Goal: Task Accomplishment & Management: Complete application form

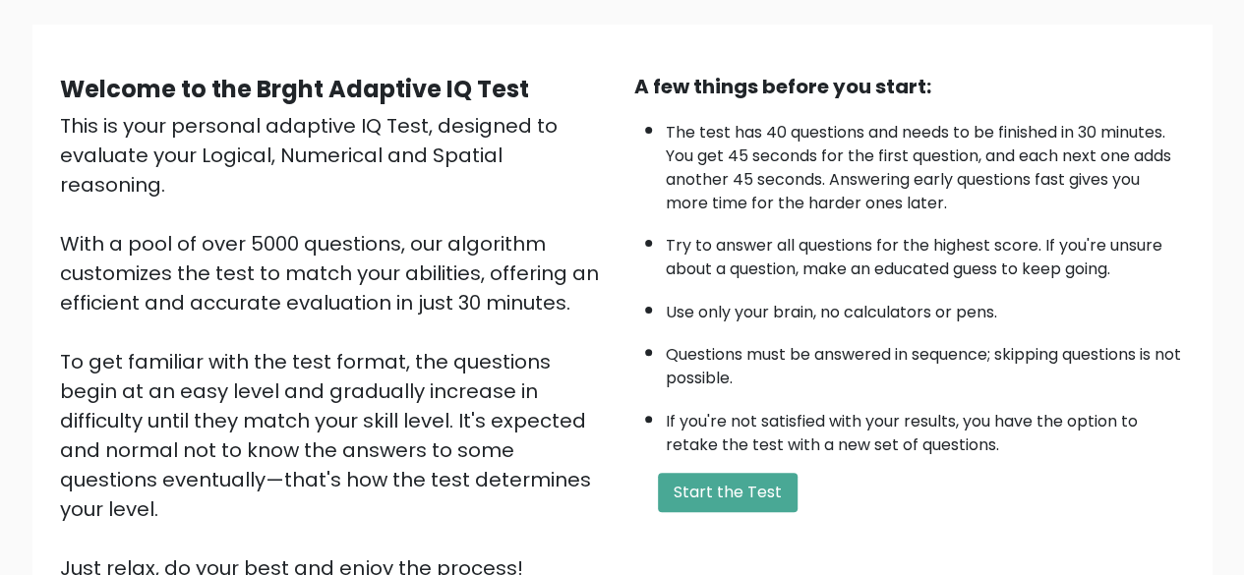
scroll to position [132, 0]
click at [724, 487] on button "Start the Test" at bounding box center [728, 491] width 140 height 39
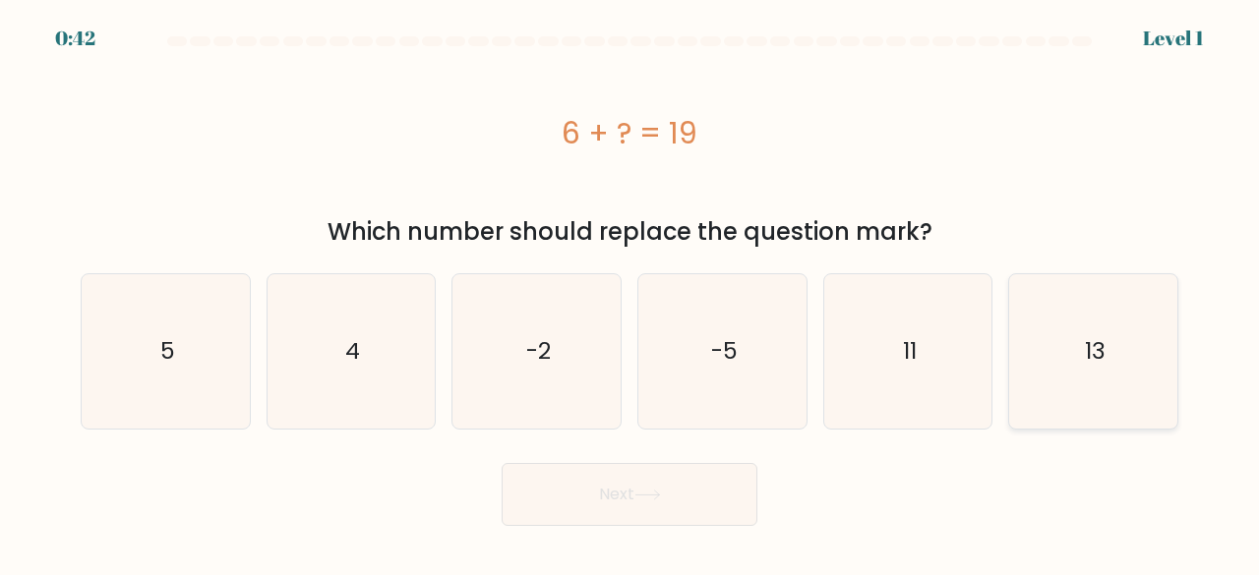
click at [1105, 375] on icon "13" at bounding box center [1093, 351] width 154 height 154
click at [630, 293] on input "f. 13" at bounding box center [629, 290] width 1 height 5
radio input "true"
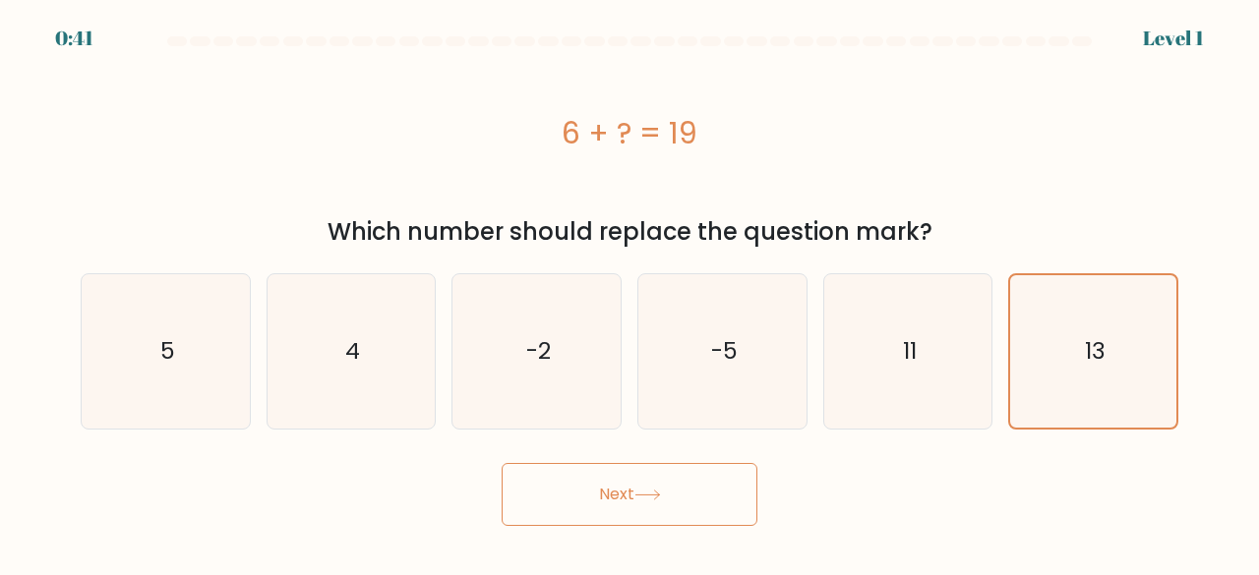
click at [649, 514] on button "Next" at bounding box center [629, 494] width 256 height 63
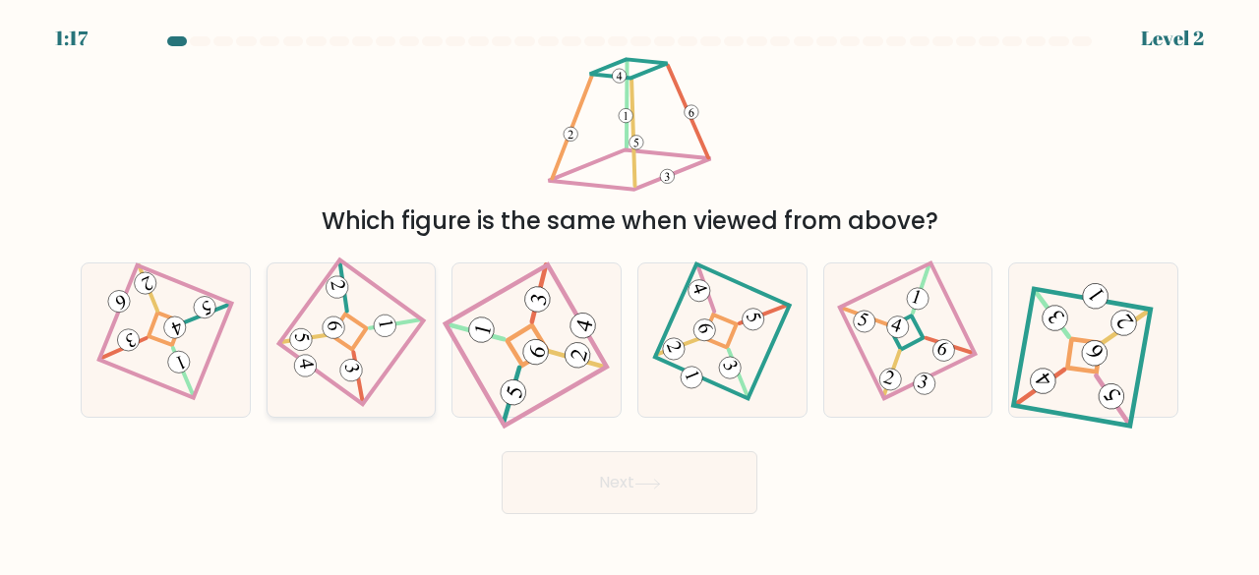
click at [374, 339] on icon at bounding box center [350, 339] width 107 height 123
click at [629, 293] on input "b." at bounding box center [629, 290] width 1 height 5
radio input "true"
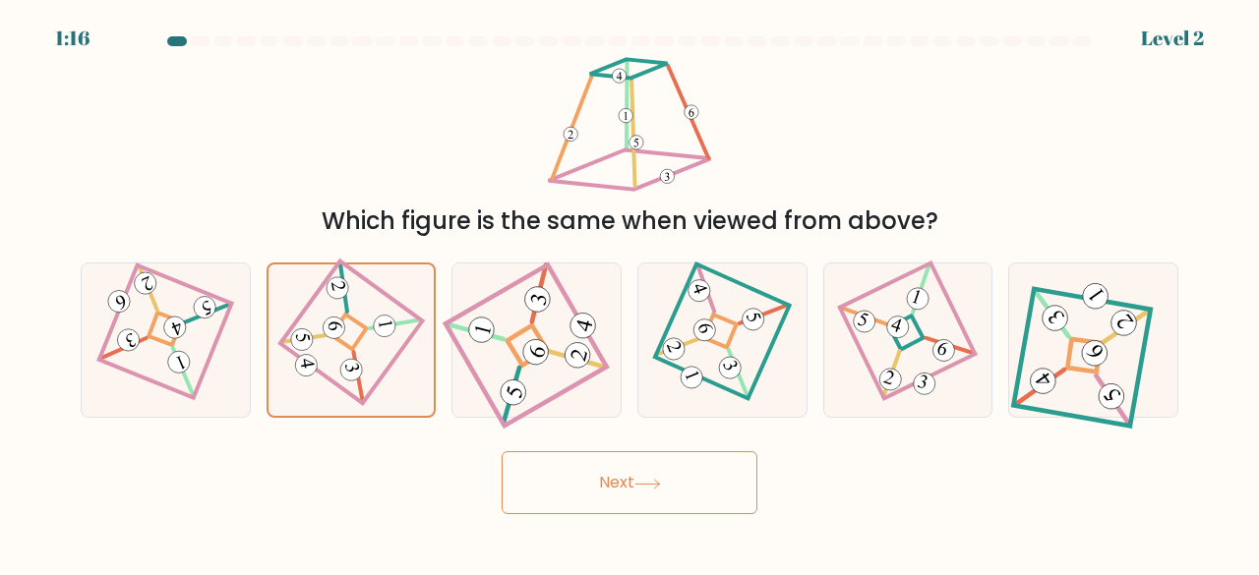
click at [669, 492] on button "Next" at bounding box center [629, 482] width 256 height 63
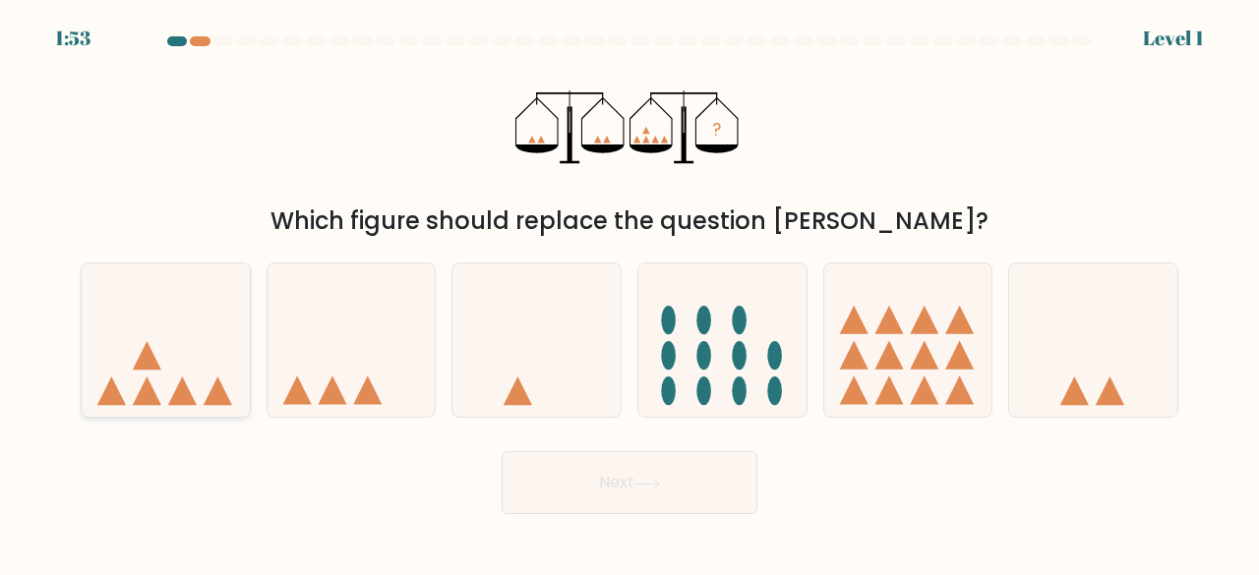
click at [170, 348] on icon at bounding box center [166, 339] width 168 height 139
click at [629, 293] on input "a." at bounding box center [629, 290] width 1 height 5
radio input "true"
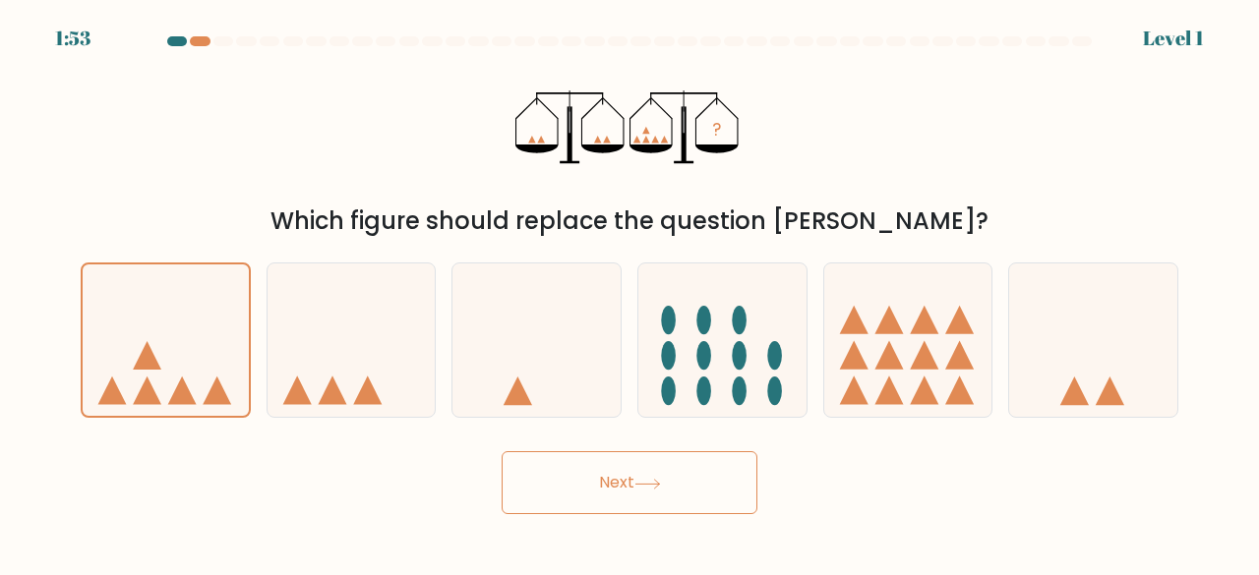
click at [571, 483] on button "Next" at bounding box center [629, 482] width 256 height 63
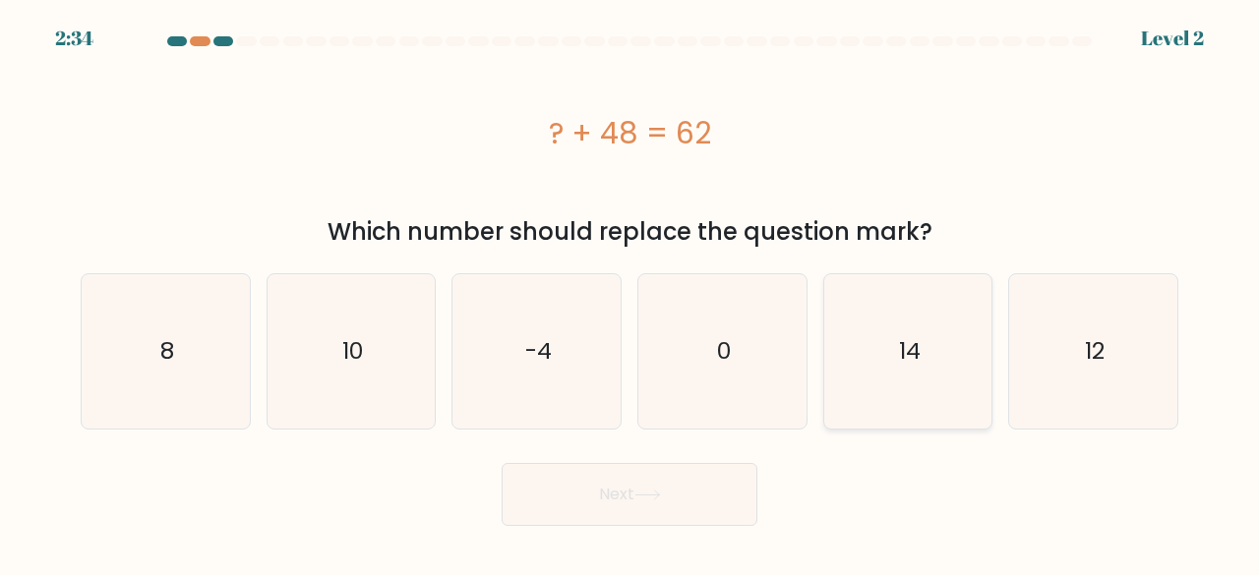
click at [940, 392] on icon "14" at bounding box center [908, 351] width 154 height 154
click at [630, 293] on input "e. 14" at bounding box center [629, 290] width 1 height 5
radio input "true"
click at [700, 526] on body "2:33 Level 2 a." at bounding box center [629, 287] width 1259 height 575
click at [618, 497] on button "Next" at bounding box center [629, 494] width 256 height 63
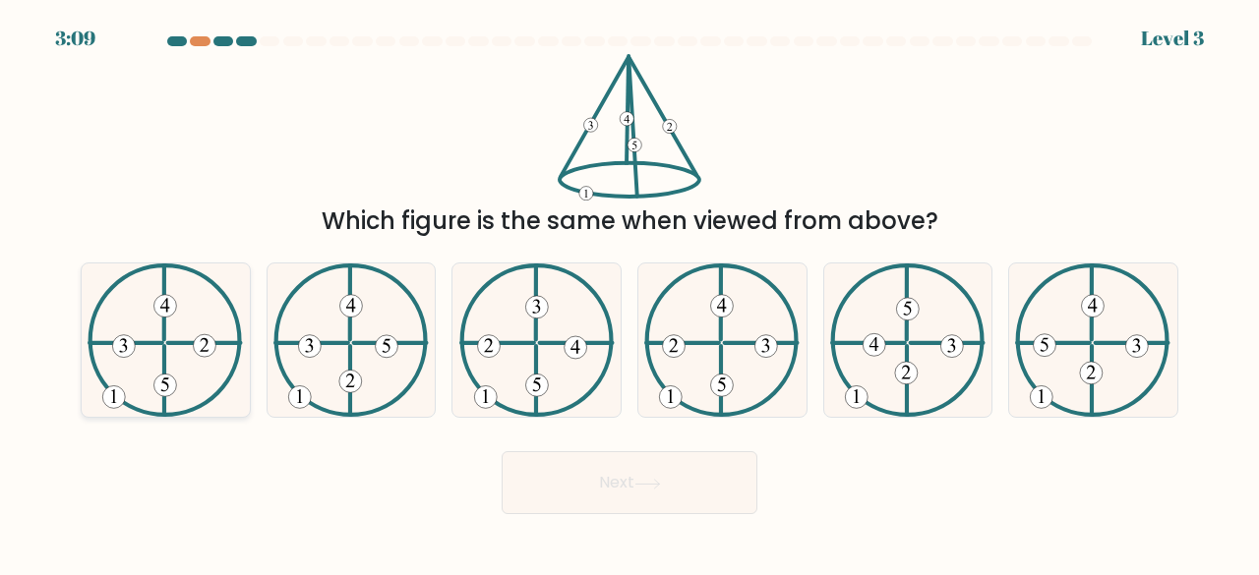
click at [153, 359] on icon at bounding box center [165, 341] width 155 height 154
click at [629, 293] on input "a." at bounding box center [629, 290] width 1 height 5
radio input "true"
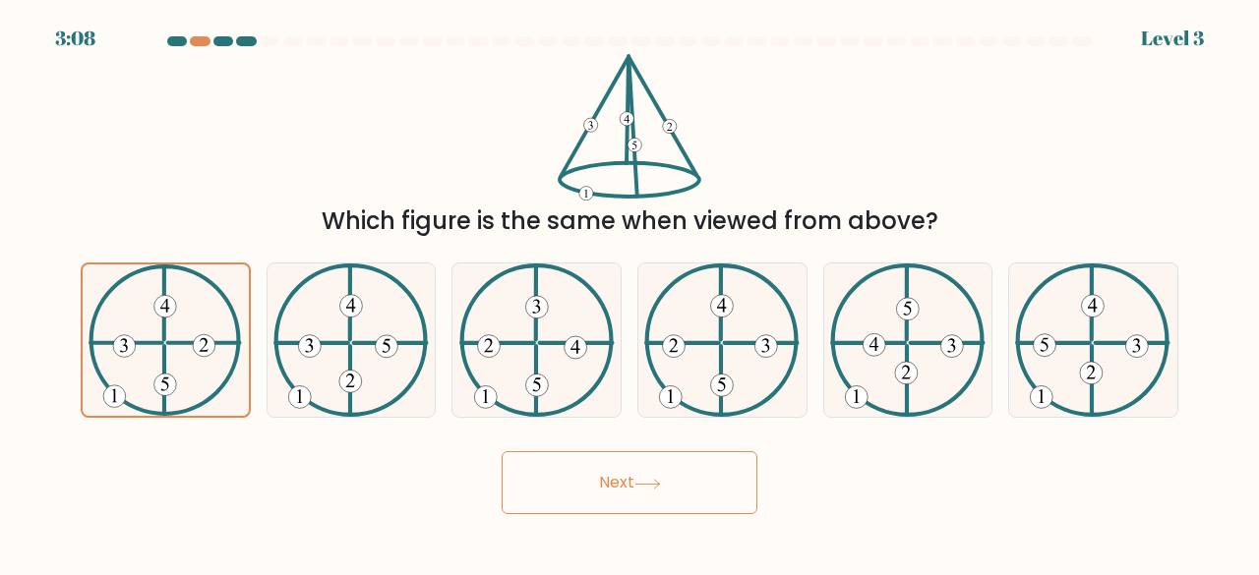
click at [588, 495] on button "Next" at bounding box center [629, 482] width 256 height 63
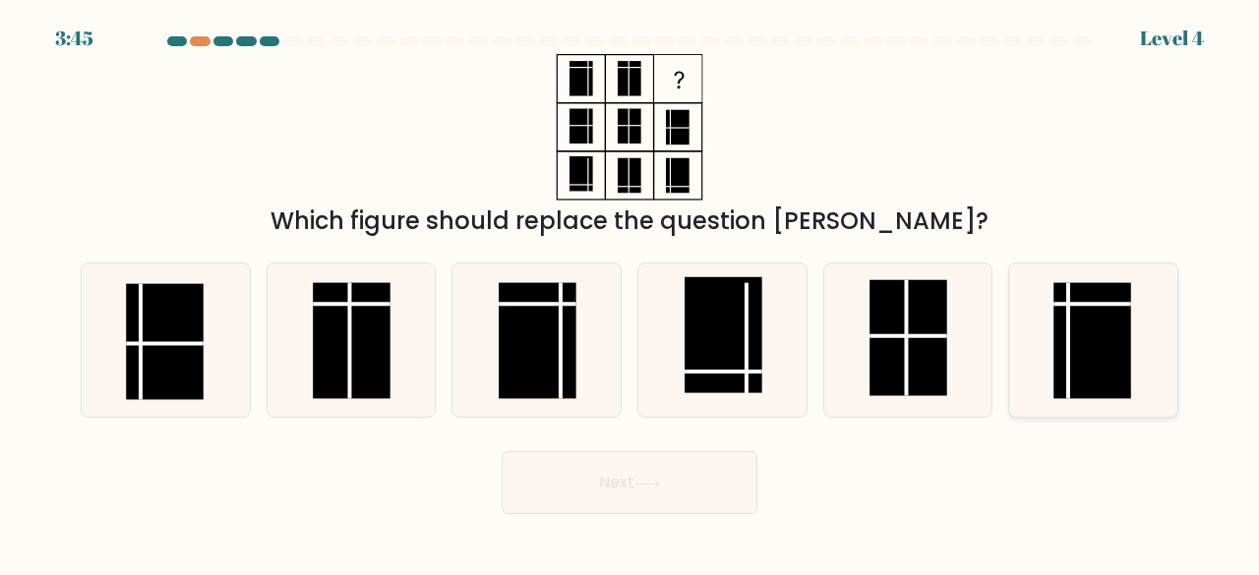
click at [1078, 358] on rect at bounding box center [1093, 340] width 78 height 116
click at [630, 293] on input "f." at bounding box center [629, 290] width 1 height 5
radio input "true"
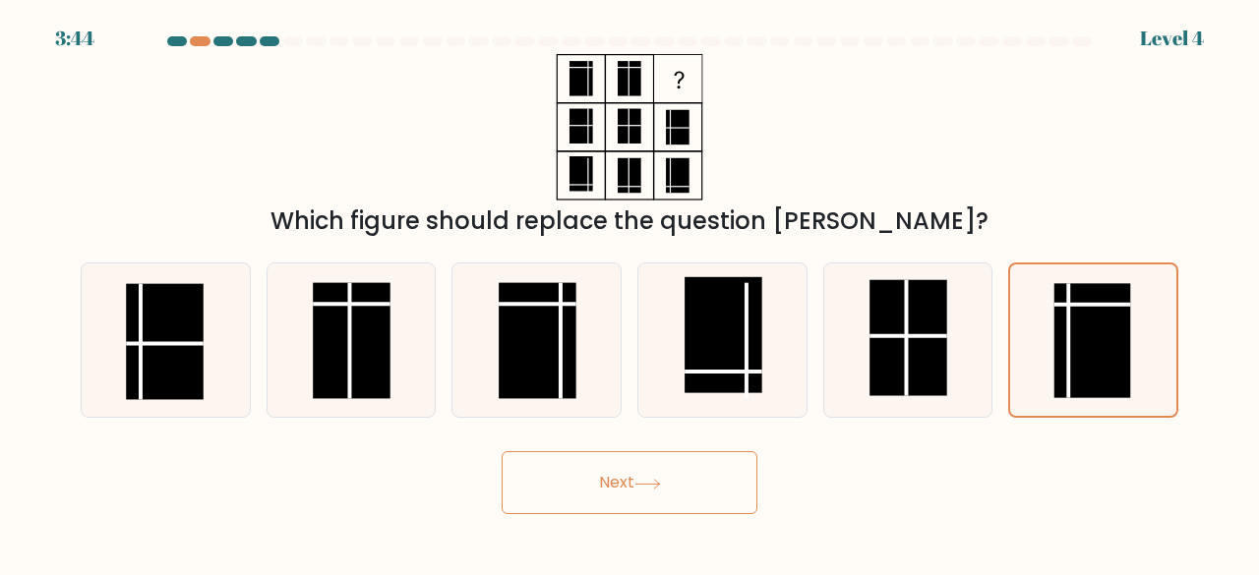
click at [688, 501] on button "Next" at bounding box center [629, 482] width 256 height 63
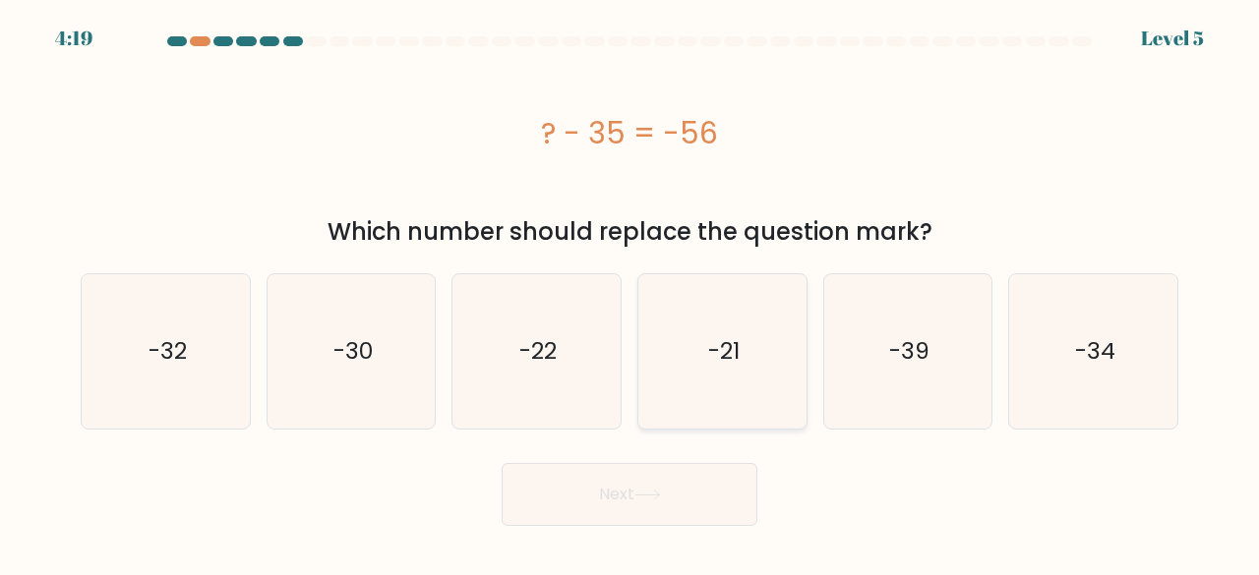
click at [730, 359] on text "-21" at bounding box center [723, 351] width 31 height 32
click at [630, 293] on input "d. -21" at bounding box center [629, 290] width 1 height 5
radio input "true"
click at [649, 498] on icon at bounding box center [647, 495] width 27 height 11
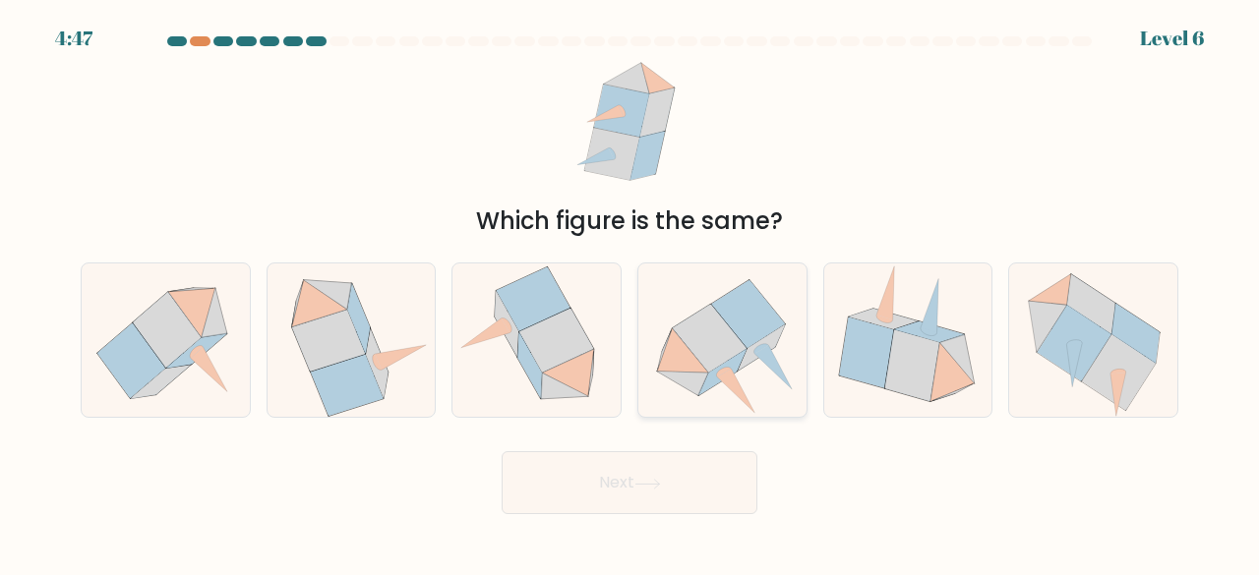
click at [723, 371] on icon at bounding box center [723, 372] width 15 height 10
click at [630, 293] on input "d." at bounding box center [629, 290] width 1 height 5
radio input "true"
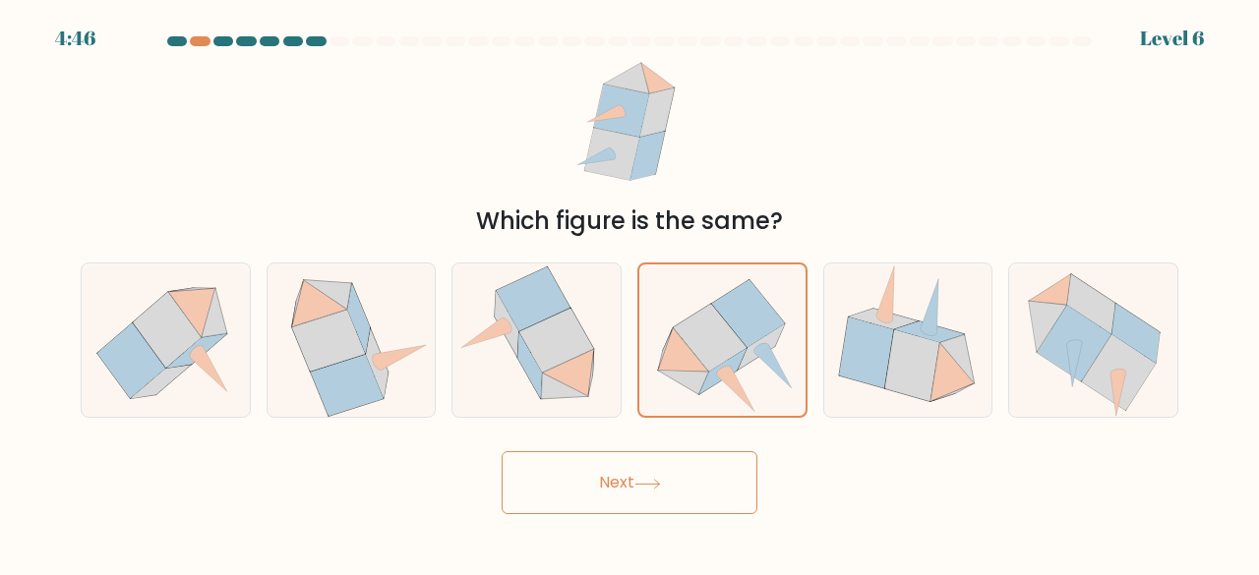
click at [682, 489] on button "Next" at bounding box center [629, 482] width 256 height 63
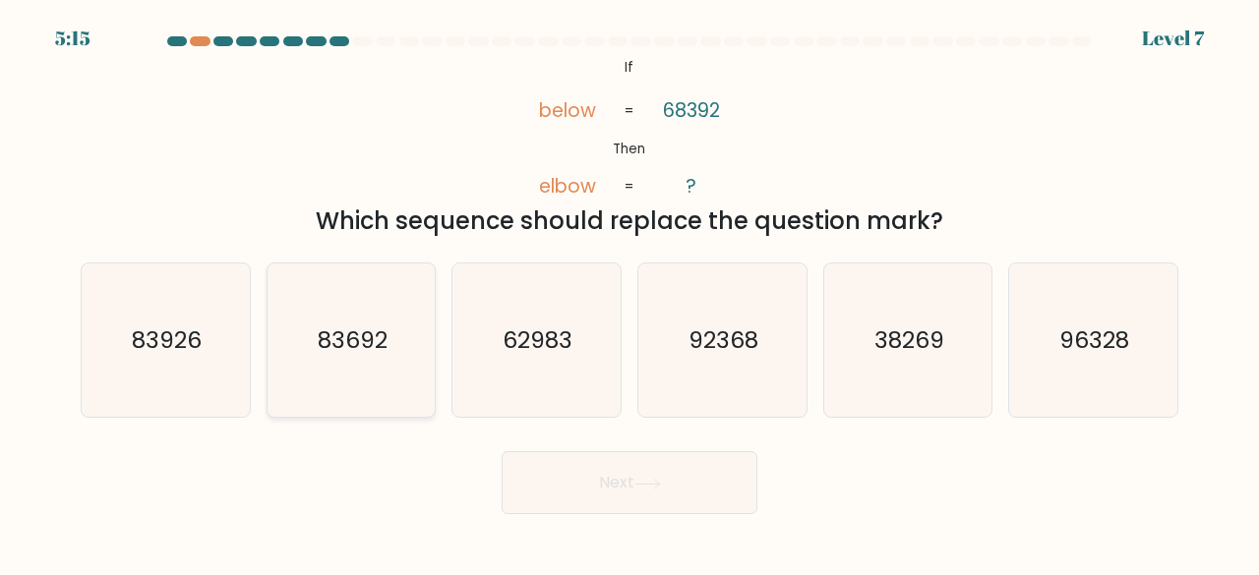
click at [366, 345] on text "83692" at bounding box center [353, 339] width 70 height 32
click at [629, 293] on input "b. 83692" at bounding box center [629, 290] width 1 height 5
radio input "true"
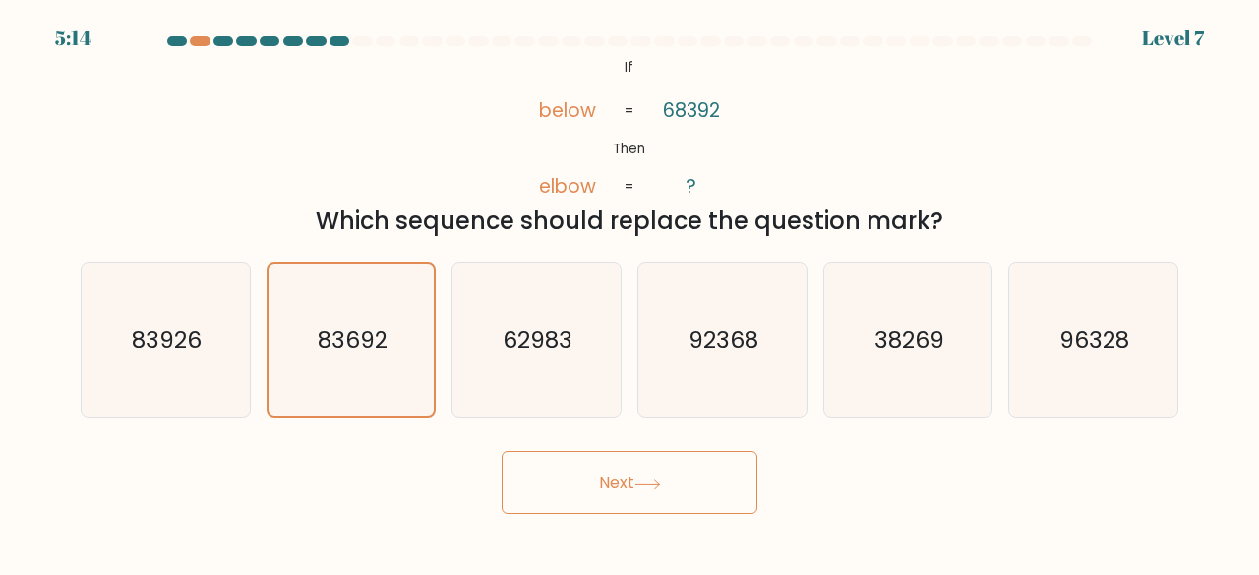
click at [587, 483] on button "Next" at bounding box center [629, 482] width 256 height 63
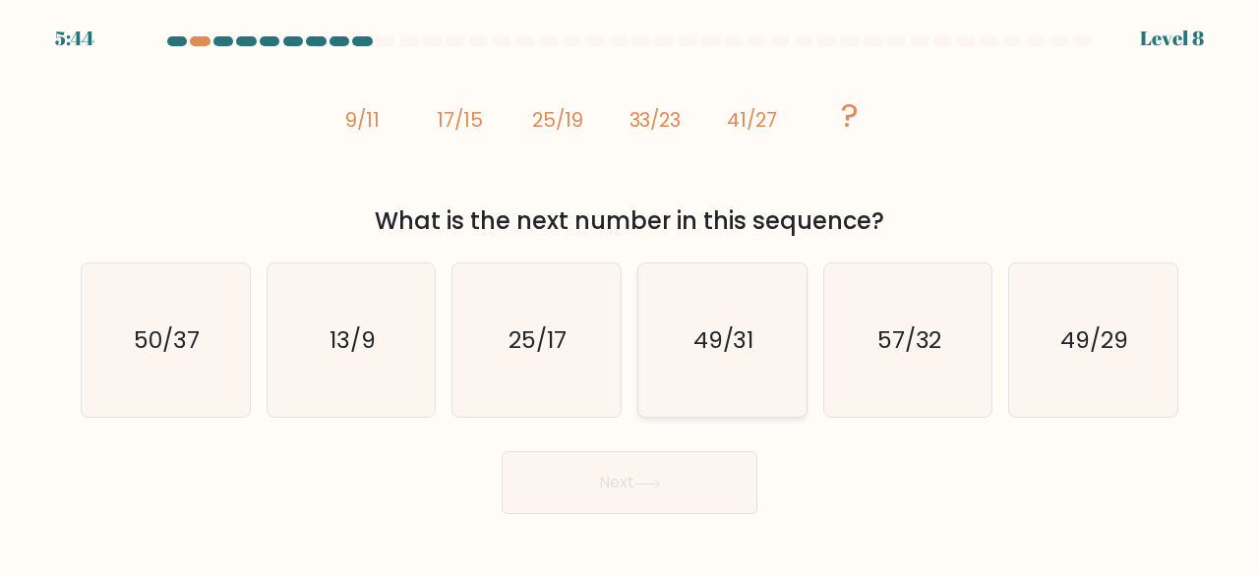
click at [732, 339] on text "49/31" at bounding box center [723, 339] width 61 height 32
click at [630, 293] on input "d. 49/31" at bounding box center [629, 290] width 1 height 5
radio input "true"
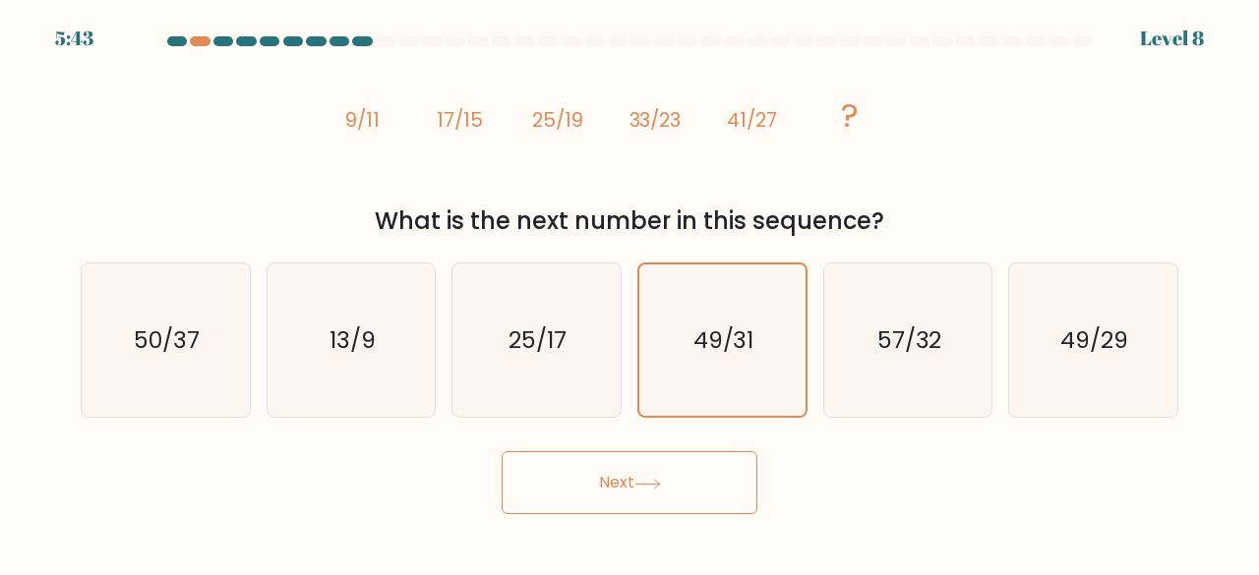
click at [680, 489] on button "Next" at bounding box center [629, 482] width 256 height 63
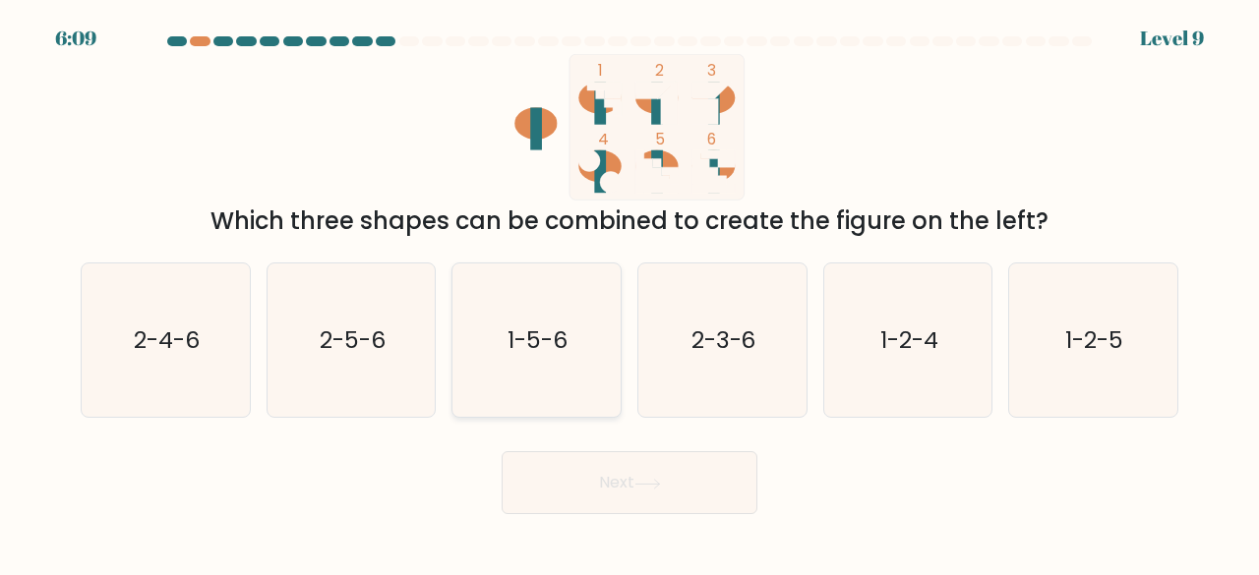
click at [555, 355] on text "1-5-6" at bounding box center [538, 339] width 60 height 32
click at [629, 293] on input "c. 1-5-6" at bounding box center [629, 290] width 1 height 5
radio input "true"
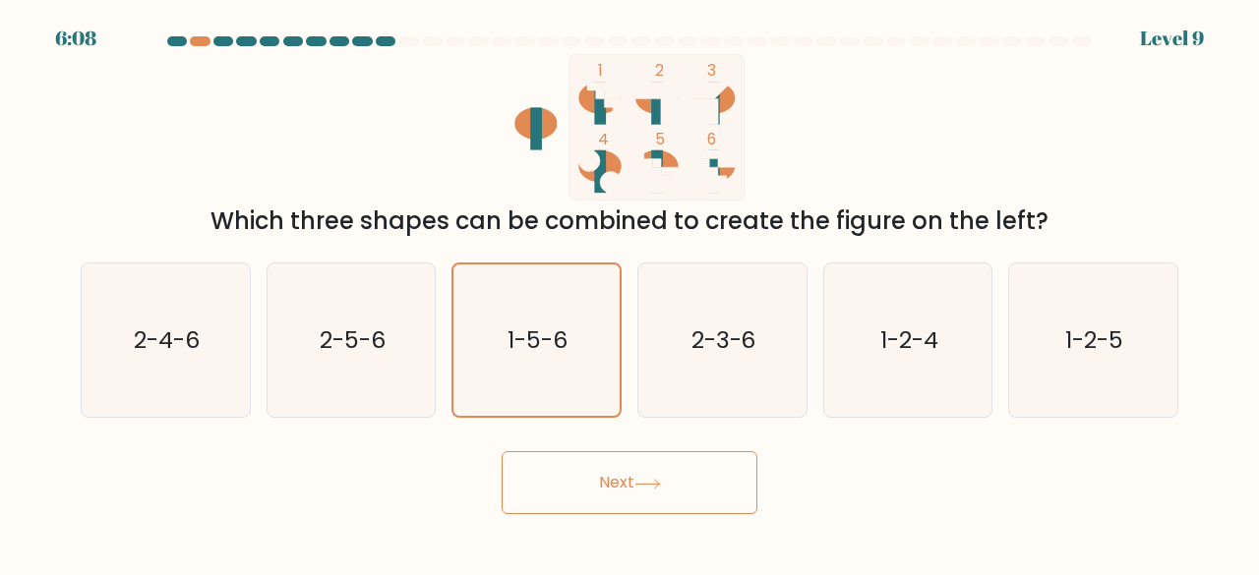
click at [597, 487] on button "Next" at bounding box center [629, 482] width 256 height 63
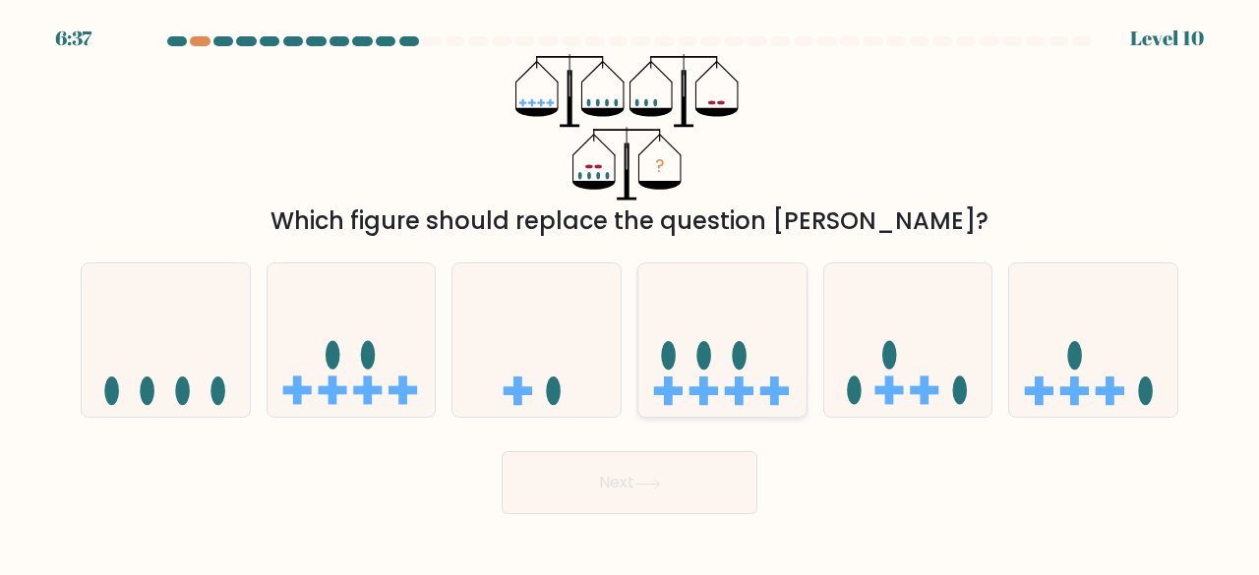
click at [726, 363] on icon at bounding box center [722, 339] width 168 height 139
click at [630, 293] on input "d." at bounding box center [629, 290] width 1 height 5
radio input "true"
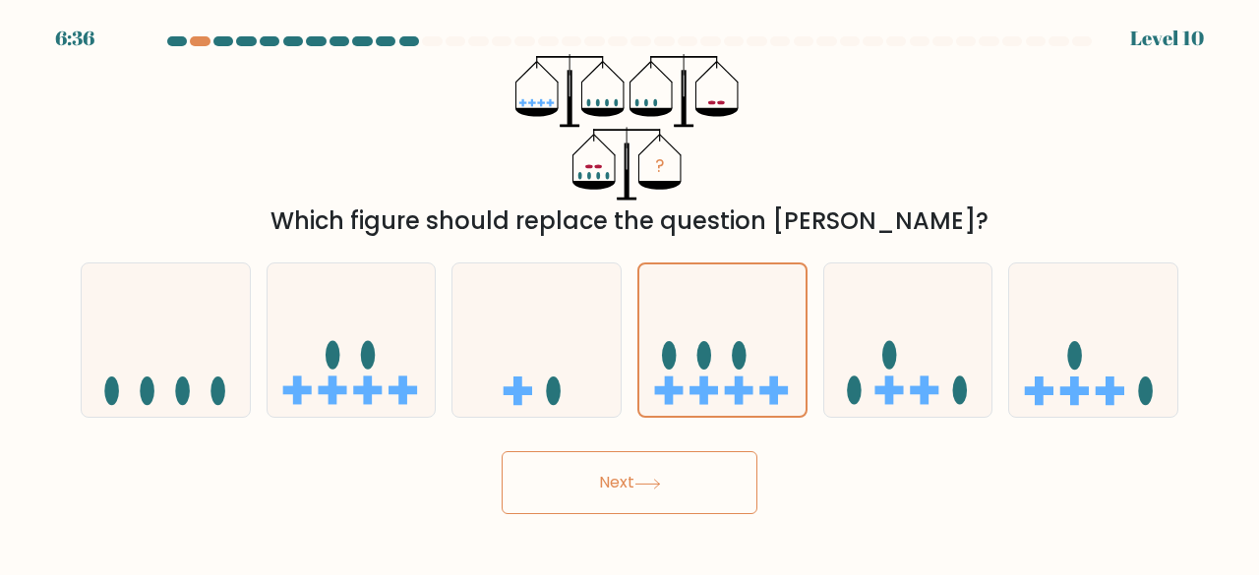
click at [623, 493] on button "Next" at bounding box center [629, 482] width 256 height 63
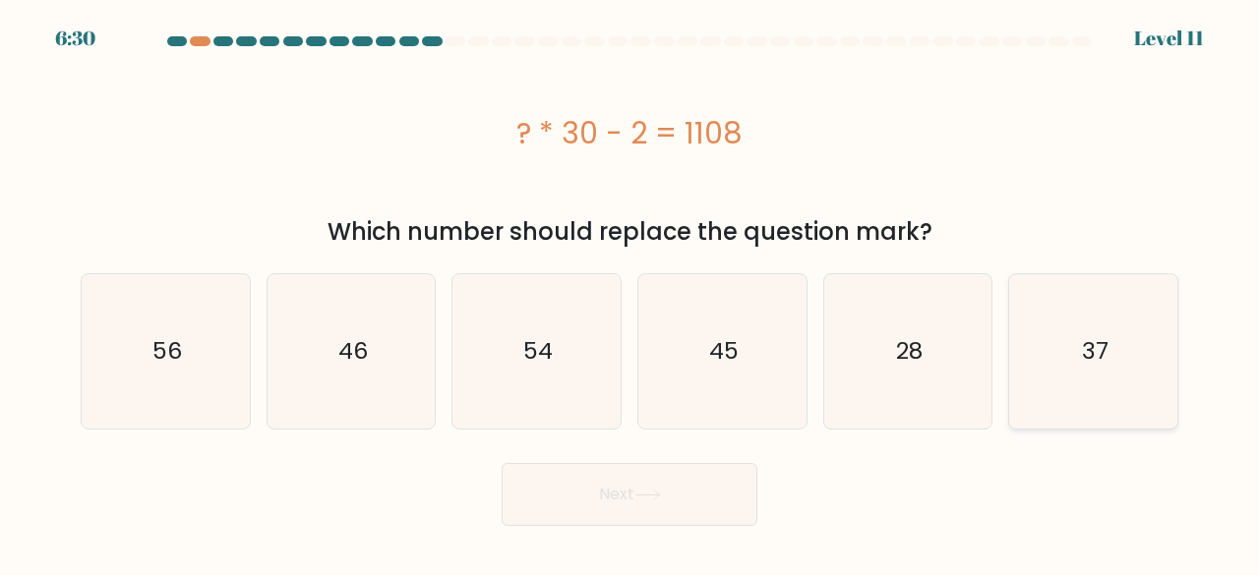
click at [1060, 328] on icon "37" at bounding box center [1093, 351] width 154 height 154
click at [630, 293] on input "f. 37" at bounding box center [629, 290] width 1 height 5
radio input "true"
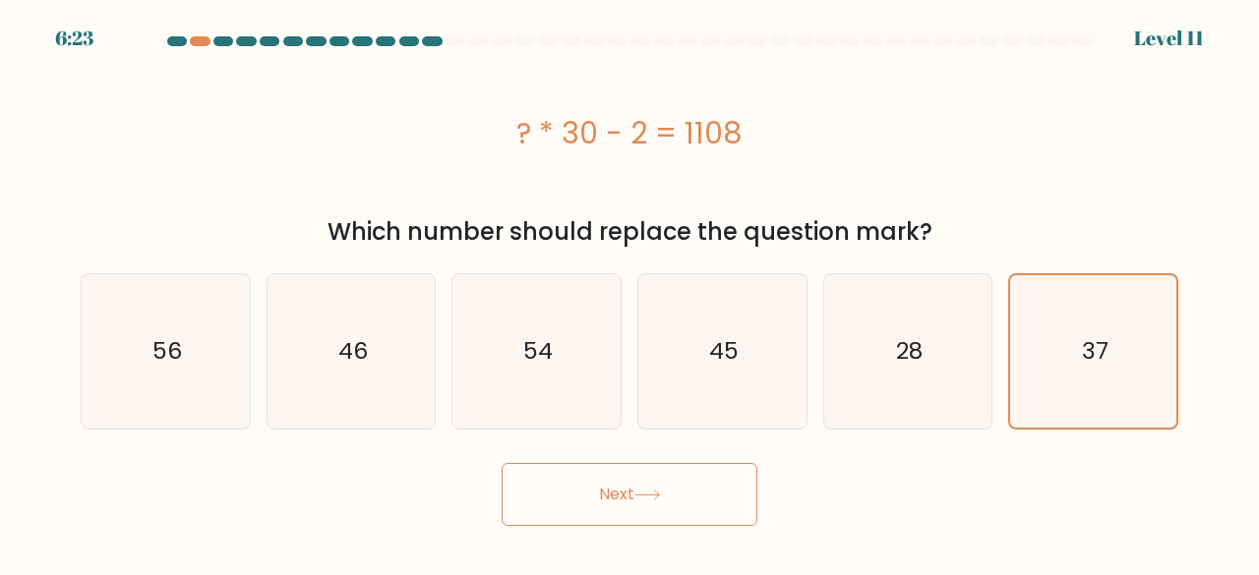
click at [648, 512] on button "Next" at bounding box center [629, 494] width 256 height 63
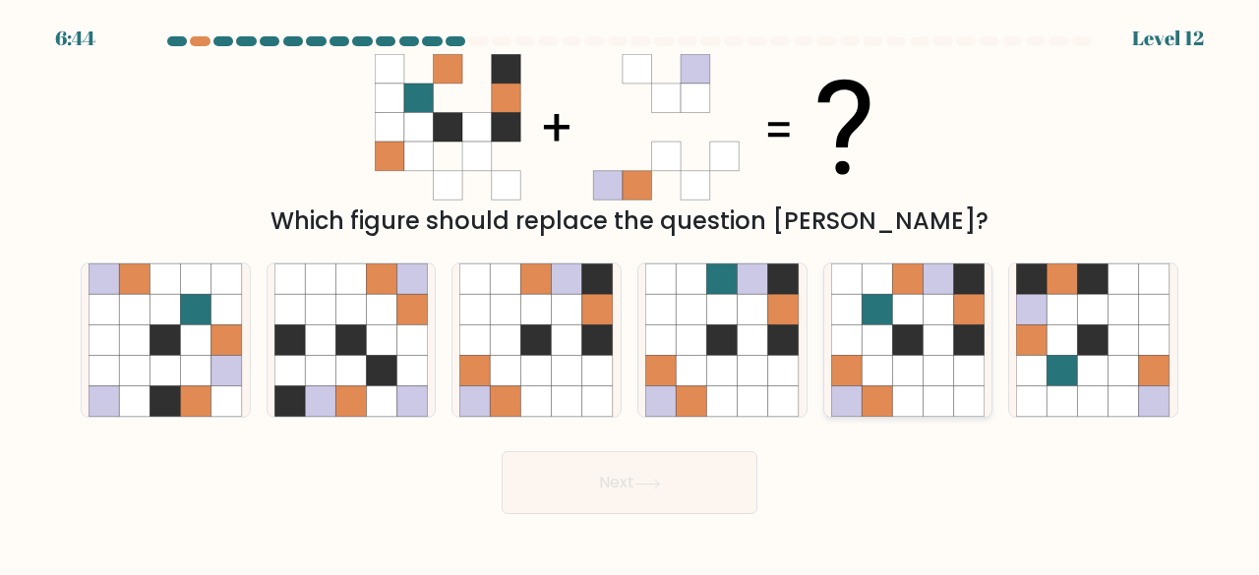
click at [936, 341] on icon at bounding box center [938, 340] width 30 height 30
click at [630, 293] on input "e." at bounding box center [629, 290] width 1 height 5
radio input "true"
click at [649, 487] on icon at bounding box center [647, 484] width 27 height 11
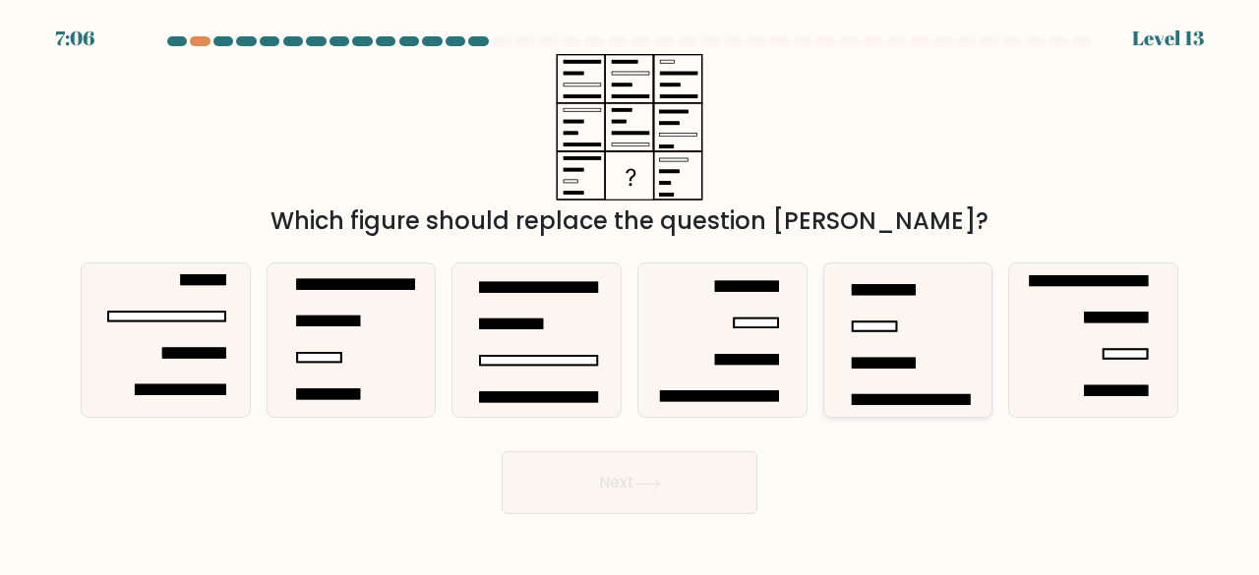
click at [903, 361] on rect at bounding box center [882, 363] width 62 height 9
click at [630, 293] on input "e." at bounding box center [629, 290] width 1 height 5
radio input "true"
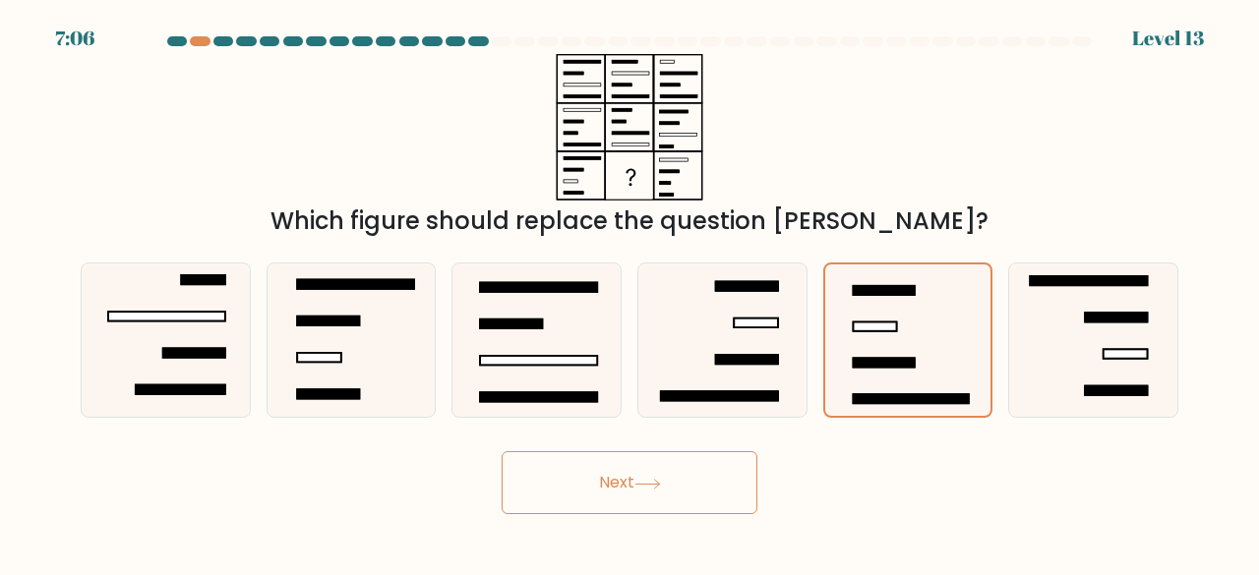
click at [685, 490] on button "Next" at bounding box center [629, 482] width 256 height 63
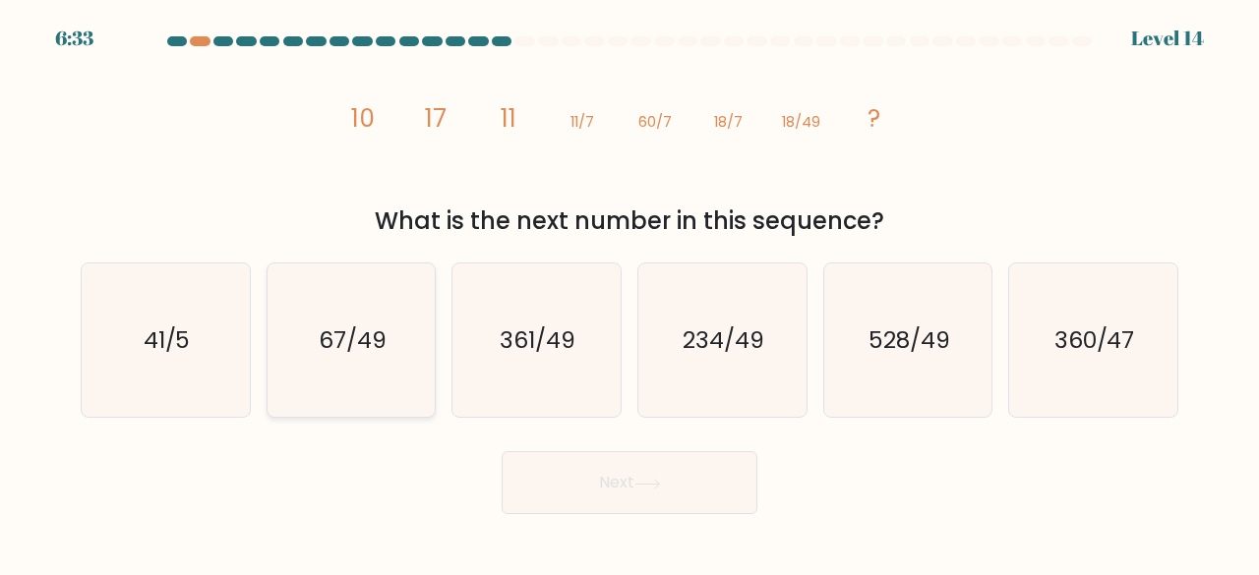
click at [329, 335] on text "67/49" at bounding box center [353, 339] width 68 height 32
click at [629, 293] on input "b. 67/49" at bounding box center [629, 290] width 1 height 5
radio input "true"
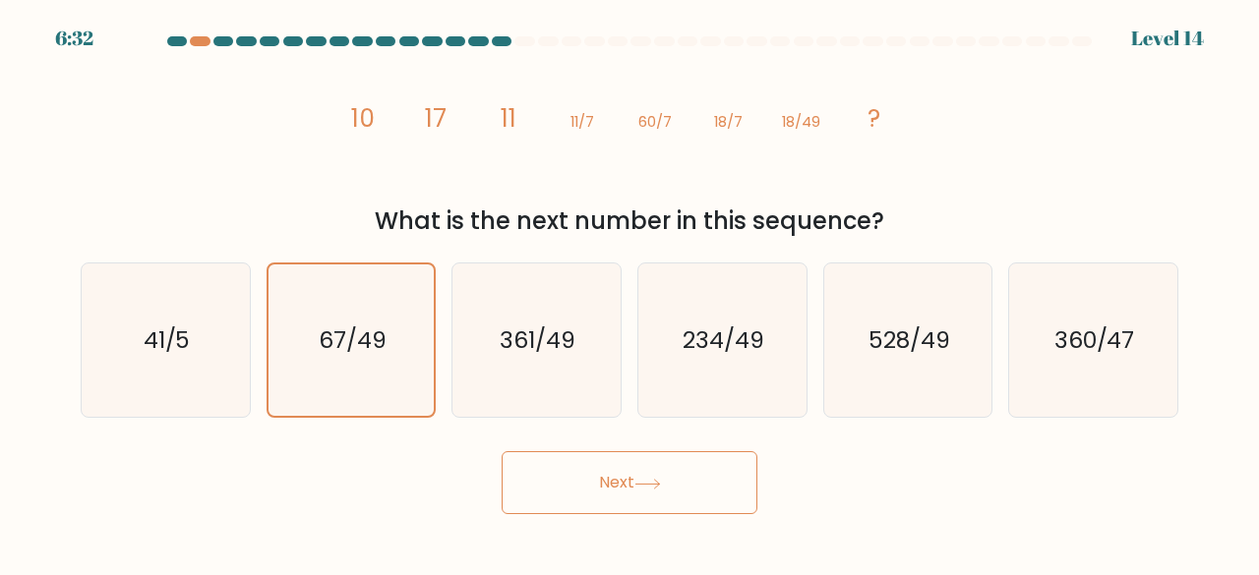
click at [633, 497] on button "Next" at bounding box center [629, 482] width 256 height 63
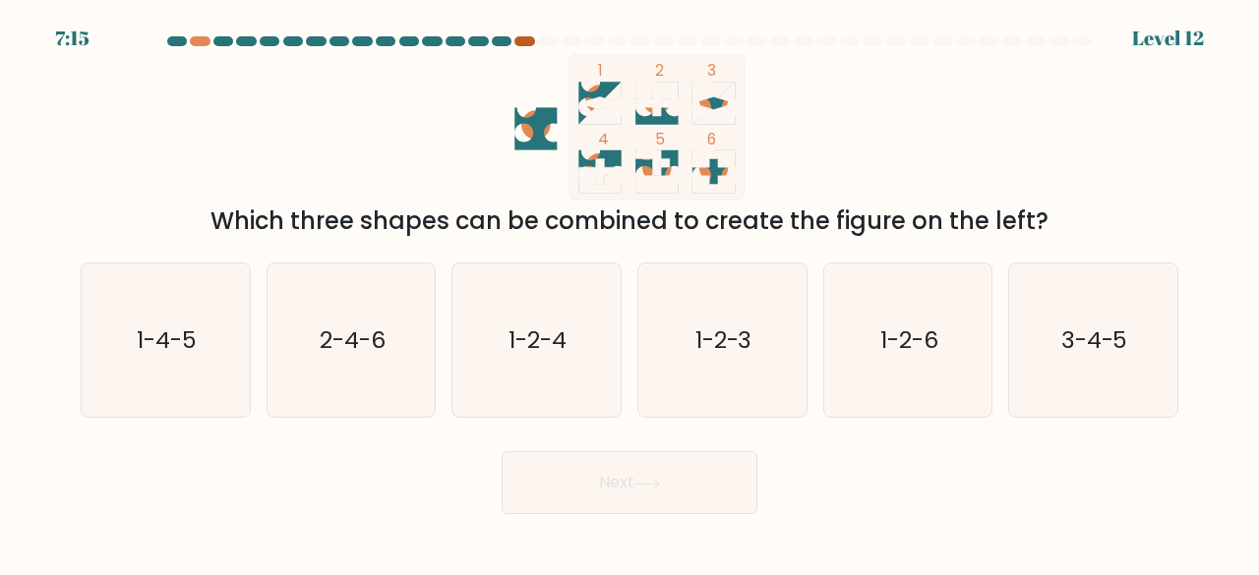
click at [530, 42] on div at bounding box center [524, 41] width 20 height 10
drag, startPoint x: 202, startPoint y: 43, endPoint x: 356, endPoint y: 65, distance: 155.9
click at [203, 42] on div at bounding box center [200, 41] width 20 height 10
click at [352, 327] on text "2-4-6" at bounding box center [353, 339] width 66 height 32
click at [629, 293] on input "b. 2-4-6" at bounding box center [629, 290] width 1 height 5
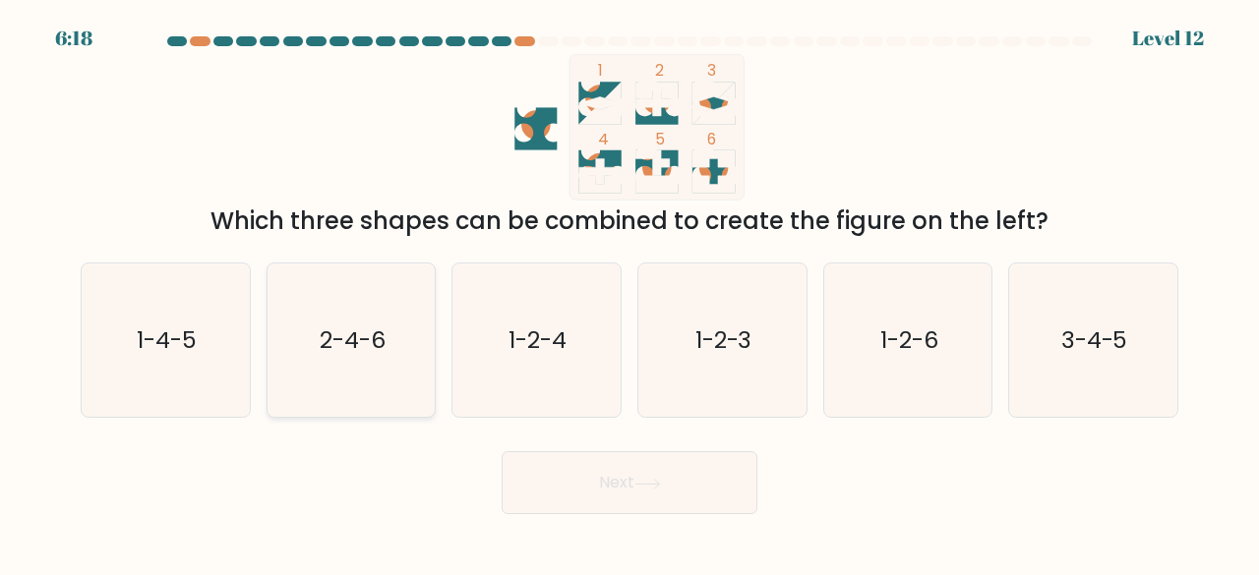
radio input "true"
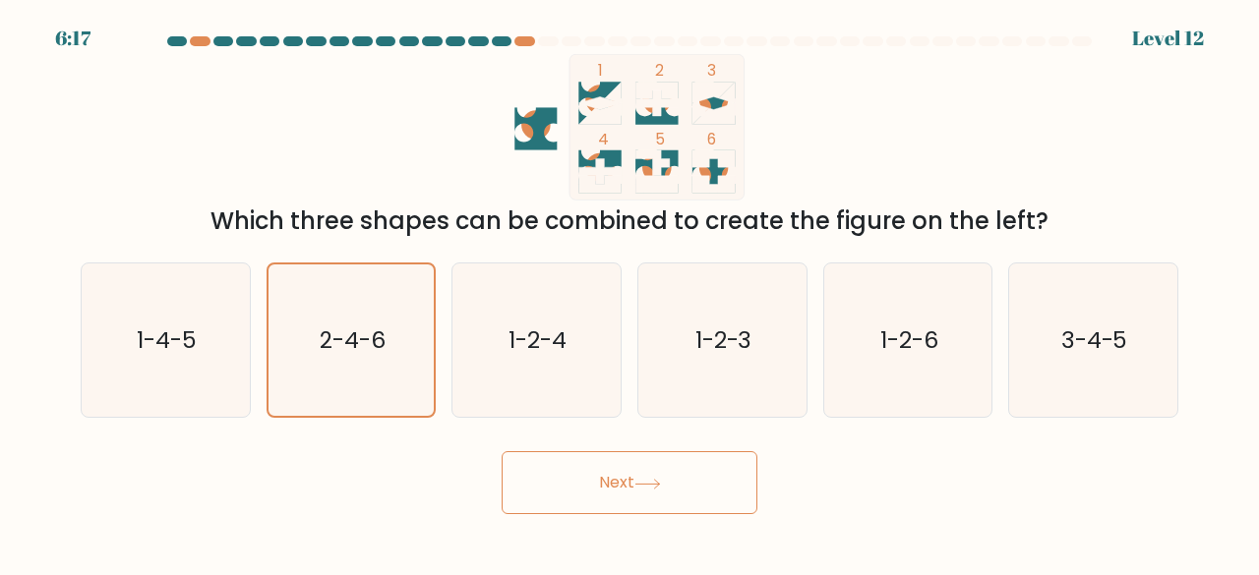
click at [671, 509] on button "Next" at bounding box center [629, 482] width 256 height 63
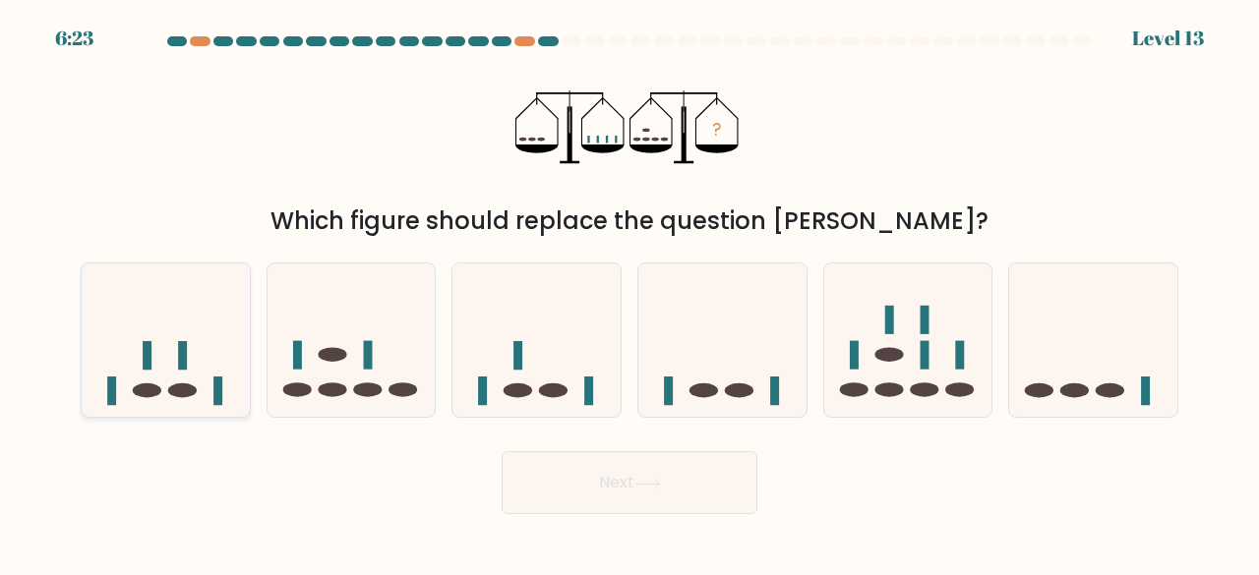
click at [195, 365] on icon at bounding box center [166, 339] width 168 height 139
click at [629, 293] on input "a." at bounding box center [629, 290] width 1 height 5
radio input "true"
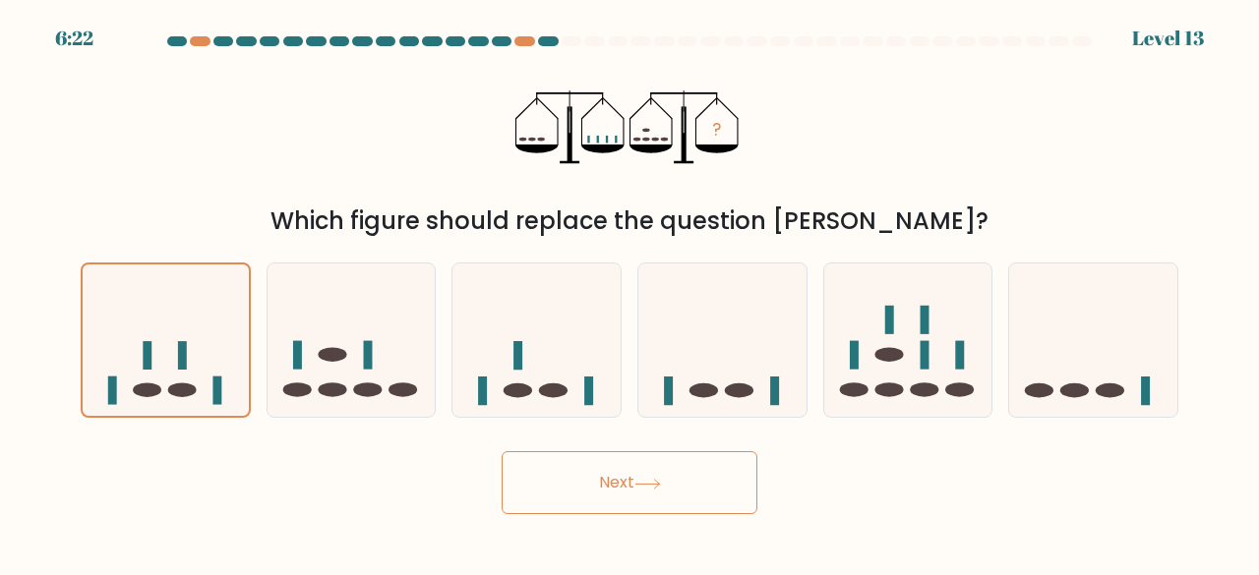
click at [598, 486] on button "Next" at bounding box center [629, 482] width 256 height 63
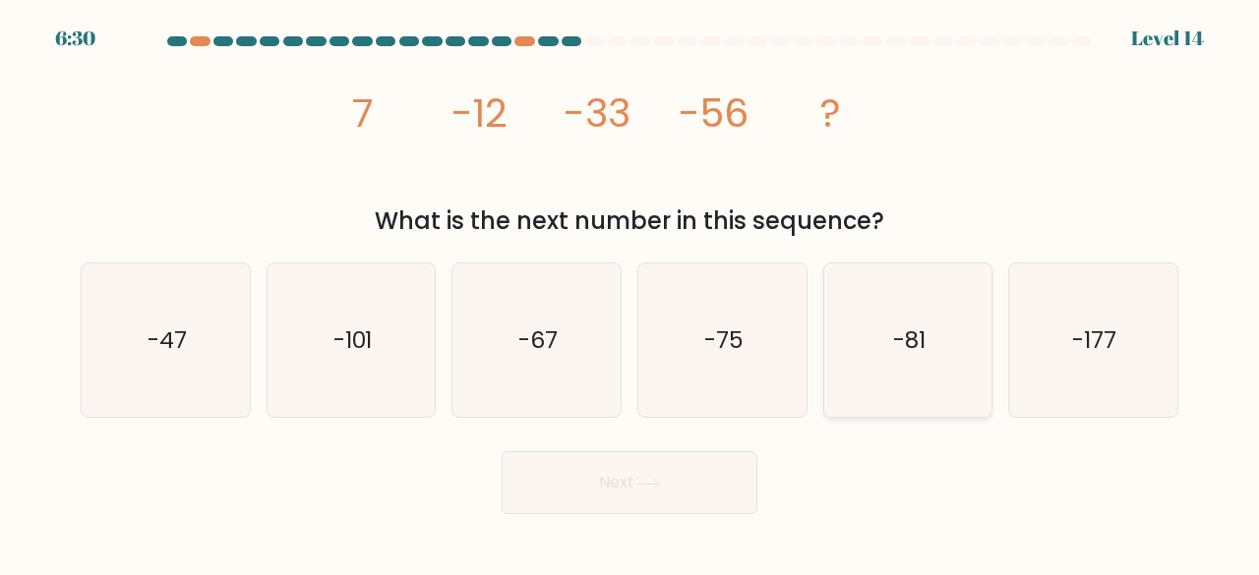
click at [882, 329] on icon "-81" at bounding box center [908, 341] width 154 height 154
click at [630, 293] on input "e. -81" at bounding box center [629, 290] width 1 height 5
radio input "true"
click at [667, 466] on button "Next" at bounding box center [629, 482] width 256 height 63
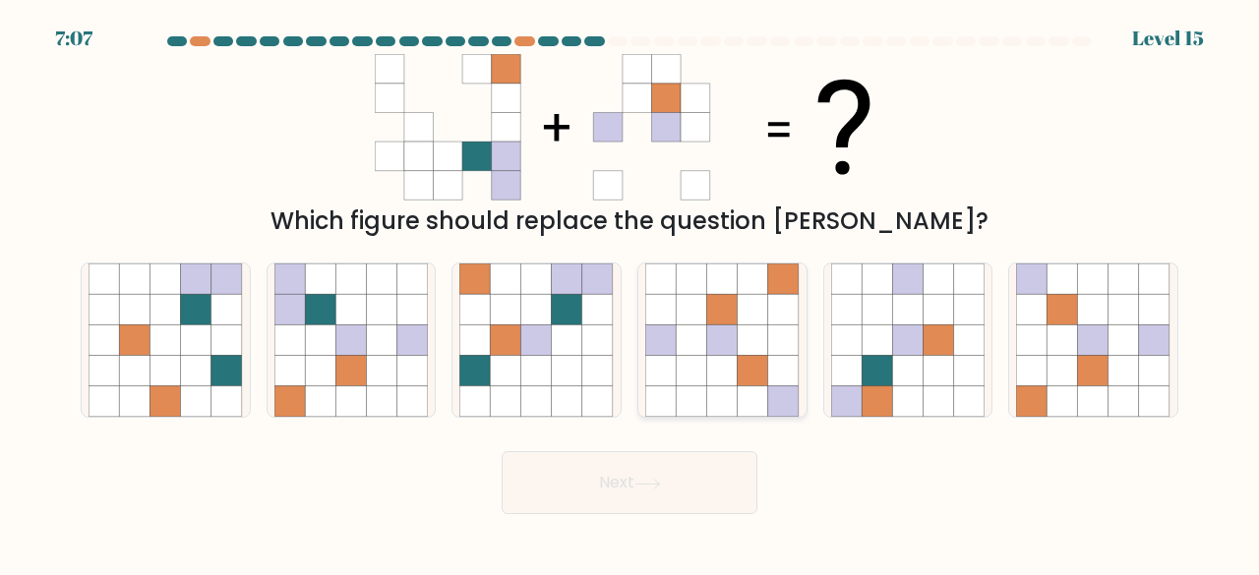
click at [716, 366] on icon at bounding box center [722, 371] width 30 height 30
click at [630, 293] on input "d." at bounding box center [629, 290] width 1 height 5
radio input "true"
click at [678, 487] on button "Next" at bounding box center [629, 482] width 256 height 63
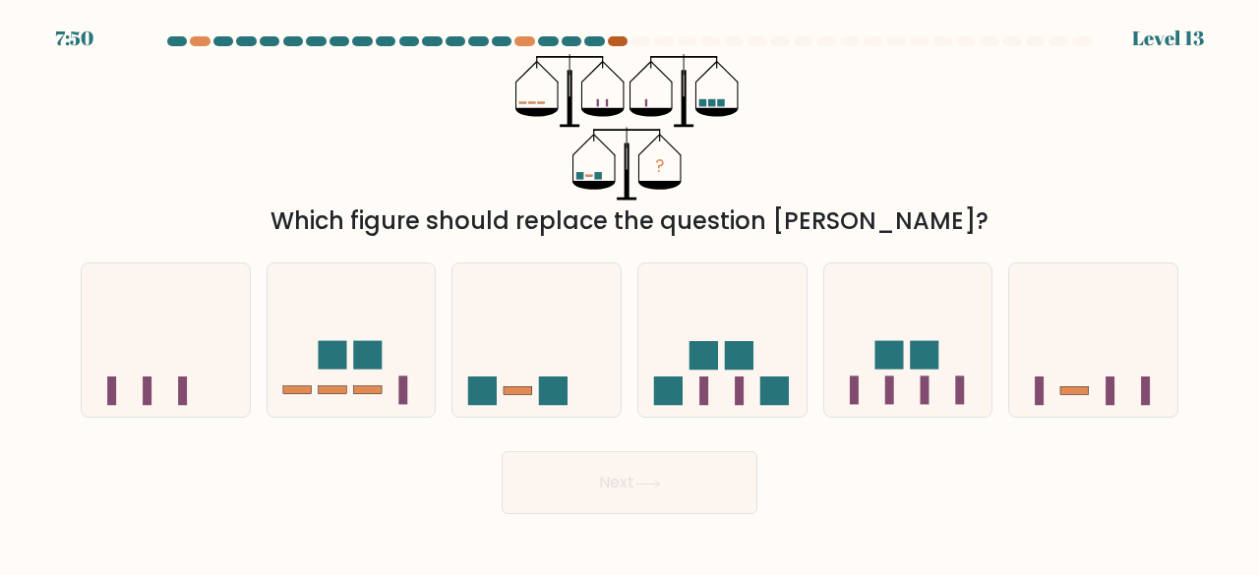
click at [617, 44] on div at bounding box center [618, 41] width 20 height 10
click at [517, 386] on rect at bounding box center [517, 390] width 29 height 8
click at [629, 293] on input "c." at bounding box center [629, 290] width 1 height 5
radio input "true"
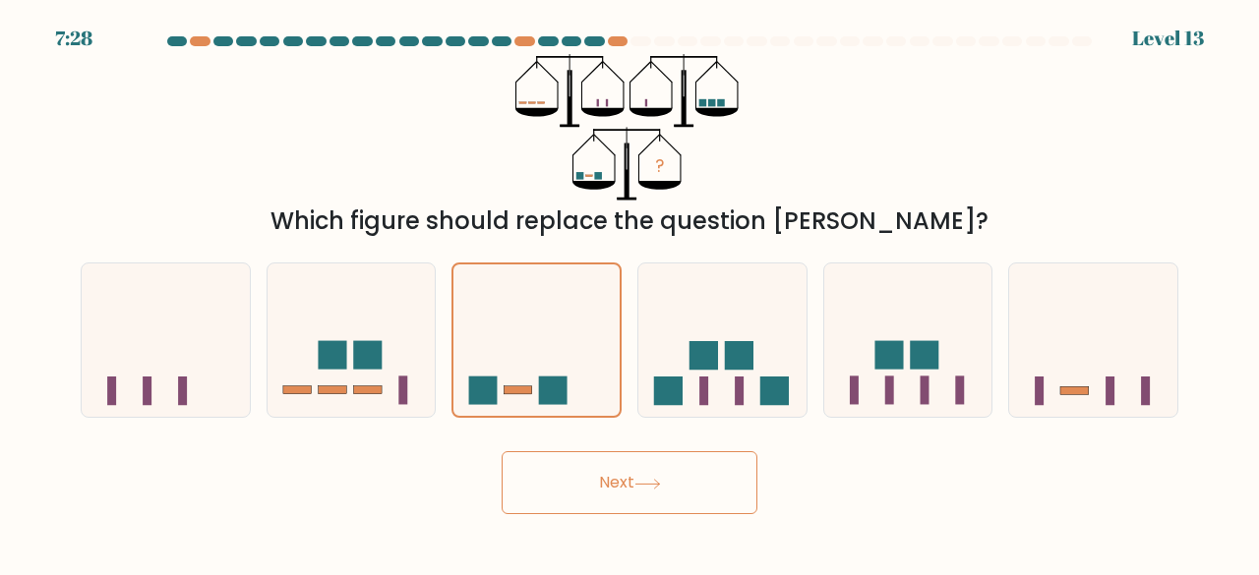
click at [598, 481] on button "Next" at bounding box center [629, 482] width 256 height 63
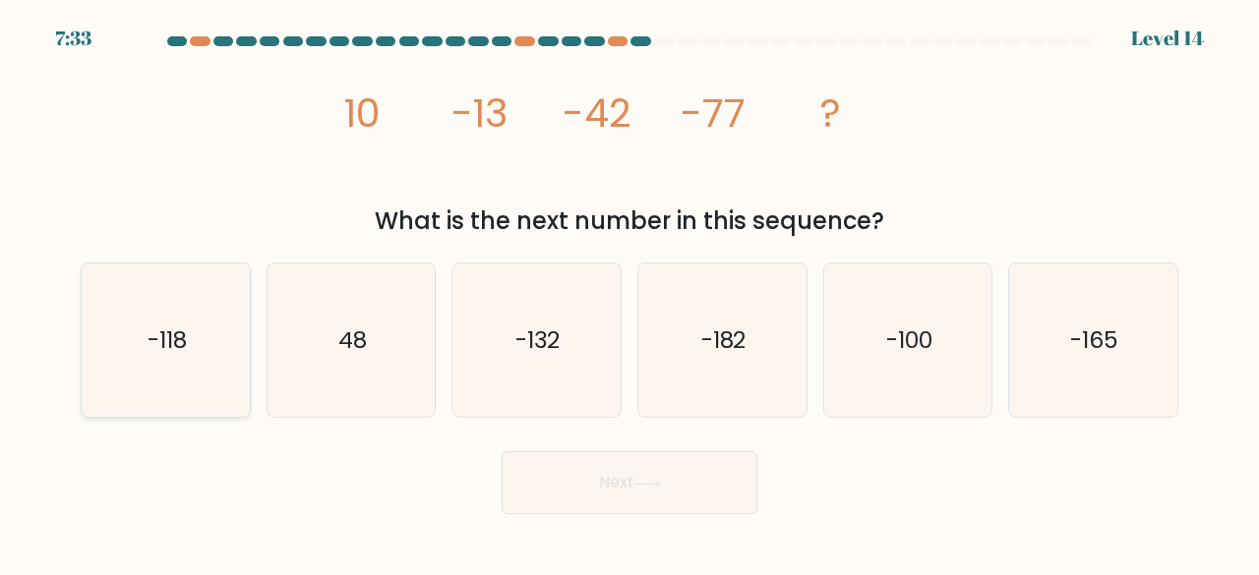
click at [153, 327] on text "-118" at bounding box center [166, 339] width 39 height 32
click at [629, 293] on input "a. -118" at bounding box center [629, 290] width 1 height 5
radio input "true"
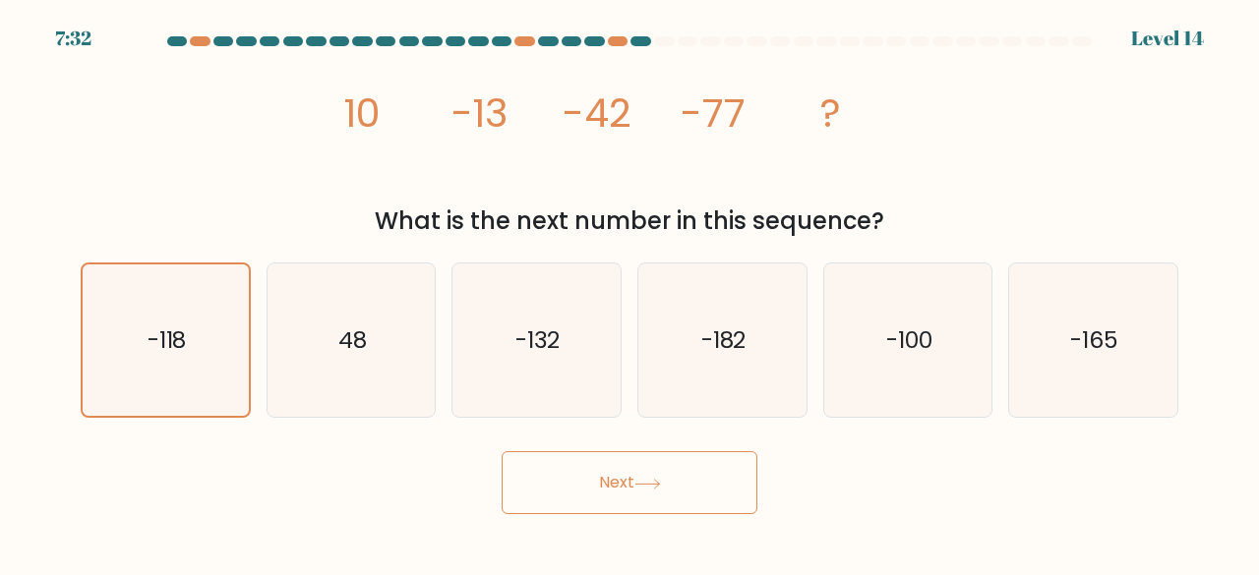
click at [594, 497] on button "Next" at bounding box center [629, 482] width 256 height 63
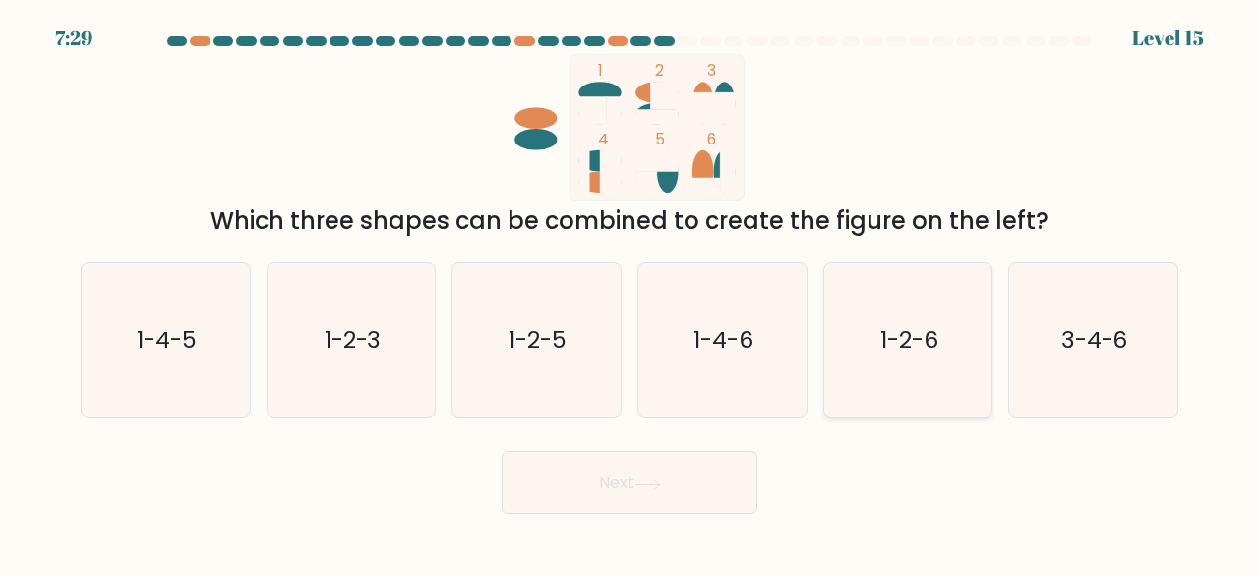
click at [910, 311] on icon "1-2-6" at bounding box center [908, 341] width 154 height 154
click at [630, 293] on input "e. 1-2-6" at bounding box center [629, 290] width 1 height 5
radio input "true"
click at [669, 483] on button "Next" at bounding box center [629, 482] width 256 height 63
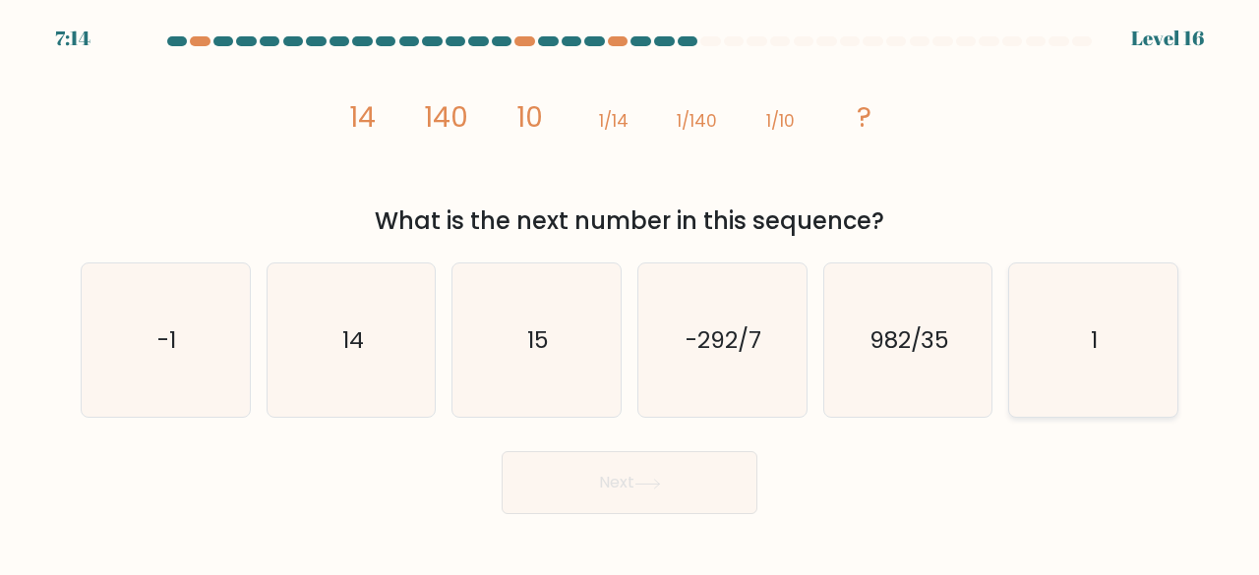
click at [1026, 316] on icon "1" at bounding box center [1093, 341] width 154 height 154
click at [630, 293] on input "f. 1" at bounding box center [629, 290] width 1 height 5
radio input "true"
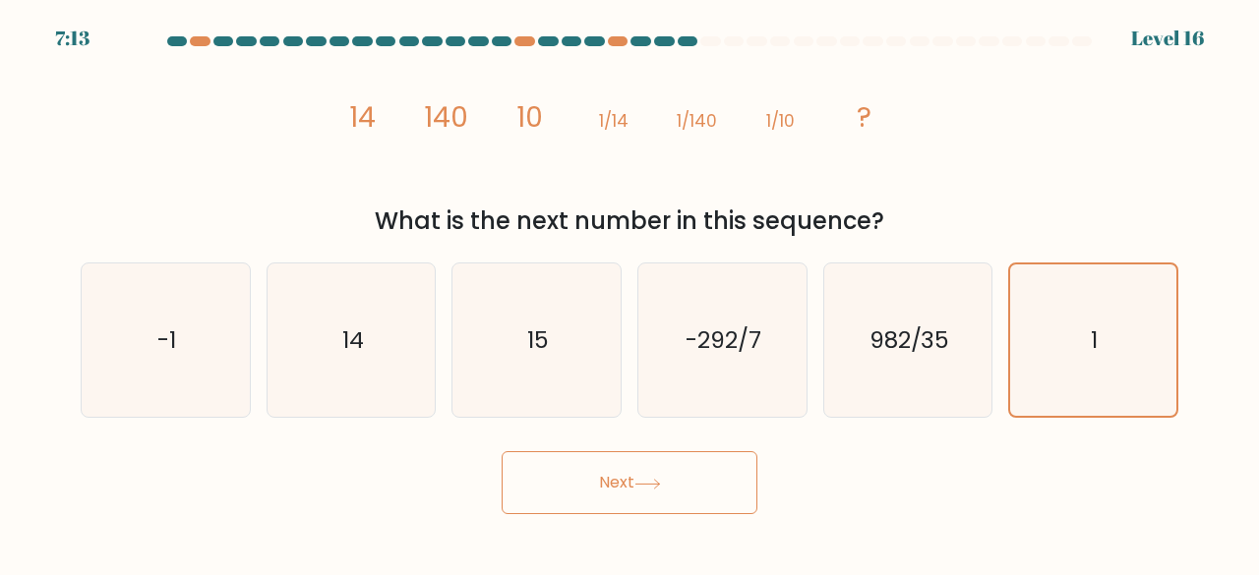
click at [621, 488] on button "Next" at bounding box center [629, 482] width 256 height 63
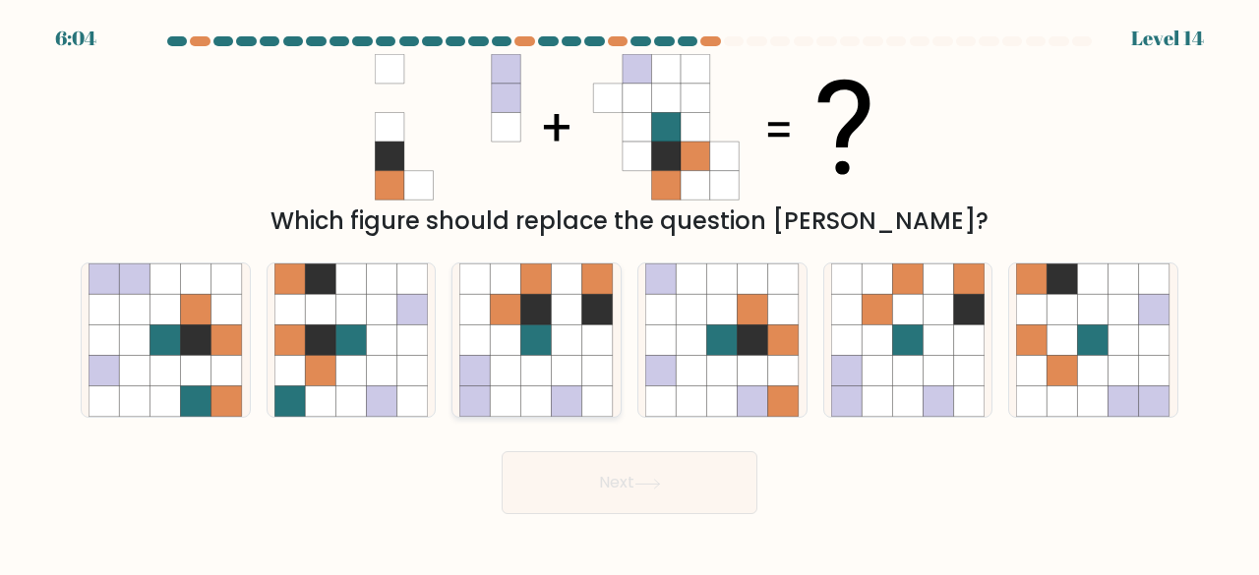
click at [558, 363] on icon at bounding box center [567, 371] width 30 height 30
click at [629, 293] on input "c." at bounding box center [629, 290] width 1 height 5
radio input "true"
click at [591, 481] on button "Next" at bounding box center [629, 482] width 256 height 63
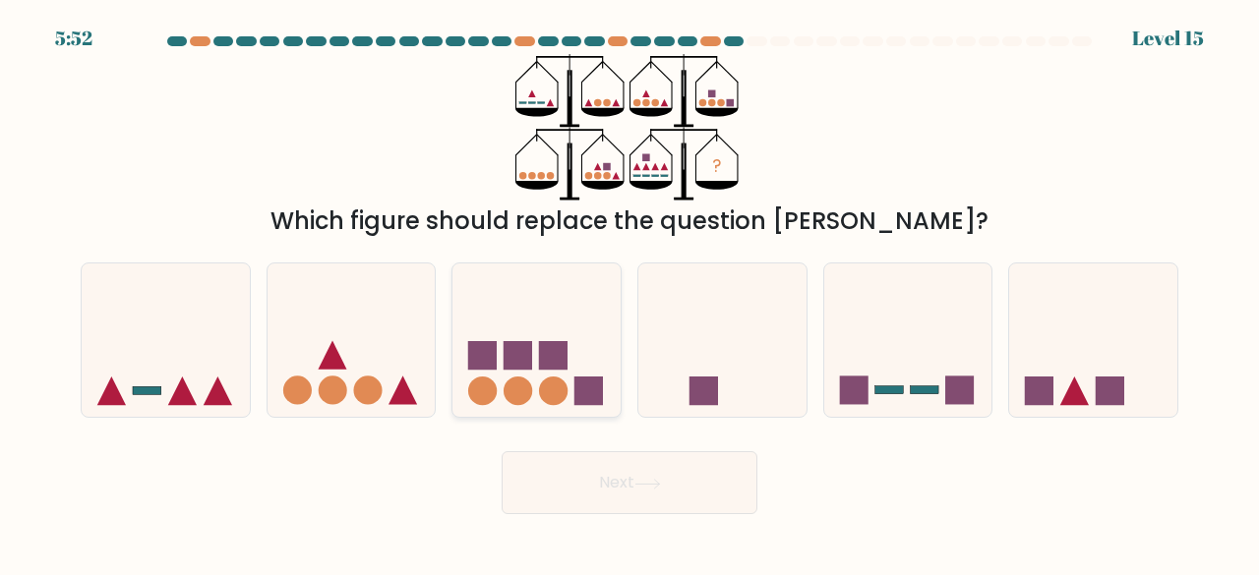
click at [505, 344] on rect at bounding box center [517, 355] width 29 height 29
click at [629, 293] on input "c." at bounding box center [629, 290] width 1 height 5
radio input "true"
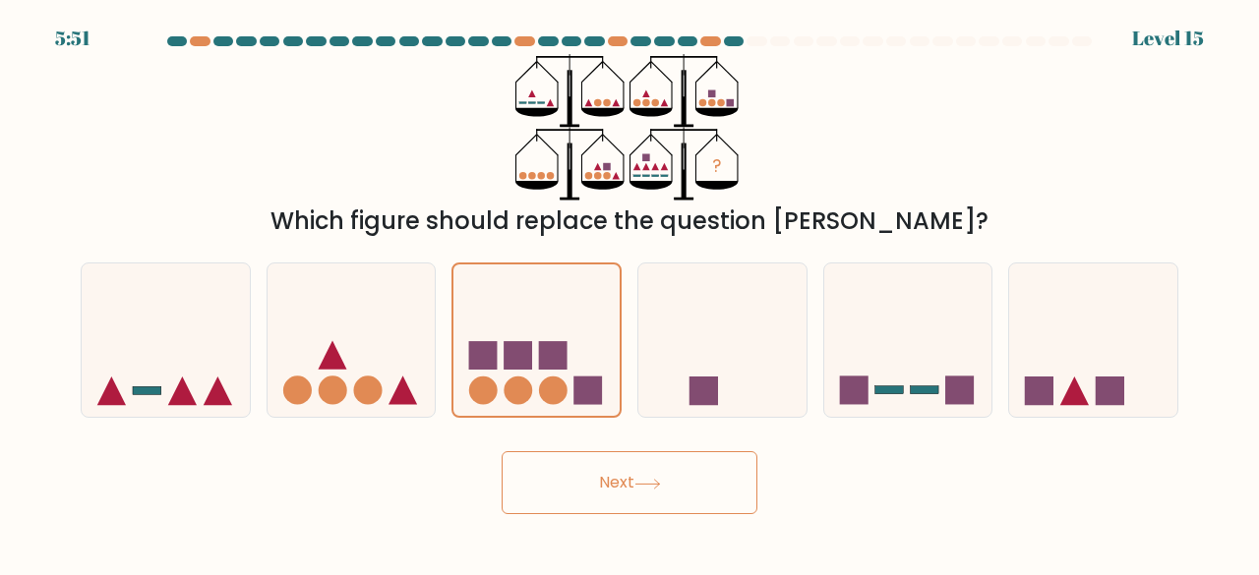
click at [558, 479] on button "Next" at bounding box center [629, 482] width 256 height 63
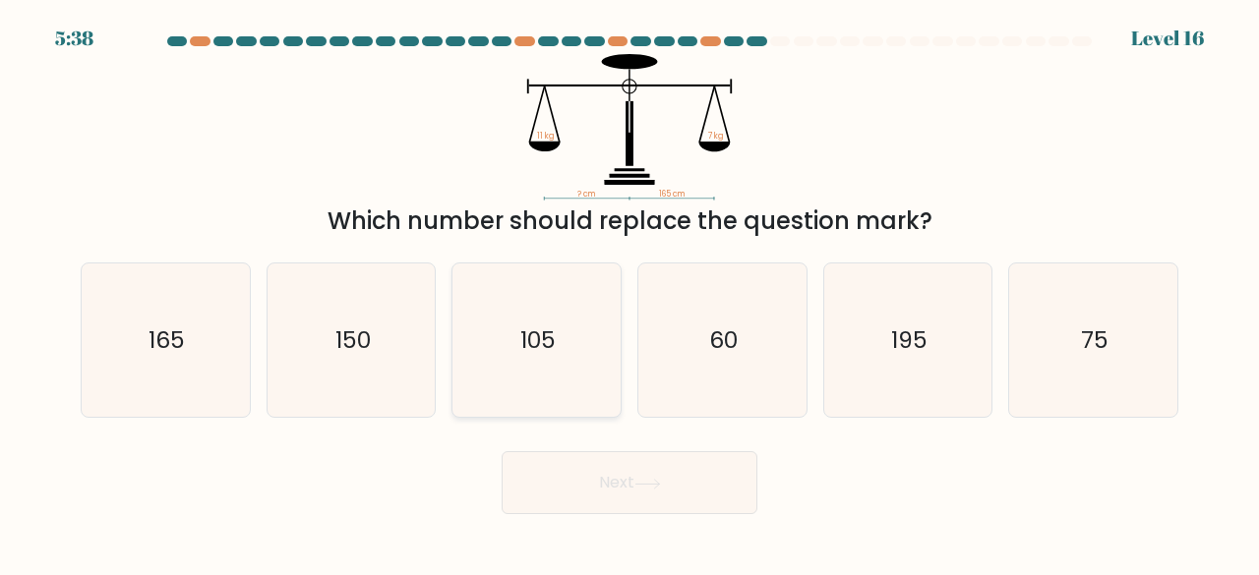
click at [559, 322] on icon "105" at bounding box center [536, 341] width 154 height 154
click at [629, 293] on input "c. 105" at bounding box center [629, 290] width 1 height 5
radio input "true"
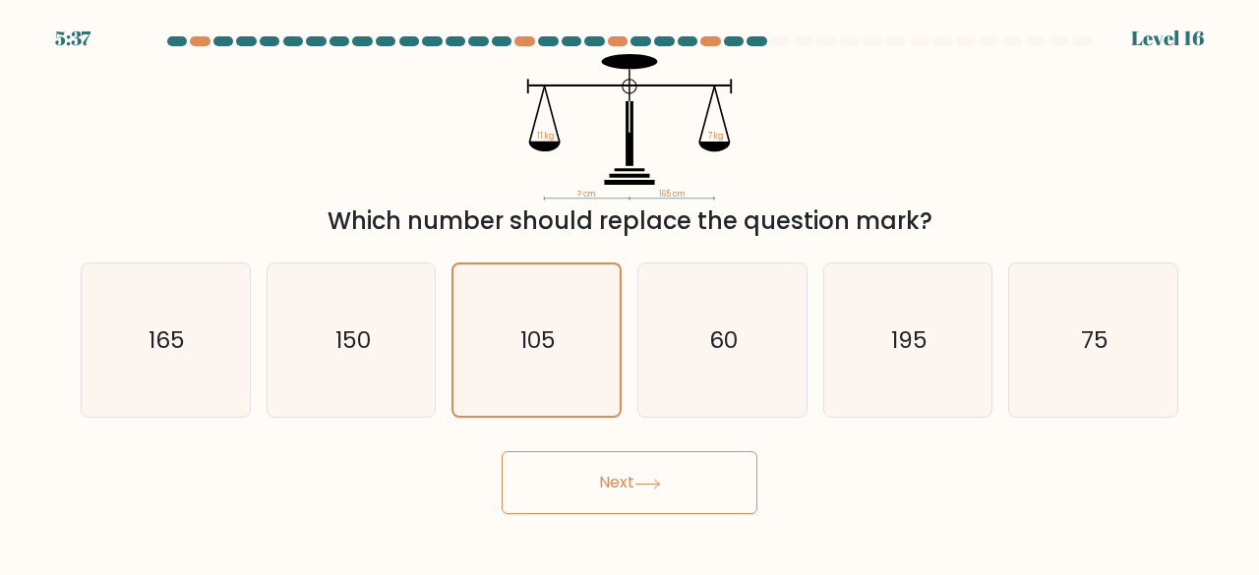
click at [648, 486] on icon at bounding box center [647, 484] width 27 height 11
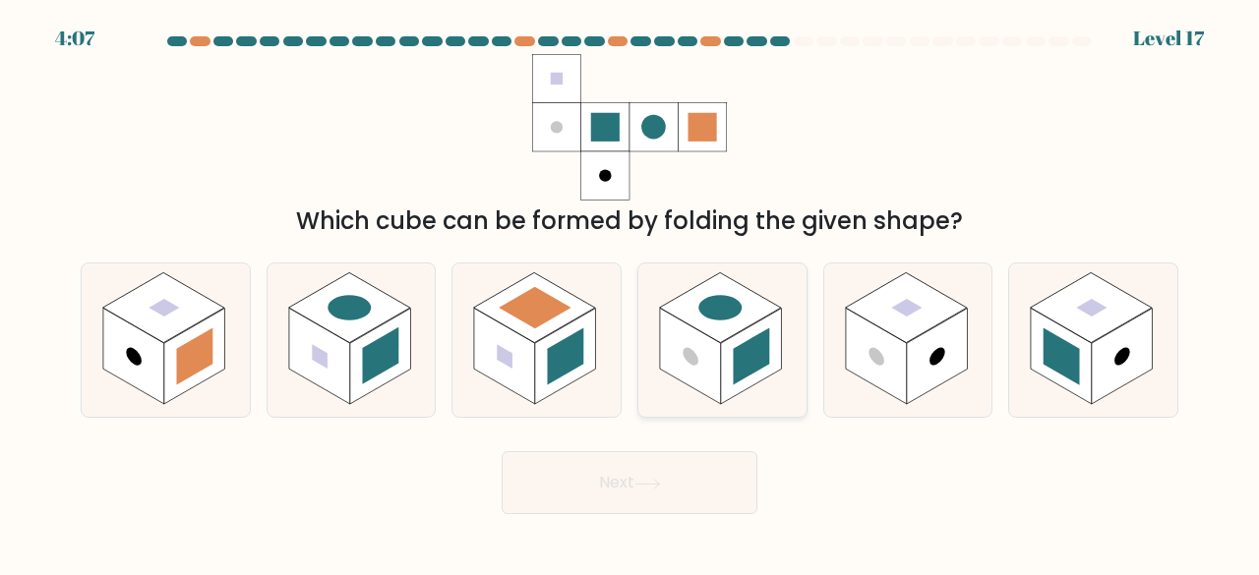
click at [735, 314] on circle at bounding box center [720, 307] width 62 height 35
click at [630, 293] on input "d." at bounding box center [629, 290] width 1 height 5
radio input "true"
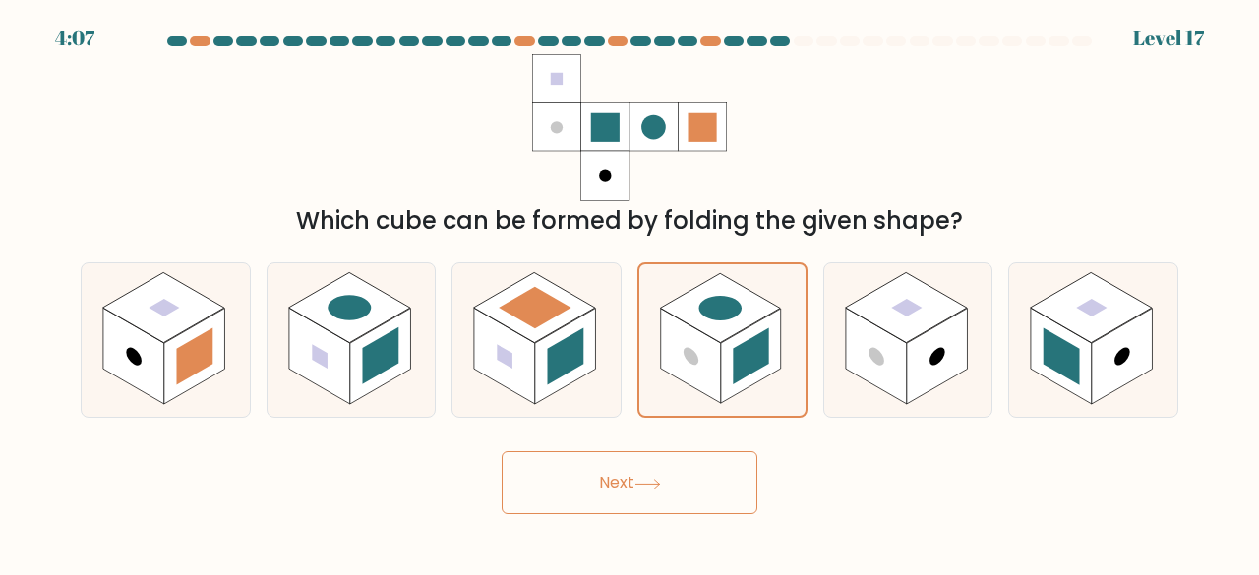
click at [705, 488] on button "Next" at bounding box center [629, 482] width 256 height 63
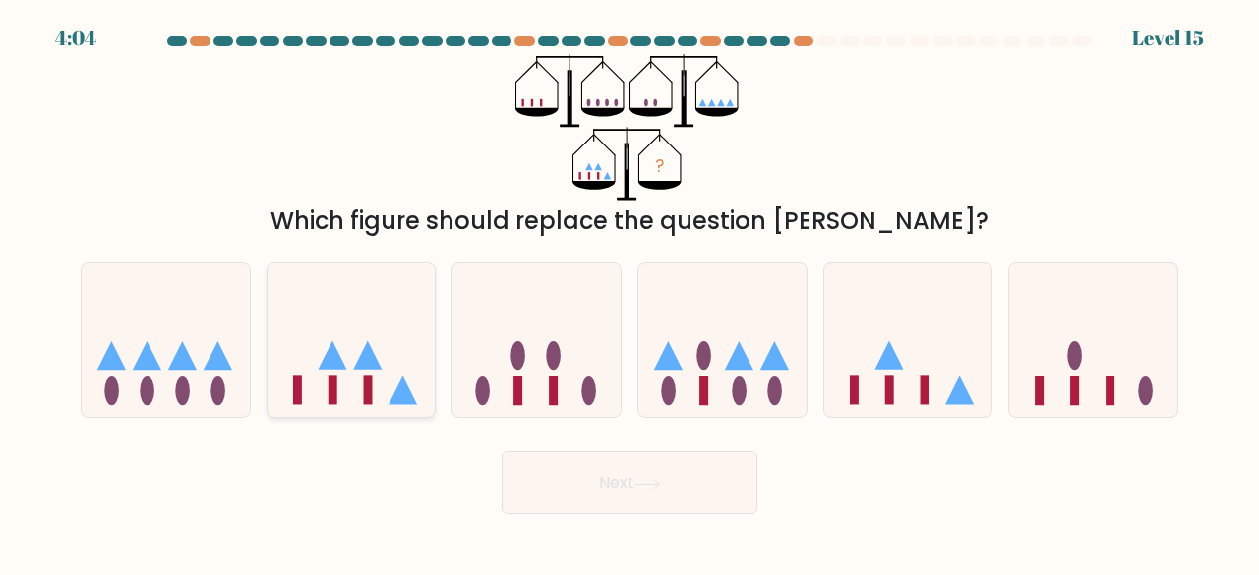
drag, startPoint x: 312, startPoint y: 306, endPoint x: 338, endPoint y: 319, distance: 29.5
click at [313, 306] on icon at bounding box center [351, 339] width 168 height 139
click at [629, 293] on input "b." at bounding box center [629, 290] width 1 height 5
radio input "true"
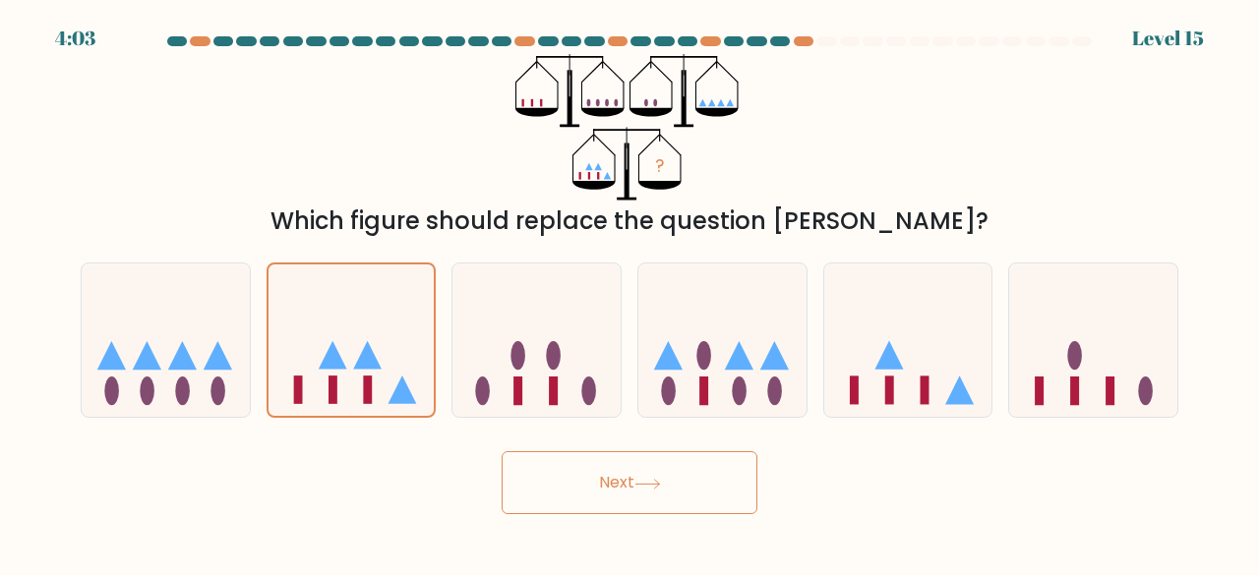
click at [653, 495] on button "Next" at bounding box center [629, 482] width 256 height 63
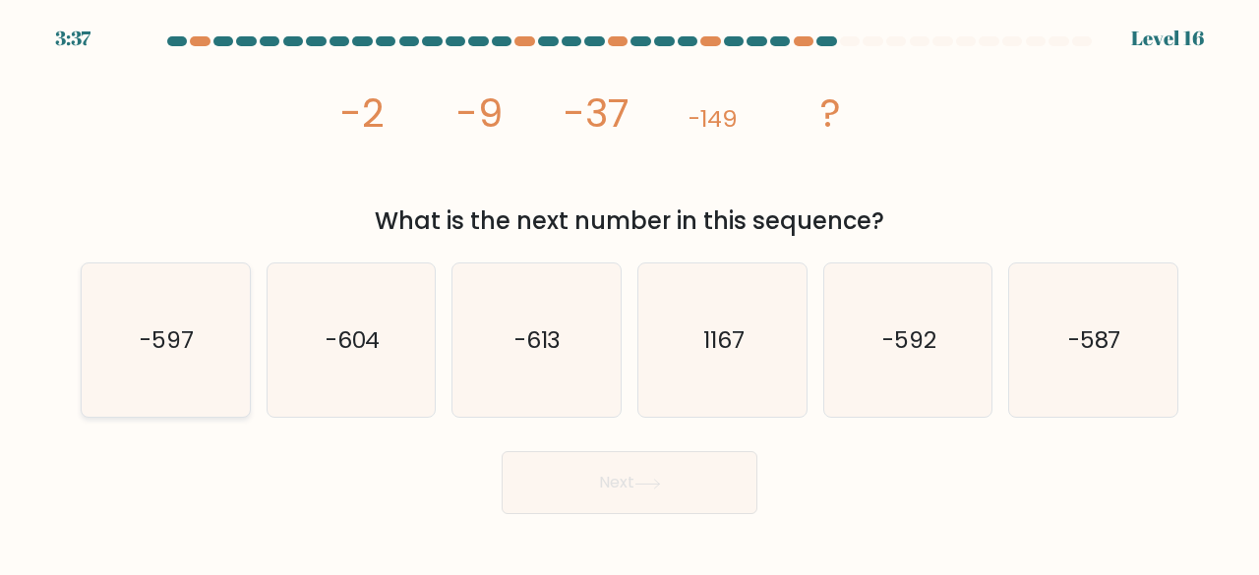
click at [200, 335] on icon "-597" at bounding box center [165, 341] width 154 height 154
click at [629, 293] on input "a. -597" at bounding box center [629, 290] width 1 height 5
radio input "true"
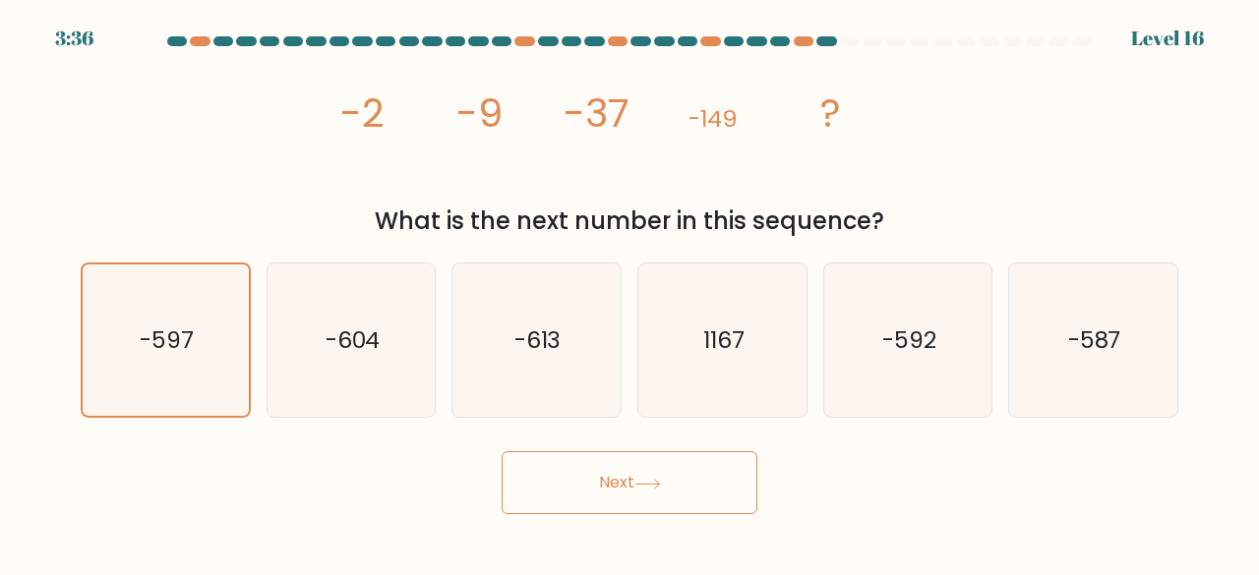
click at [623, 474] on button "Next" at bounding box center [629, 482] width 256 height 63
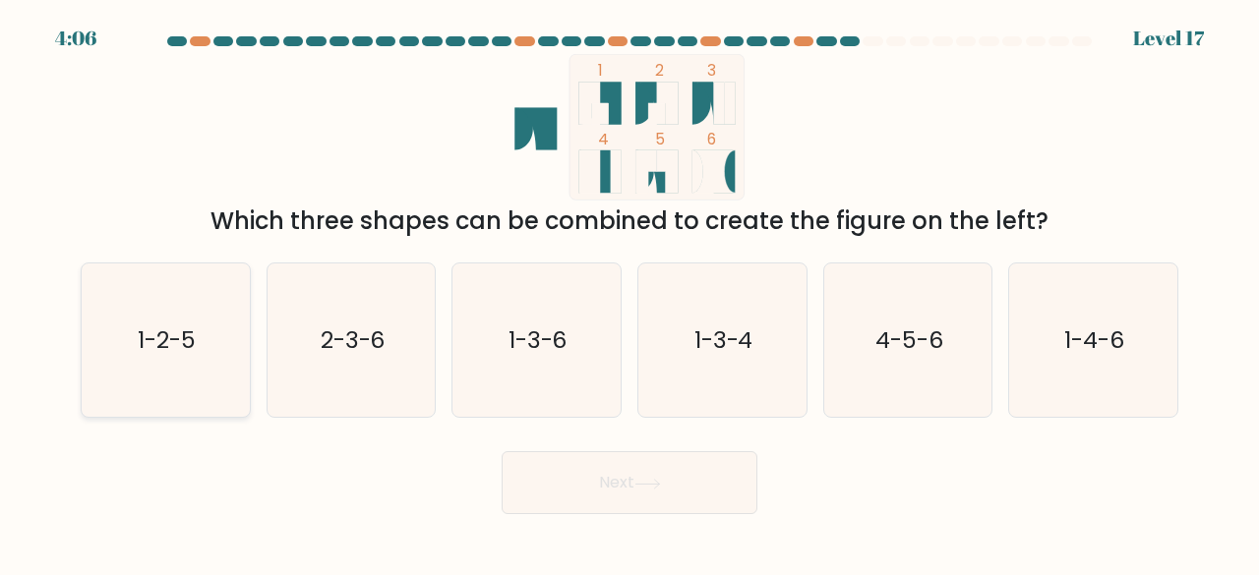
click at [145, 314] on icon "1-2-5" at bounding box center [165, 341] width 154 height 154
click at [629, 293] on input "a. 1-2-5" at bounding box center [629, 290] width 1 height 5
radio input "true"
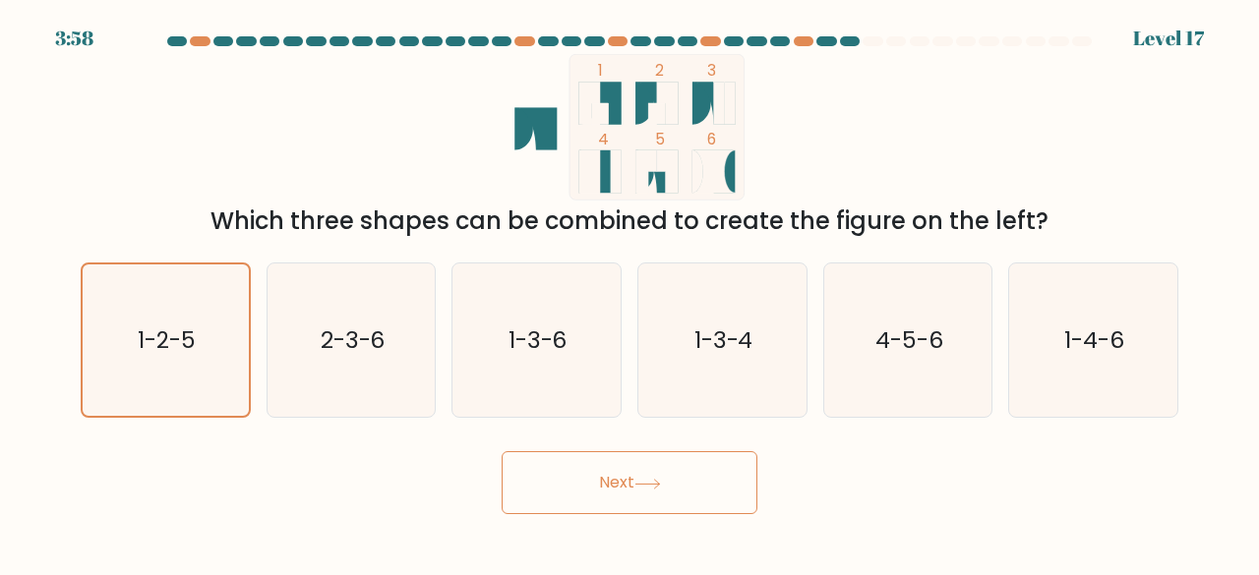
click at [611, 490] on button "Next" at bounding box center [629, 482] width 256 height 63
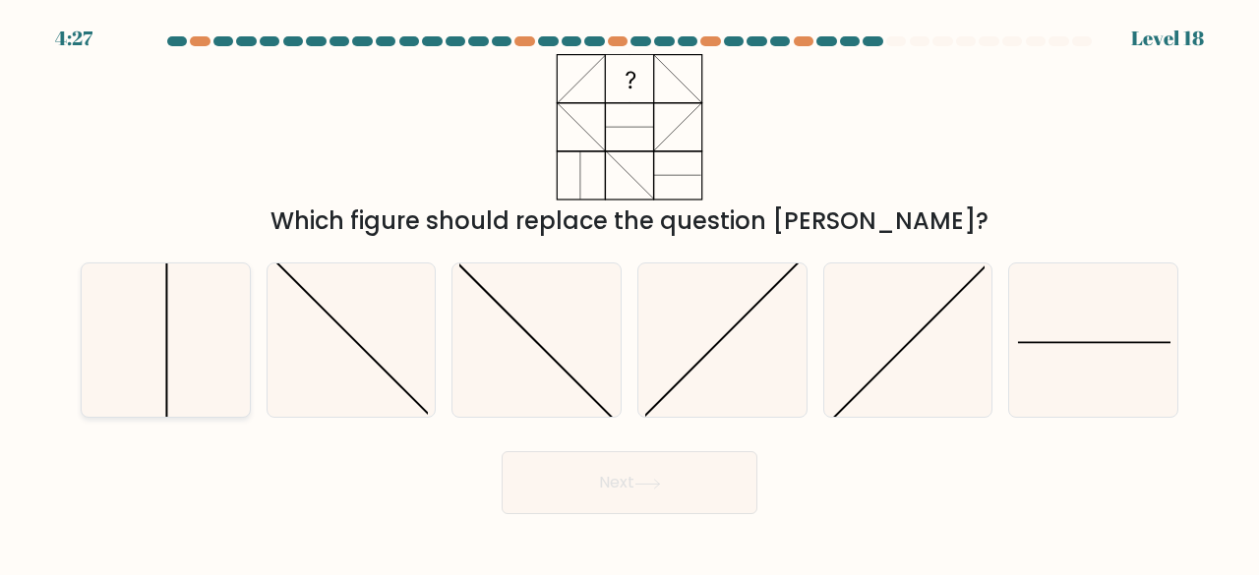
click at [141, 345] on icon at bounding box center [165, 341] width 154 height 154
click at [629, 293] on input "a." at bounding box center [629, 290] width 1 height 5
radio input "true"
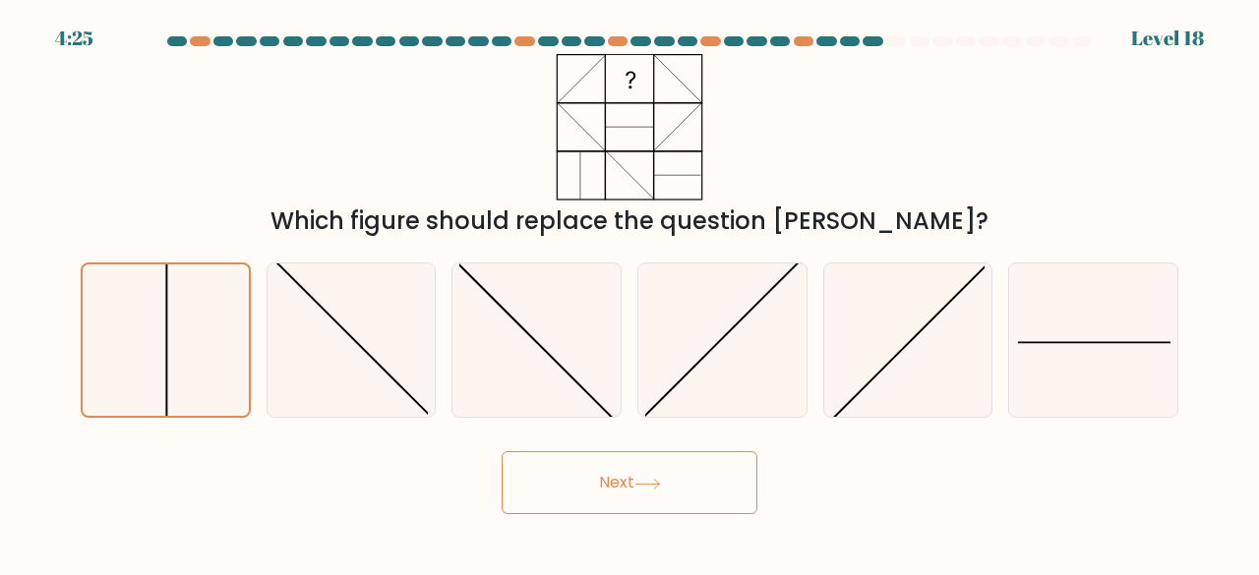
click at [639, 483] on icon at bounding box center [647, 484] width 27 height 11
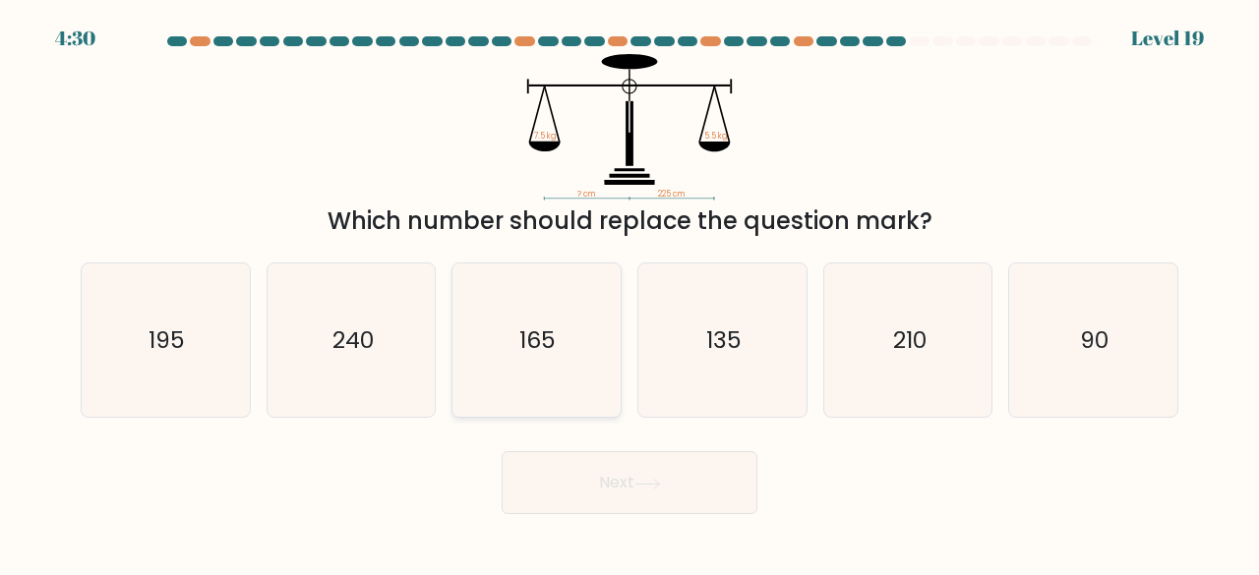
click at [572, 300] on icon "165" at bounding box center [536, 341] width 154 height 154
click at [629, 293] on input "c. 165" at bounding box center [629, 290] width 1 height 5
radio input "true"
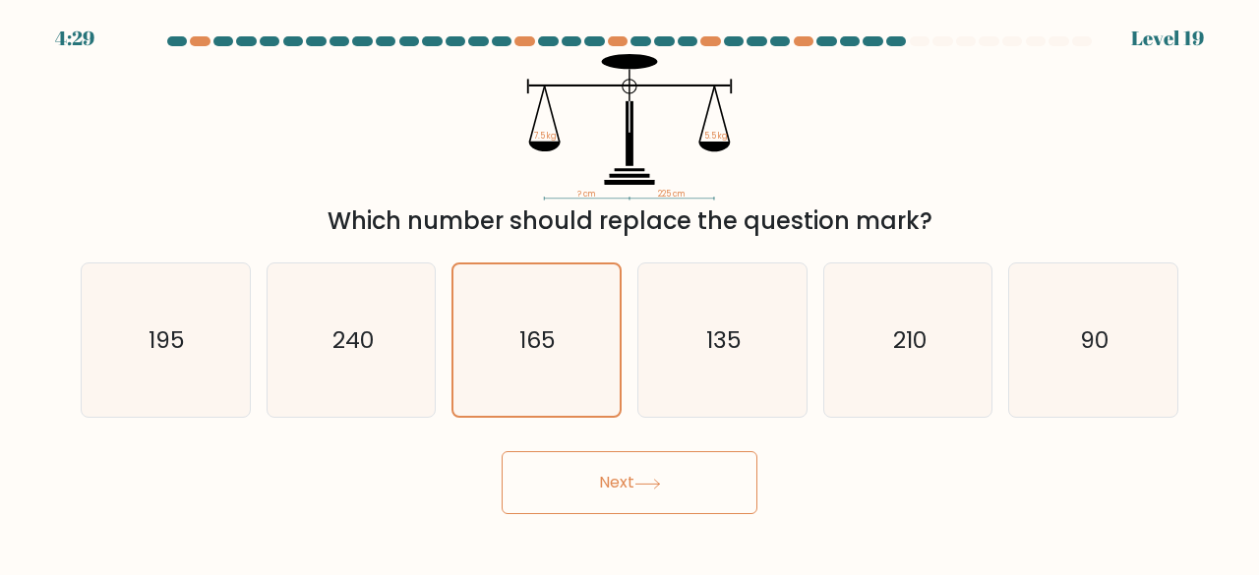
click at [645, 471] on button "Next" at bounding box center [629, 482] width 256 height 63
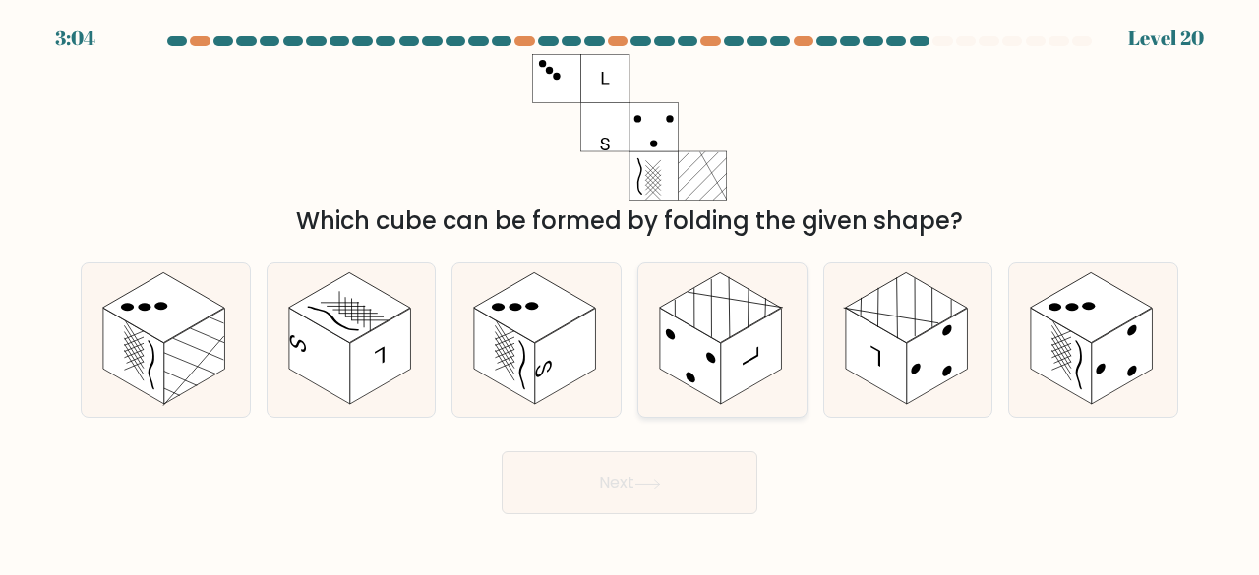
click at [737, 349] on rect at bounding box center [751, 357] width 61 height 96
click at [630, 293] on input "d." at bounding box center [629, 290] width 1 height 5
radio input "true"
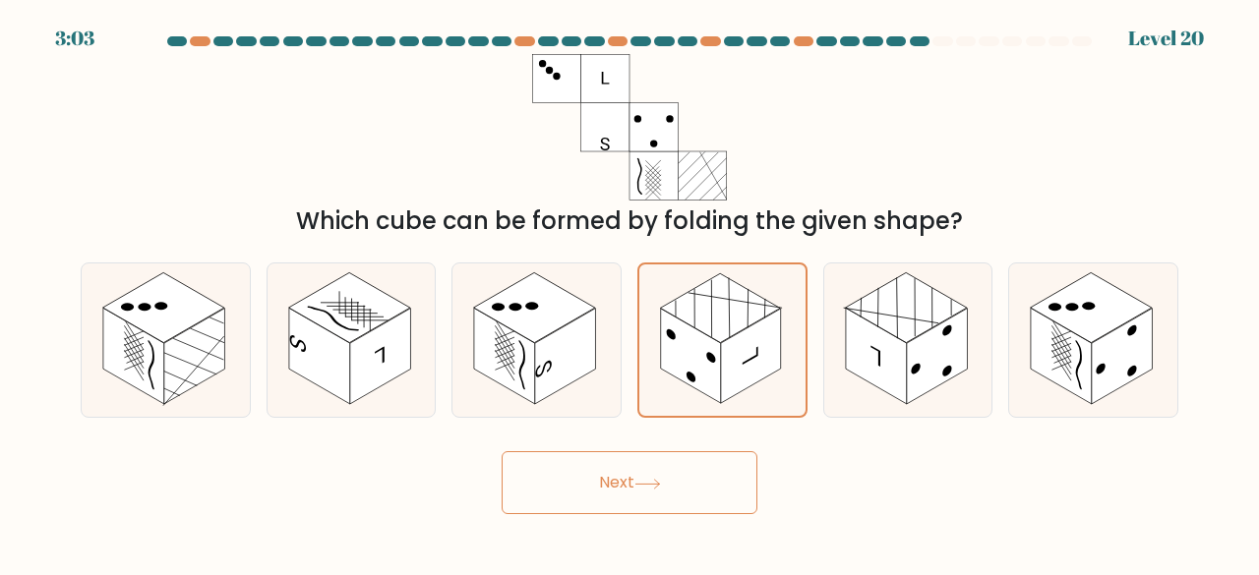
click at [635, 491] on button "Next" at bounding box center [629, 482] width 256 height 63
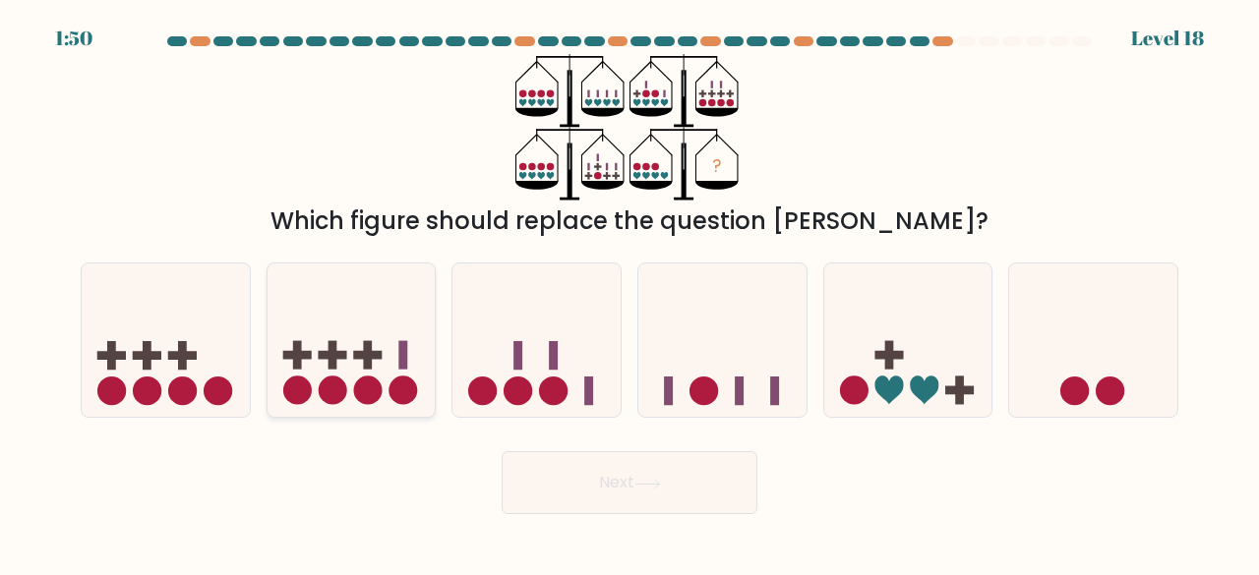
click at [381, 364] on icon at bounding box center [351, 339] width 168 height 139
click at [629, 293] on input "b." at bounding box center [629, 290] width 1 height 5
radio input "true"
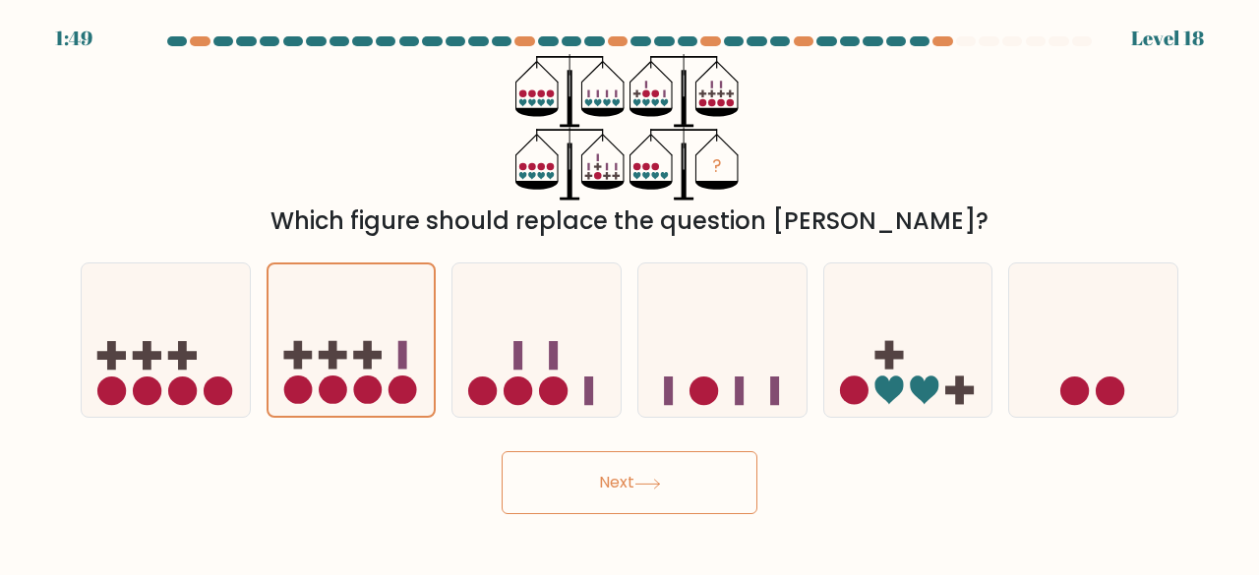
click at [575, 465] on button "Next" at bounding box center [629, 482] width 256 height 63
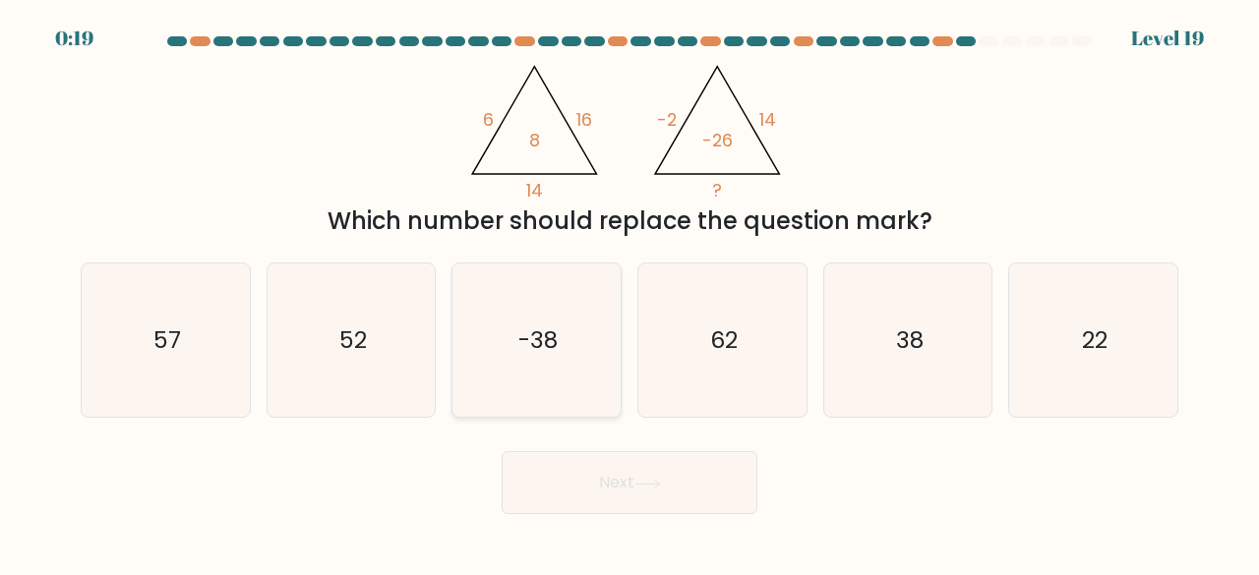
click at [535, 322] on icon "-38" at bounding box center [536, 341] width 154 height 154
click at [629, 293] on input "c. -38" at bounding box center [629, 290] width 1 height 5
radio input "true"
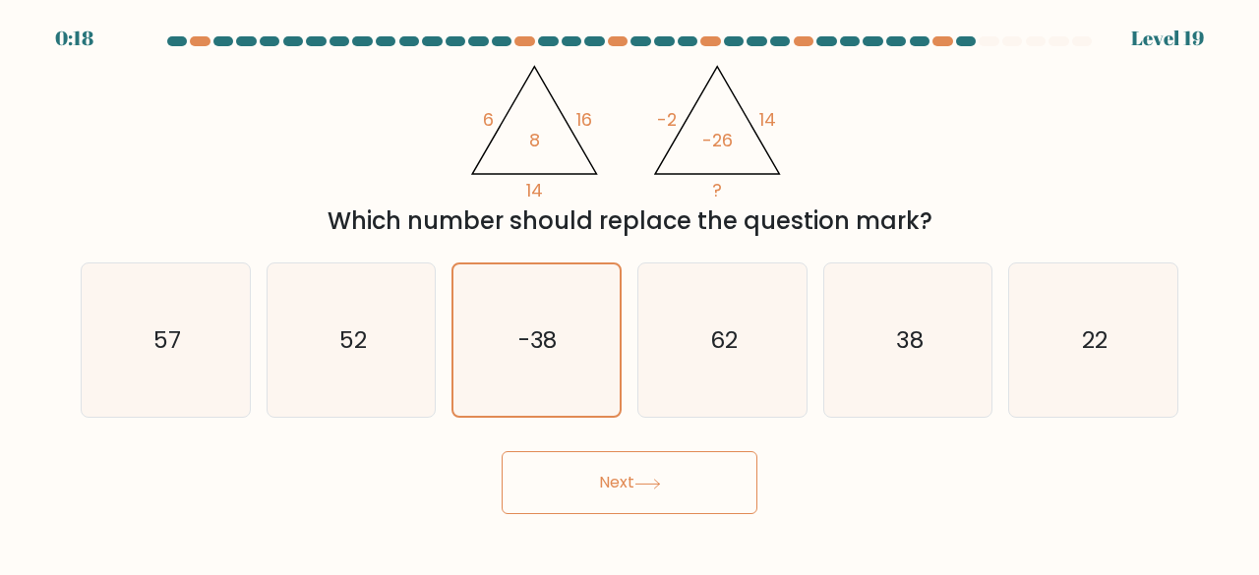
click at [631, 487] on button "Next" at bounding box center [629, 482] width 256 height 63
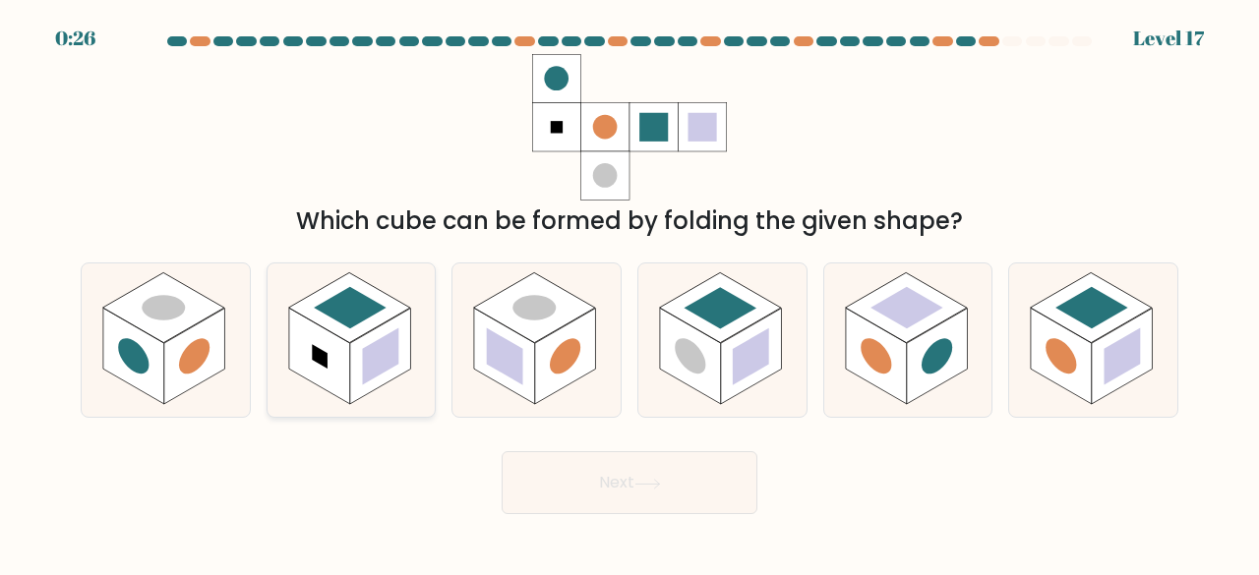
click at [345, 339] on rect at bounding box center [349, 307] width 122 height 71
click at [629, 293] on input "b." at bounding box center [629, 290] width 1 height 5
radio input "true"
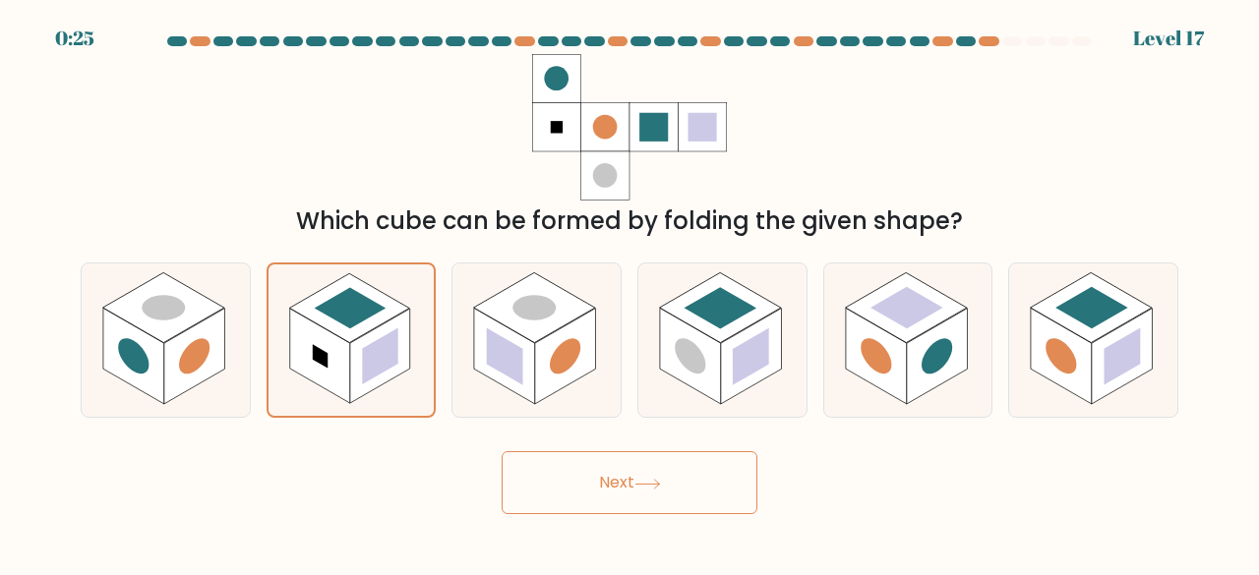
click at [624, 488] on button "Next" at bounding box center [629, 482] width 256 height 63
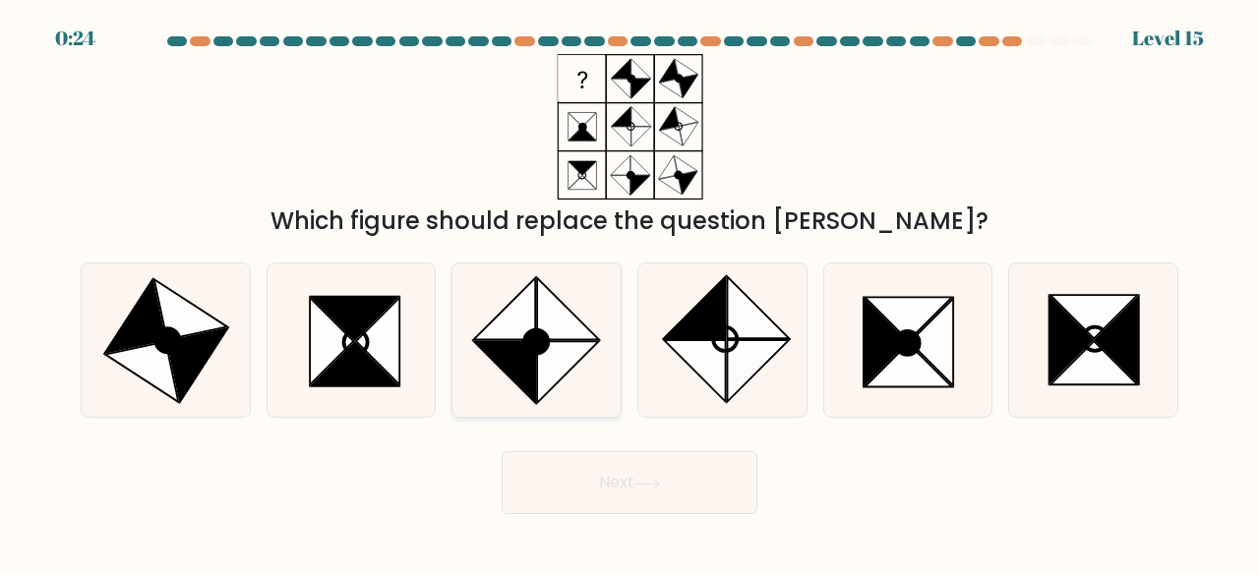
click at [541, 317] on icon at bounding box center [569, 309] width 62 height 62
click at [629, 293] on input "c." at bounding box center [629, 290] width 1 height 5
radio input "true"
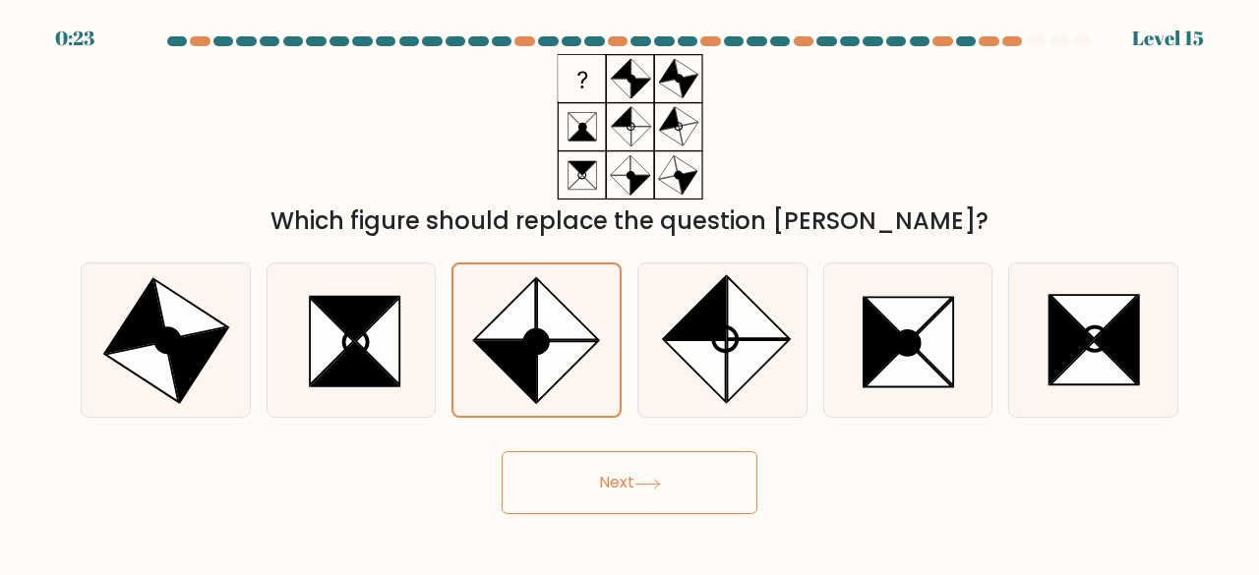
click at [686, 491] on button "Next" at bounding box center [629, 482] width 256 height 63
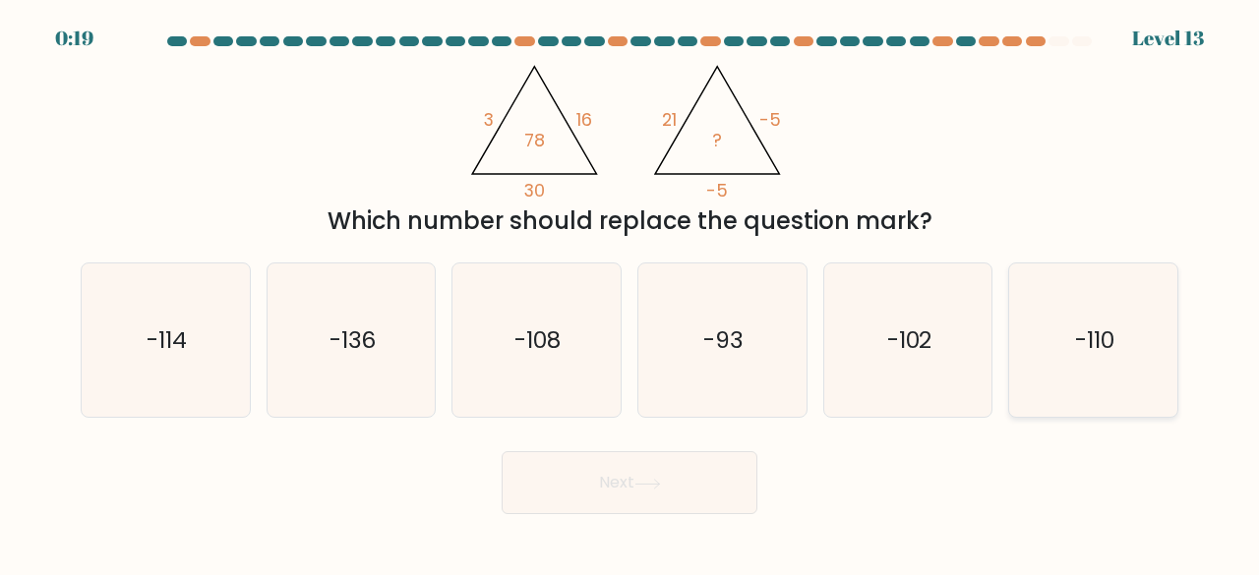
drag, startPoint x: 1088, startPoint y: 366, endPoint x: 1027, endPoint y: 407, distance: 73.6
click at [1087, 367] on icon "-110" at bounding box center [1093, 341] width 154 height 154
click at [630, 293] on input "f. -110" at bounding box center [629, 290] width 1 height 5
radio input "true"
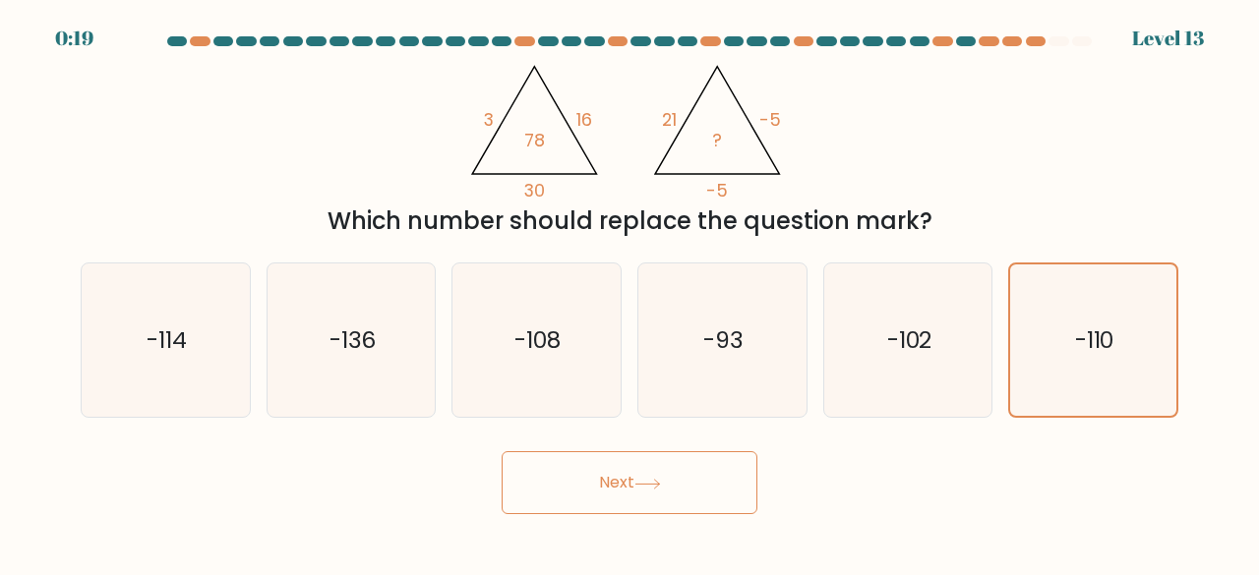
click at [622, 485] on button "Next" at bounding box center [629, 482] width 256 height 63
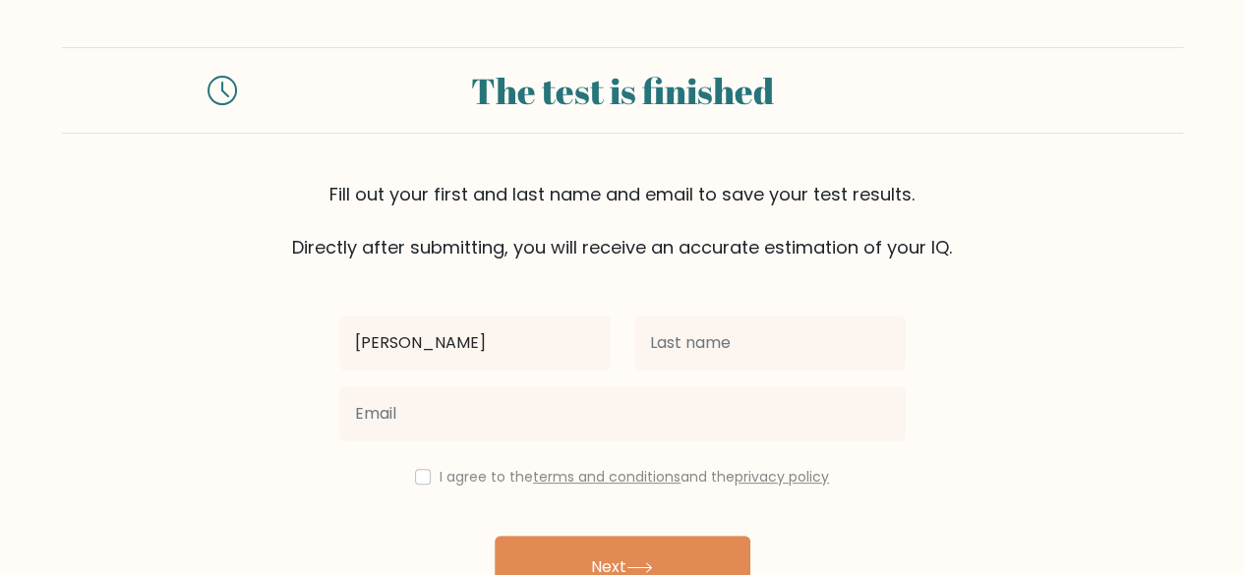
type input "ruben"
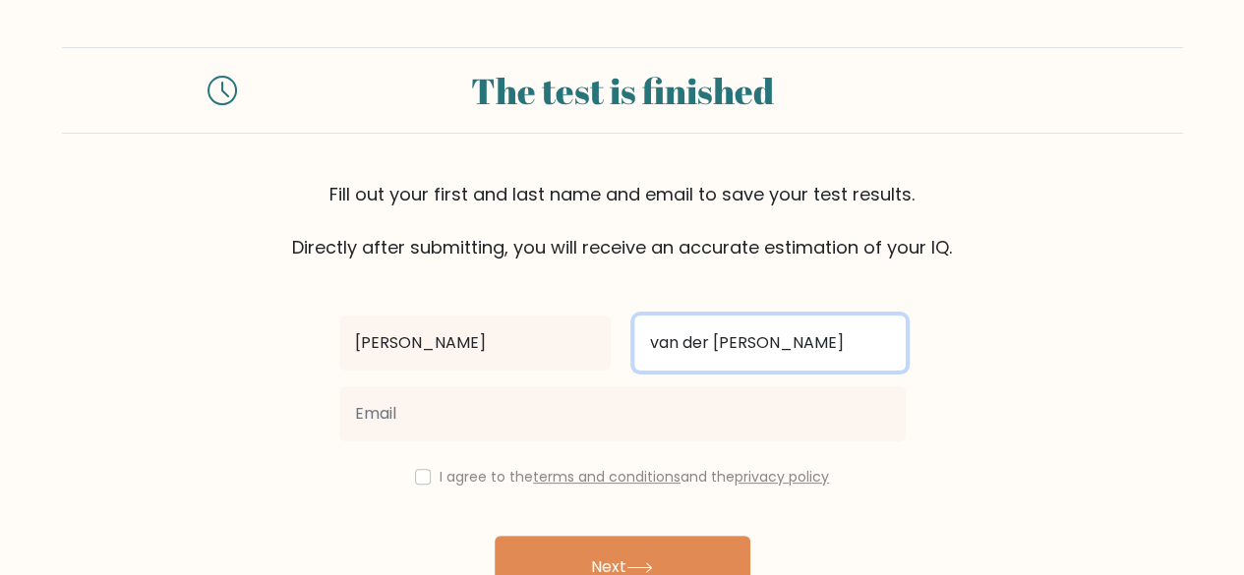
type input "van der Thiel"
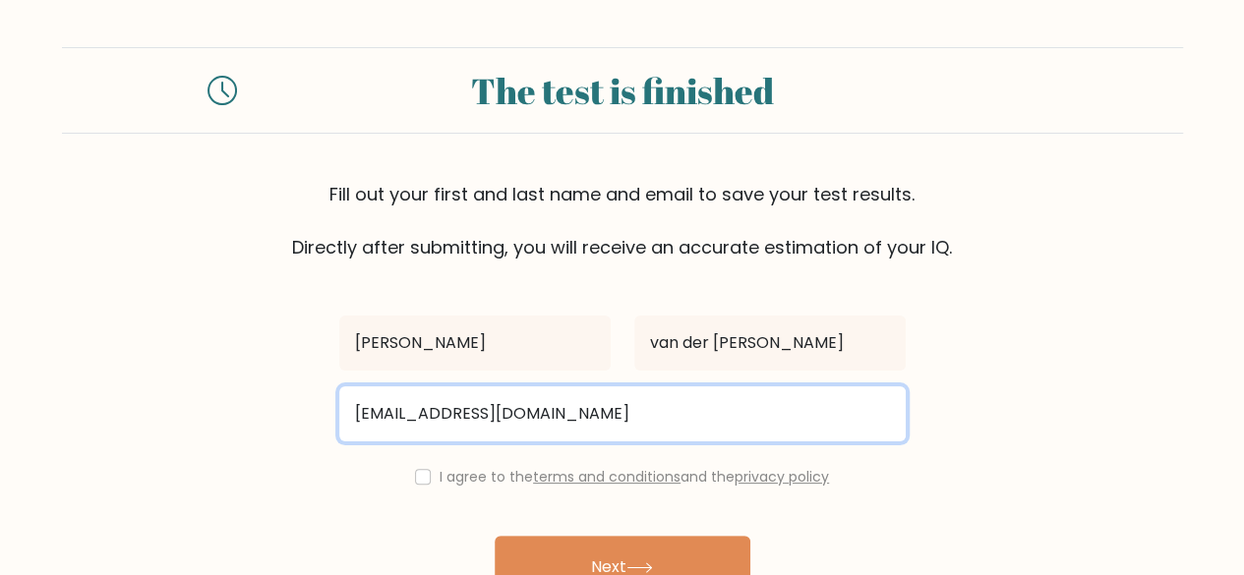
scroll to position [113, 0]
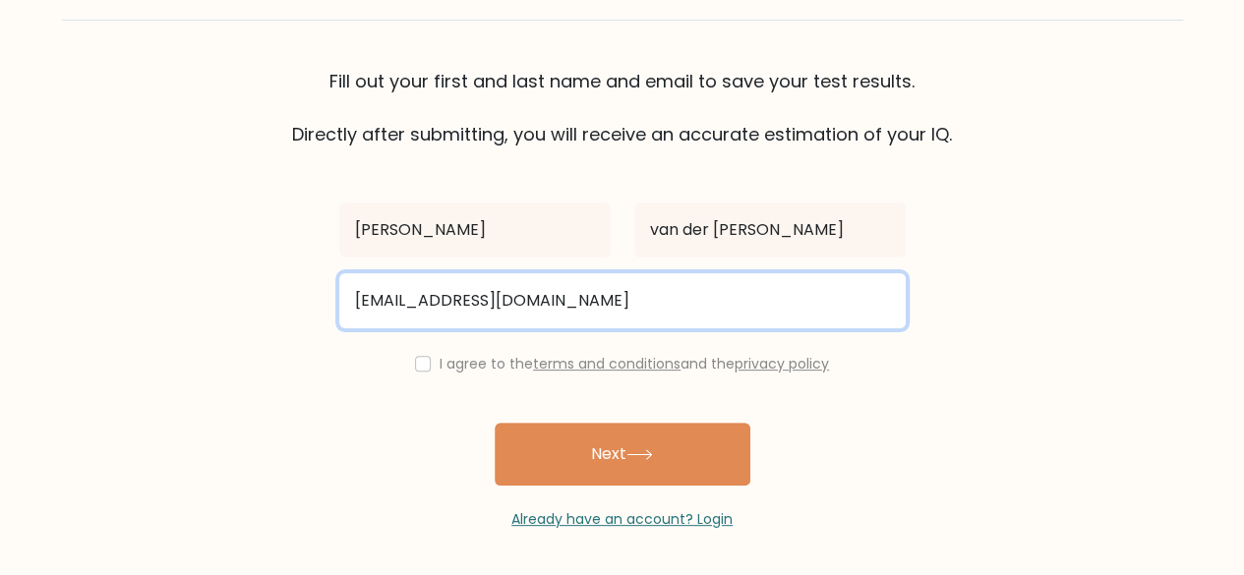
type input "rubenvdt32@gmail.com"
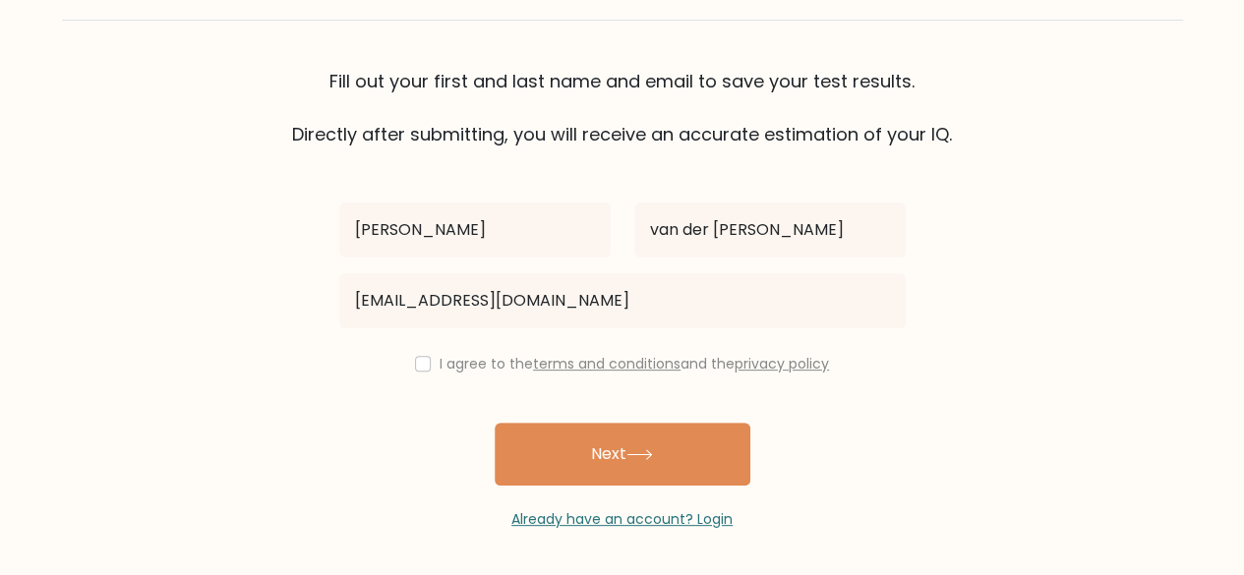
click at [426, 369] on div "I agree to the terms and conditions and the privacy policy" at bounding box center [622, 364] width 590 height 24
click at [417, 369] on input "checkbox" at bounding box center [423, 364] width 16 height 16
checkbox input "true"
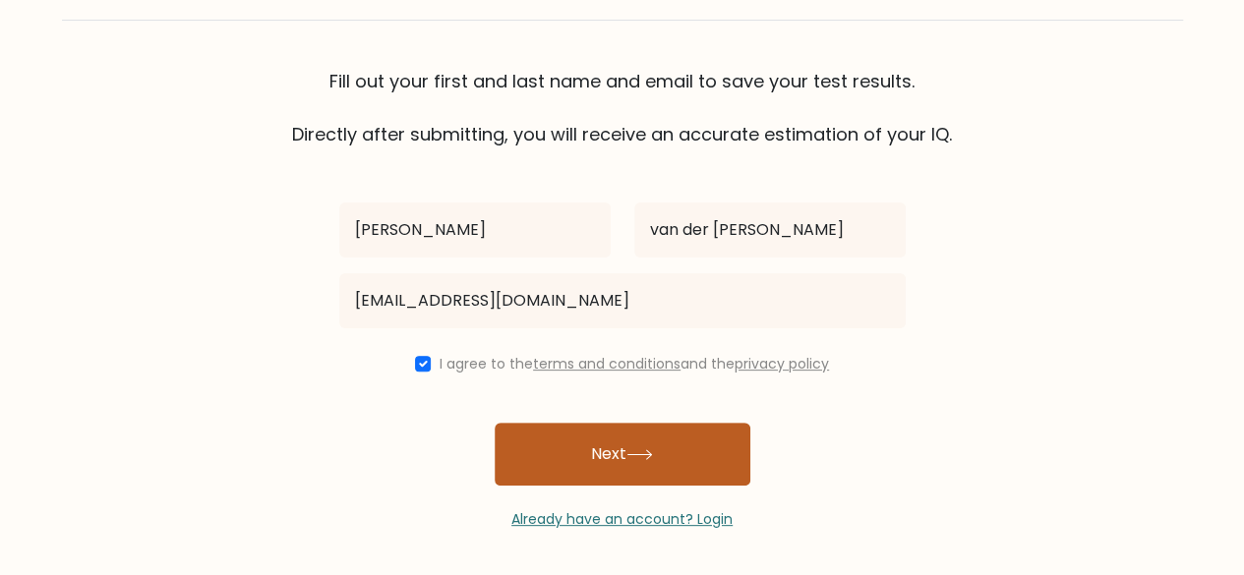
click at [628, 431] on button "Next" at bounding box center [623, 454] width 256 height 63
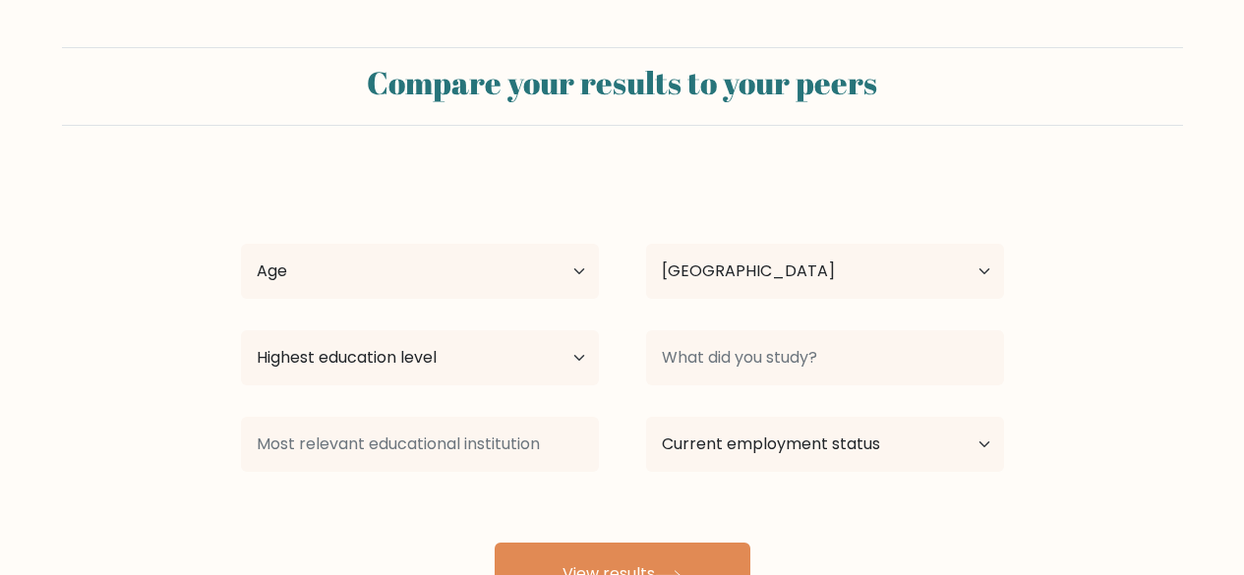
select select "NL"
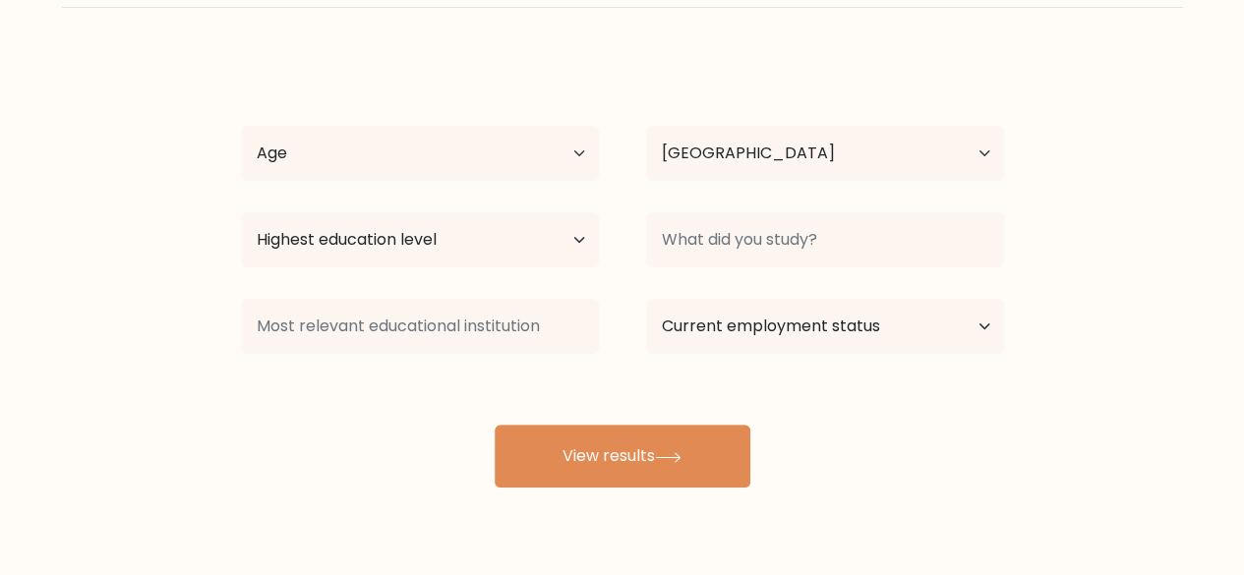
scroll to position [127, 0]
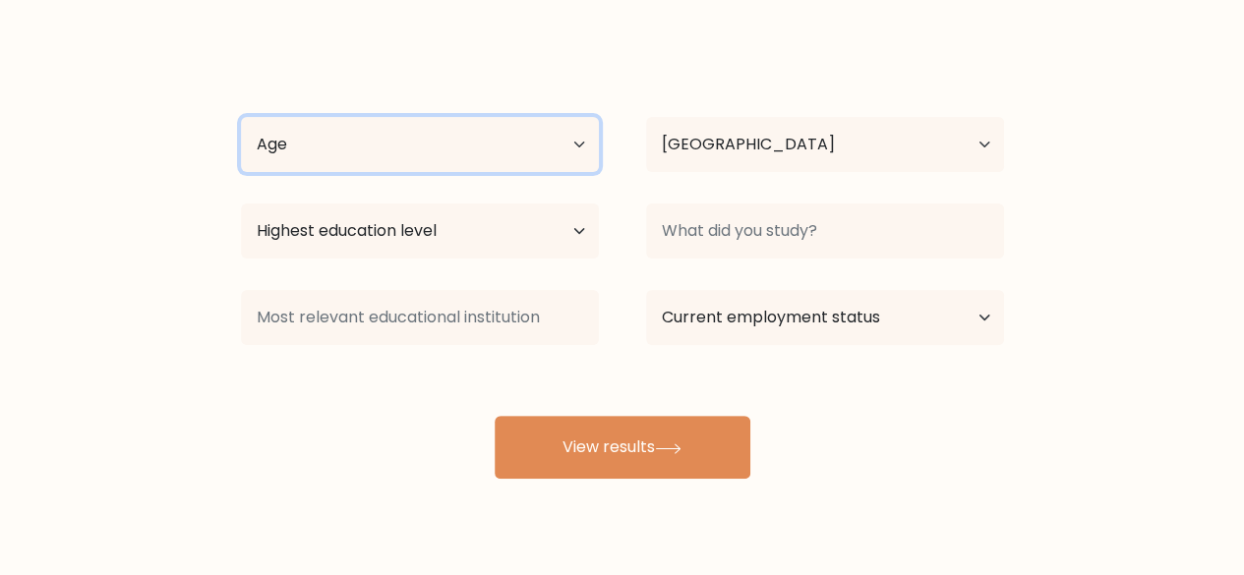
click at [511, 163] on select "Age Under 18 years old 18-24 years old 25-34 years old 35-44 years old 45-54 ye…" at bounding box center [420, 144] width 358 height 55
select select "18_24"
click at [241, 117] on select "Age Under 18 years old 18-24 years old 25-34 years old 35-44 years old 45-54 ye…" at bounding box center [420, 144] width 358 height 55
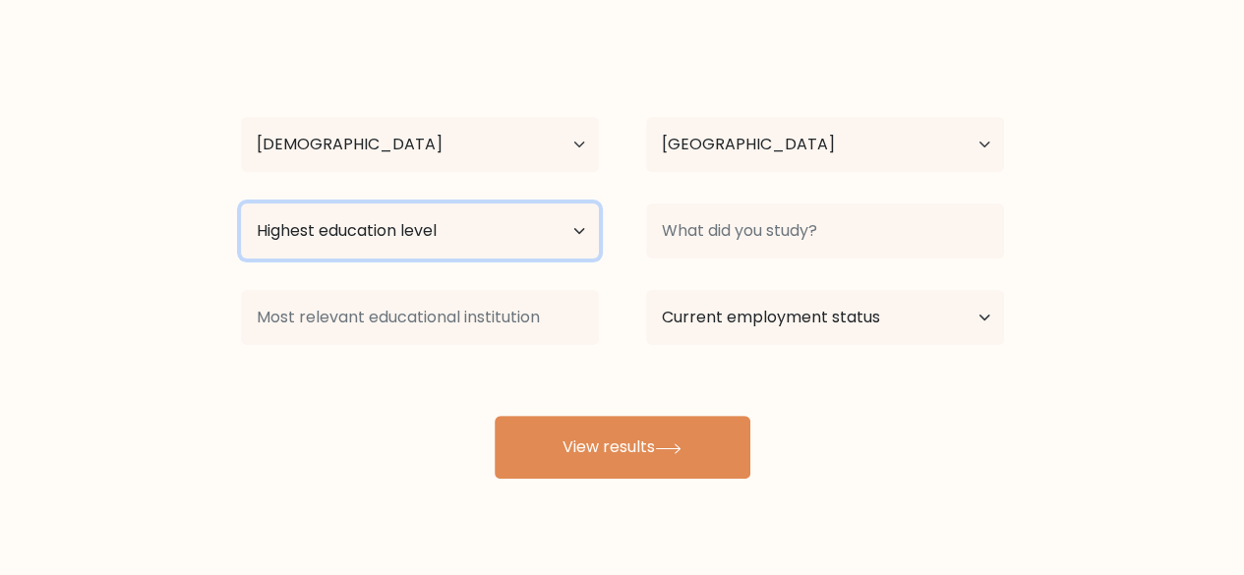
click at [466, 245] on select "Highest education level No schooling Primary Lower Secondary Upper Secondary Oc…" at bounding box center [420, 231] width 358 height 55
select select "masters_degree"
click at [241, 204] on select "Highest education level No schooling Primary Lower Secondary Upper Secondary Oc…" at bounding box center [420, 231] width 358 height 55
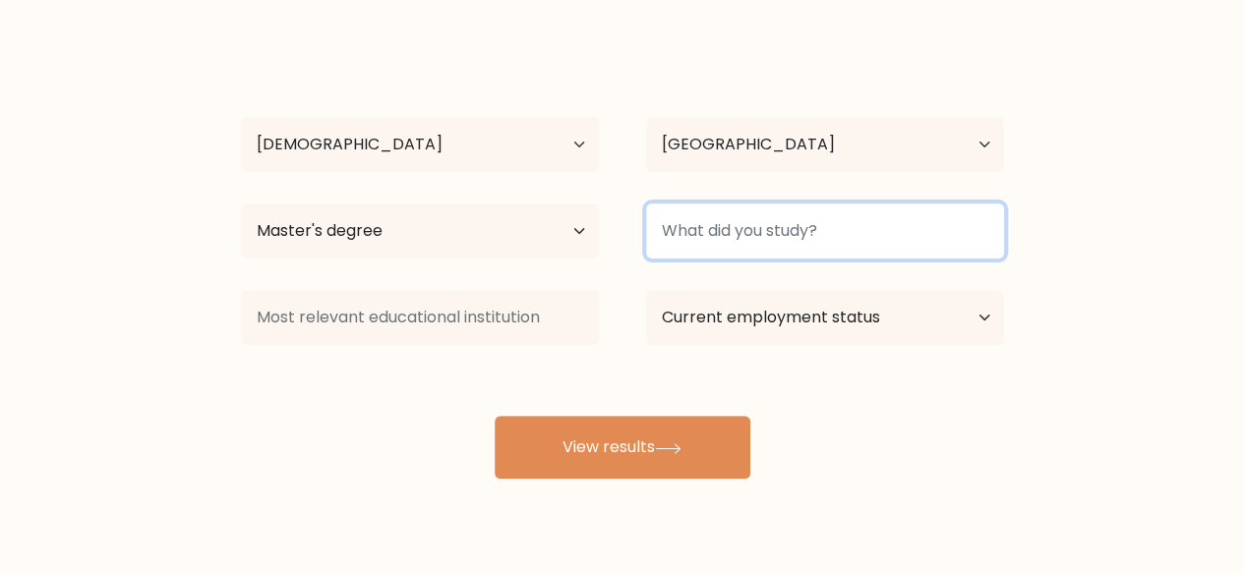
click at [702, 211] on input at bounding box center [825, 231] width 358 height 55
type input "E"
type input "b"
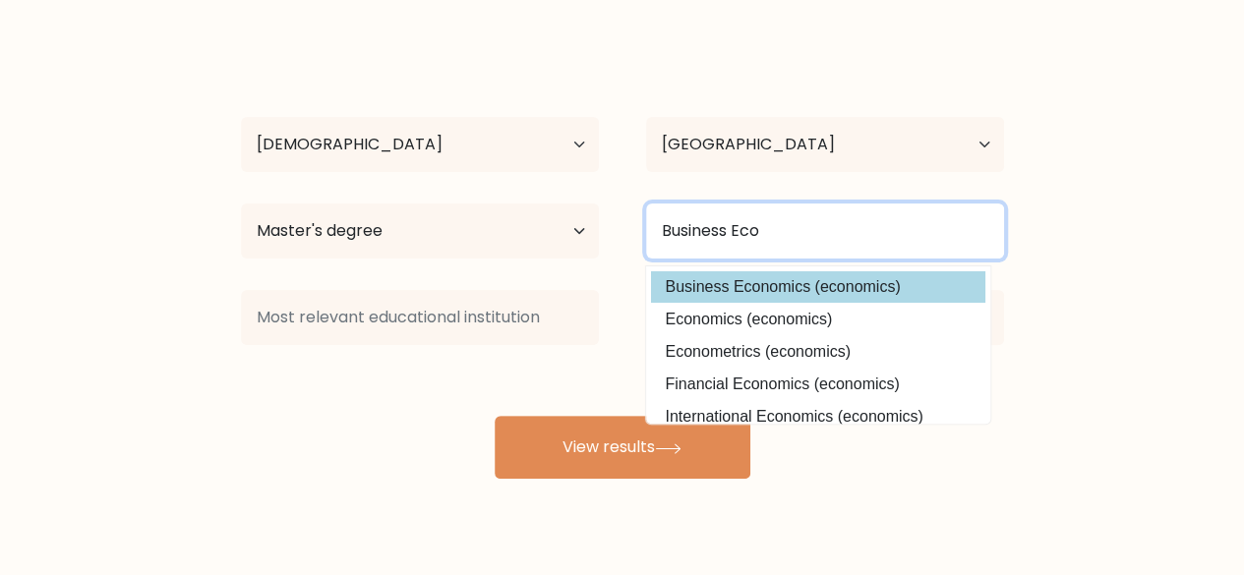
type input "Business Eco"
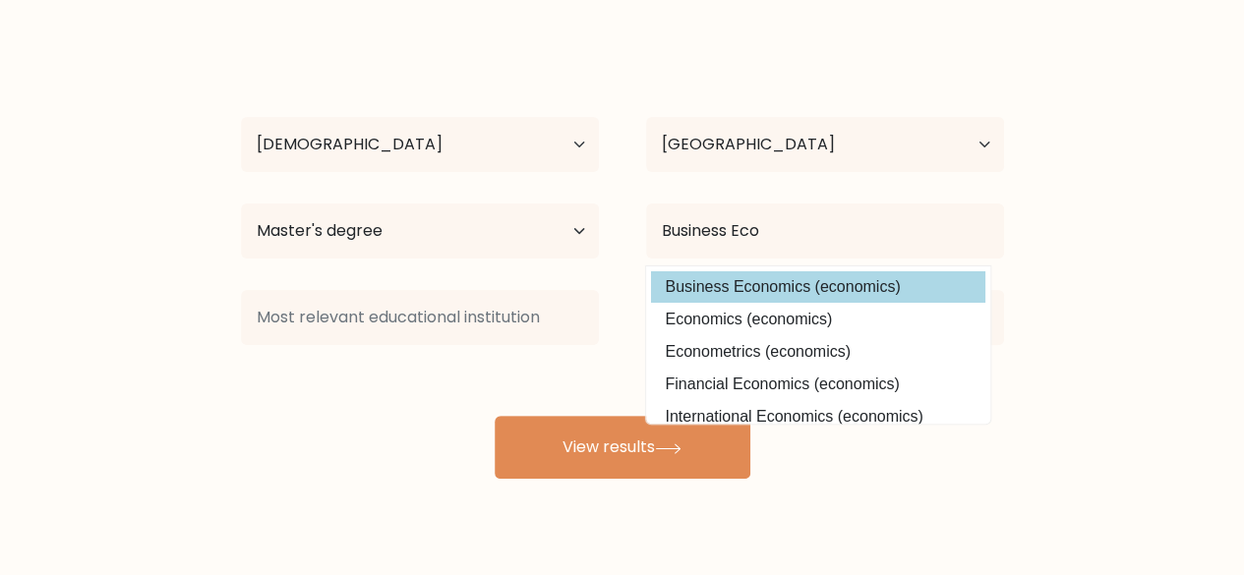
click at [737, 281] on div "ruben van der Thiel Age Under 18 years old 18-24 years old 25-34 years old 35-4…" at bounding box center [622, 262] width 787 height 433
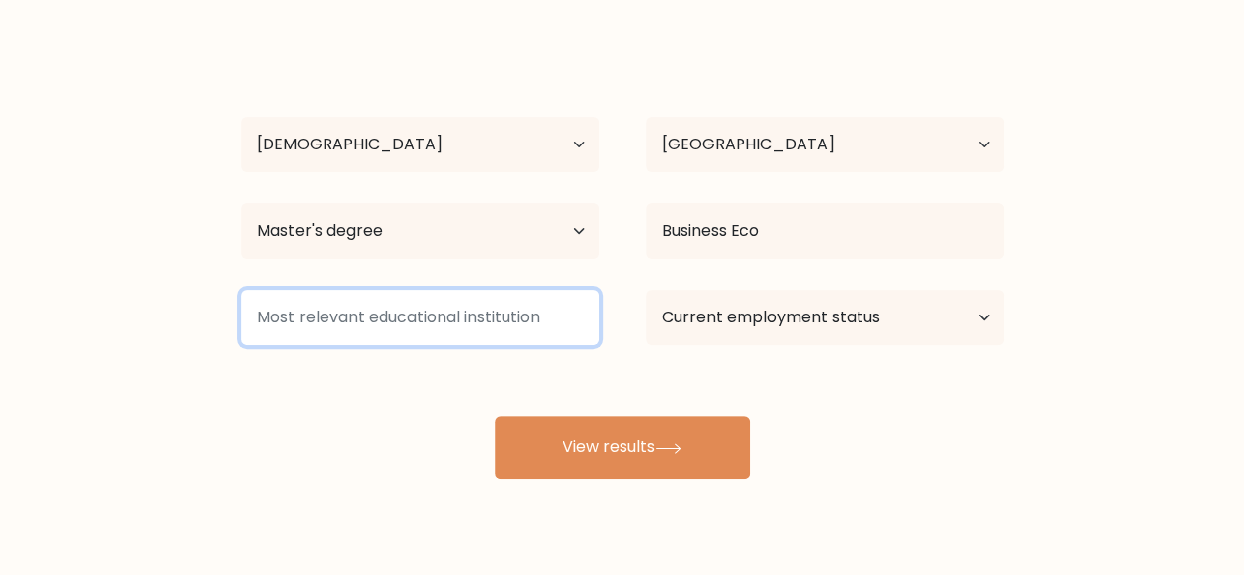
click at [456, 338] on input at bounding box center [420, 317] width 358 height 55
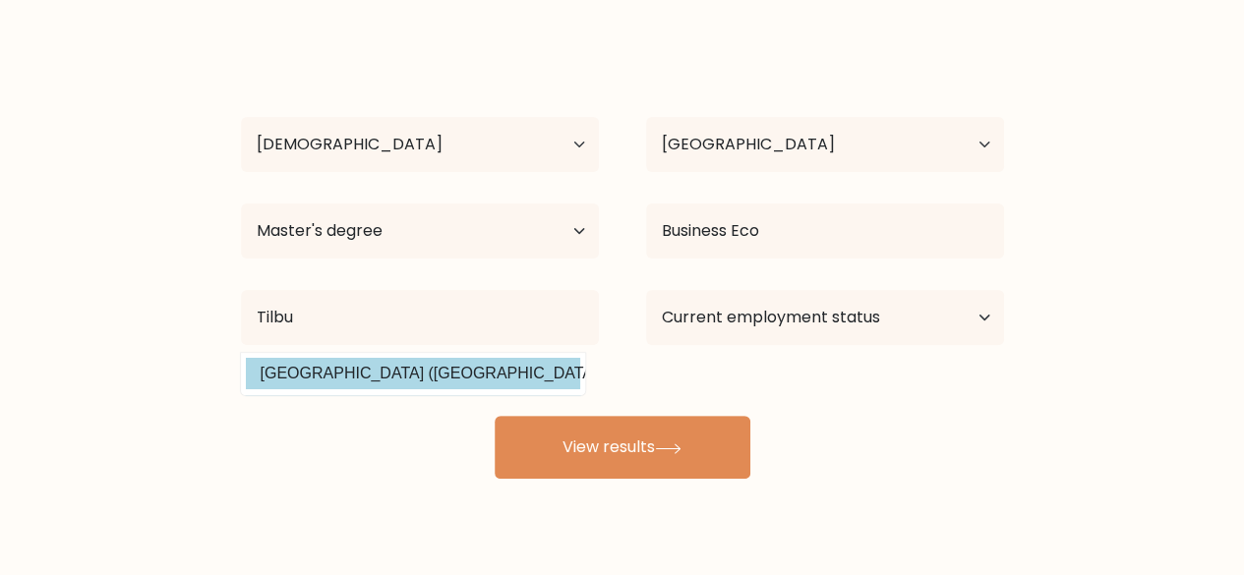
click at [475, 364] on div "ruben van der Thiel Age Under 18 years old 18-24 years old 25-34 years old 35-4…" at bounding box center [622, 262] width 787 height 433
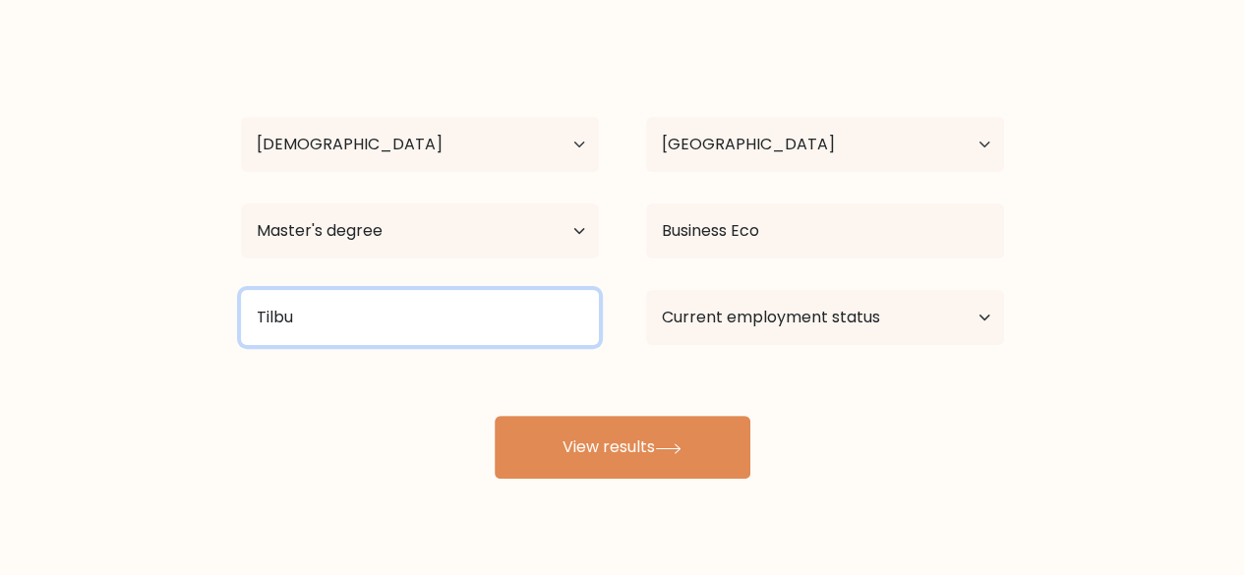
click at [451, 314] on input "Tilbu" at bounding box center [420, 317] width 358 height 55
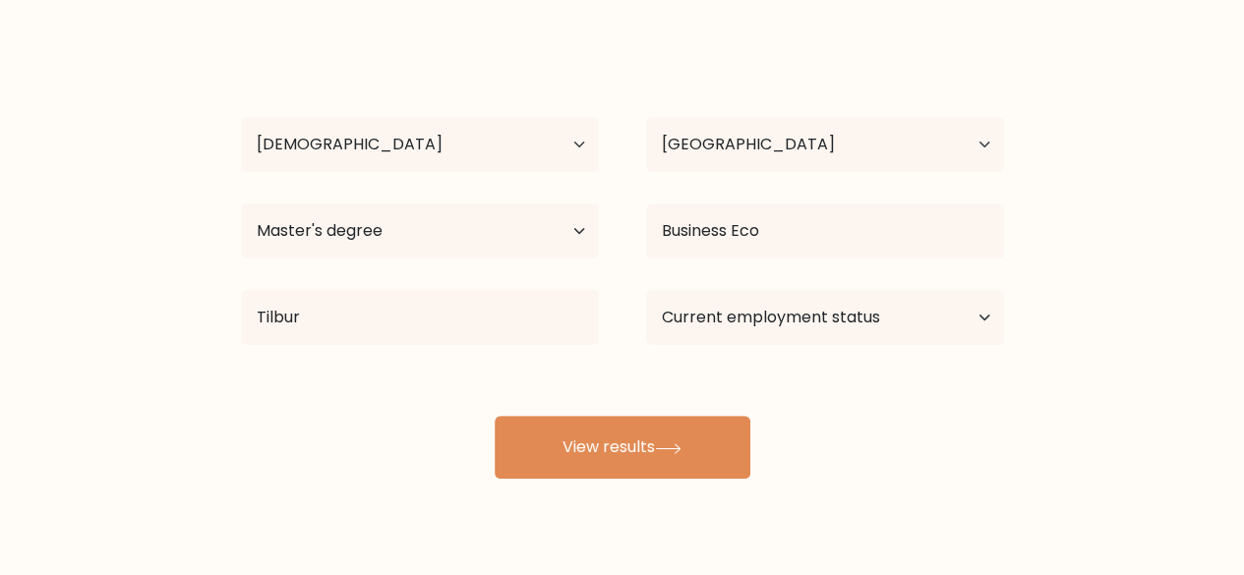
click at [456, 369] on div "ruben van der Thiel Age Under 18 years old 18-24 years old 25-34 years old 35-4…" at bounding box center [622, 262] width 787 height 433
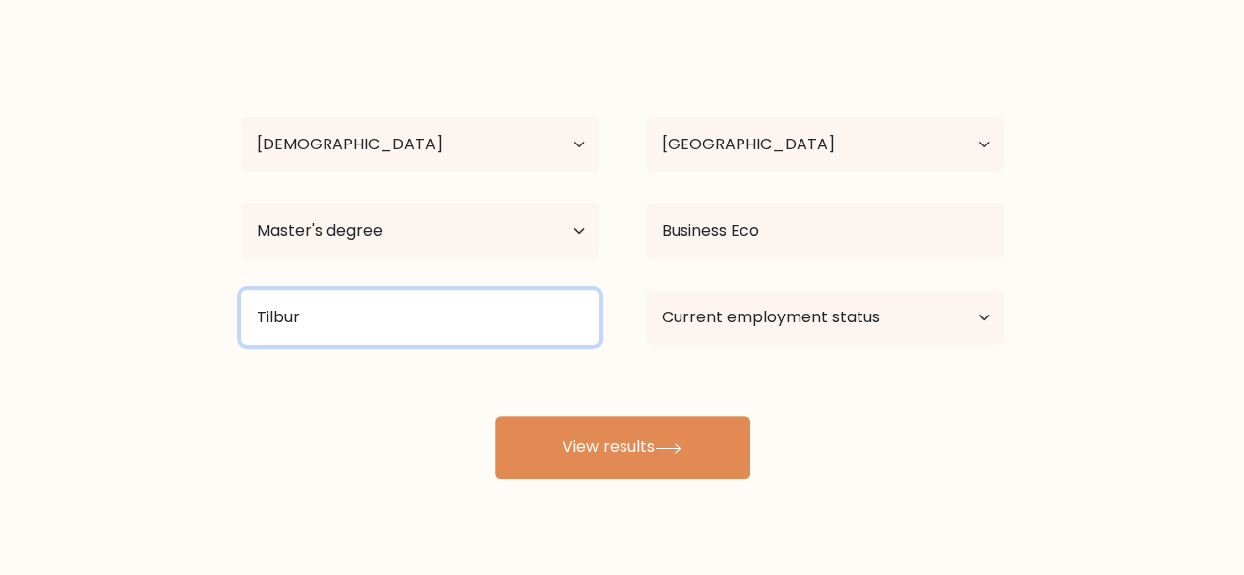
click at [485, 306] on input "Tilbur" at bounding box center [420, 317] width 358 height 55
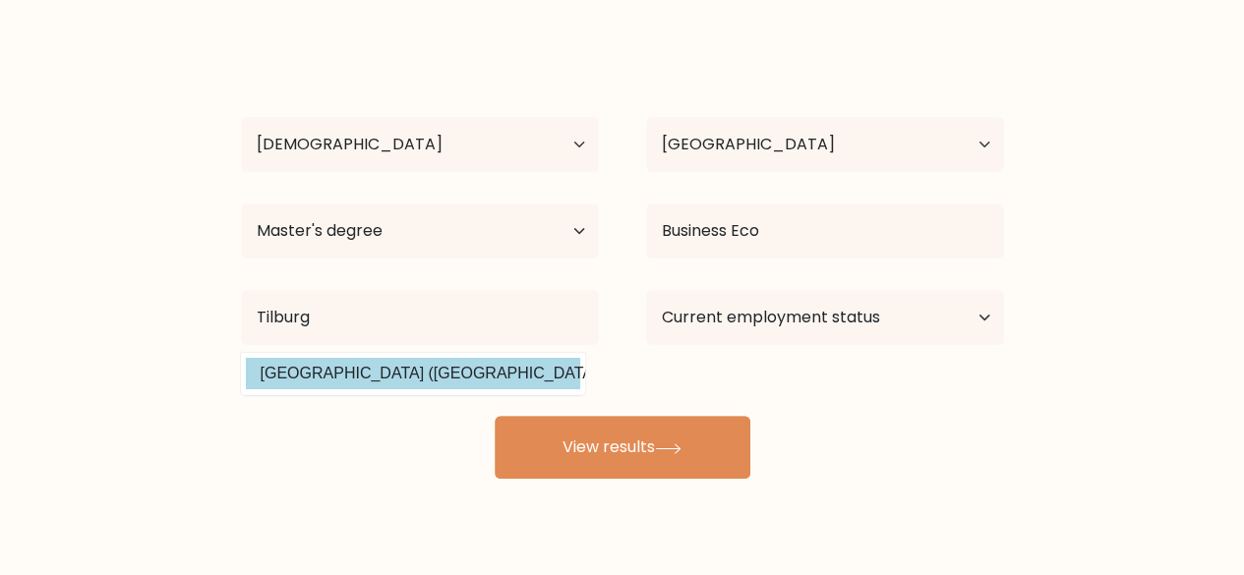
click at [370, 372] on div "ruben van der Thiel Age Under 18 years old 18-24 years old 25-34 years old 35-4…" at bounding box center [622, 262] width 787 height 433
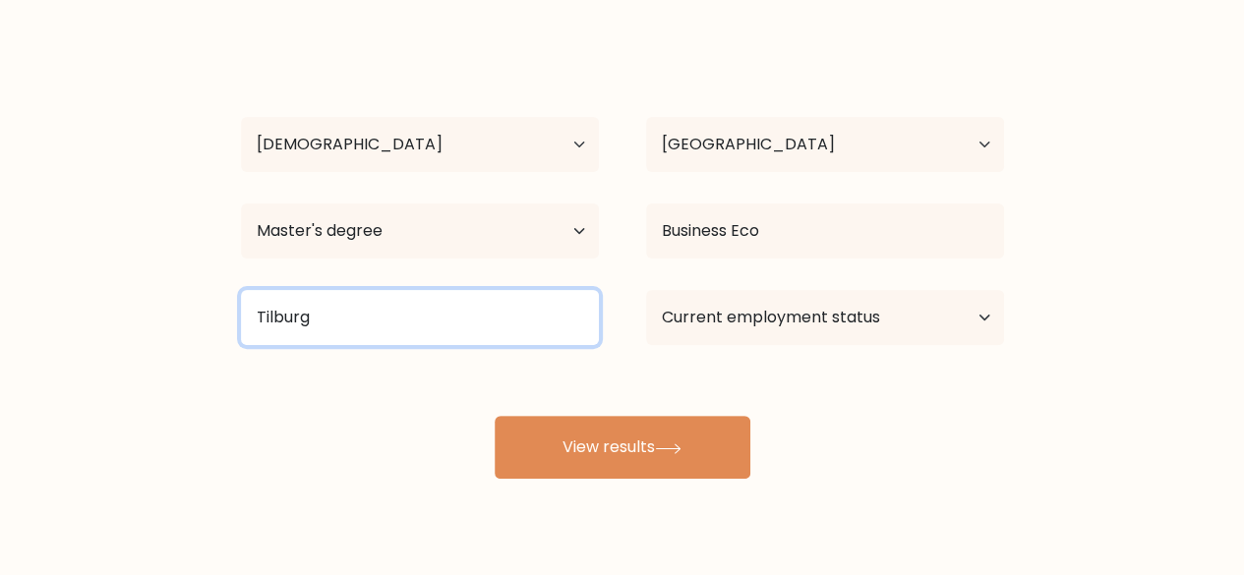
click at [466, 318] on input "Tilburg" at bounding box center [420, 317] width 358 height 55
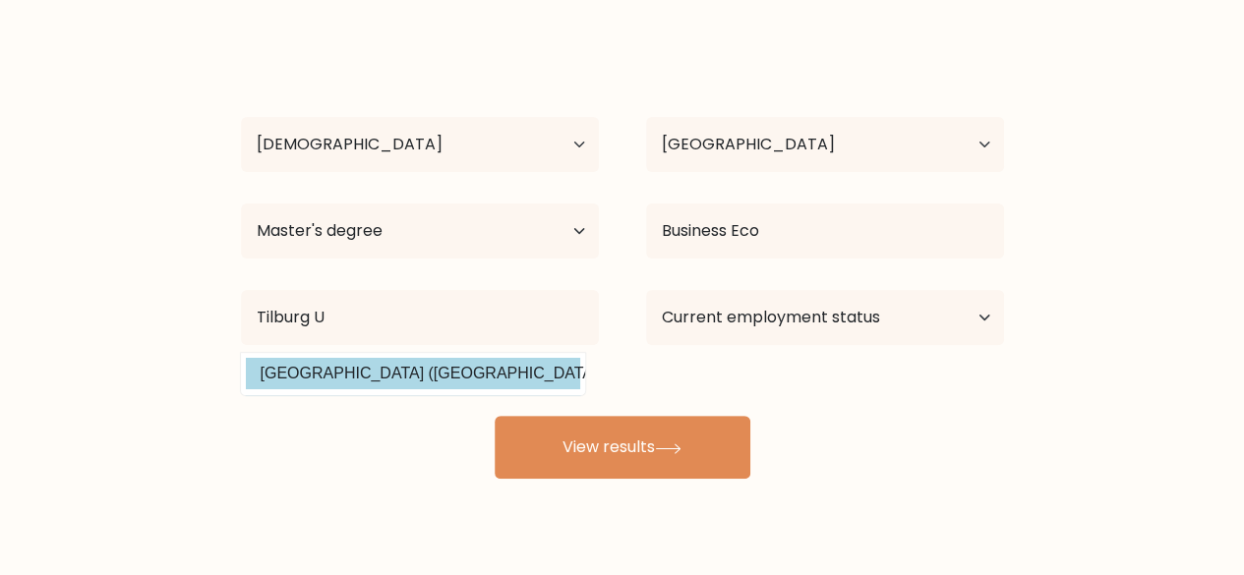
click at [395, 371] on div "ruben van der Thiel Age Under 18 years old 18-24 years old 25-34 years old 35-4…" at bounding box center [622, 262] width 787 height 433
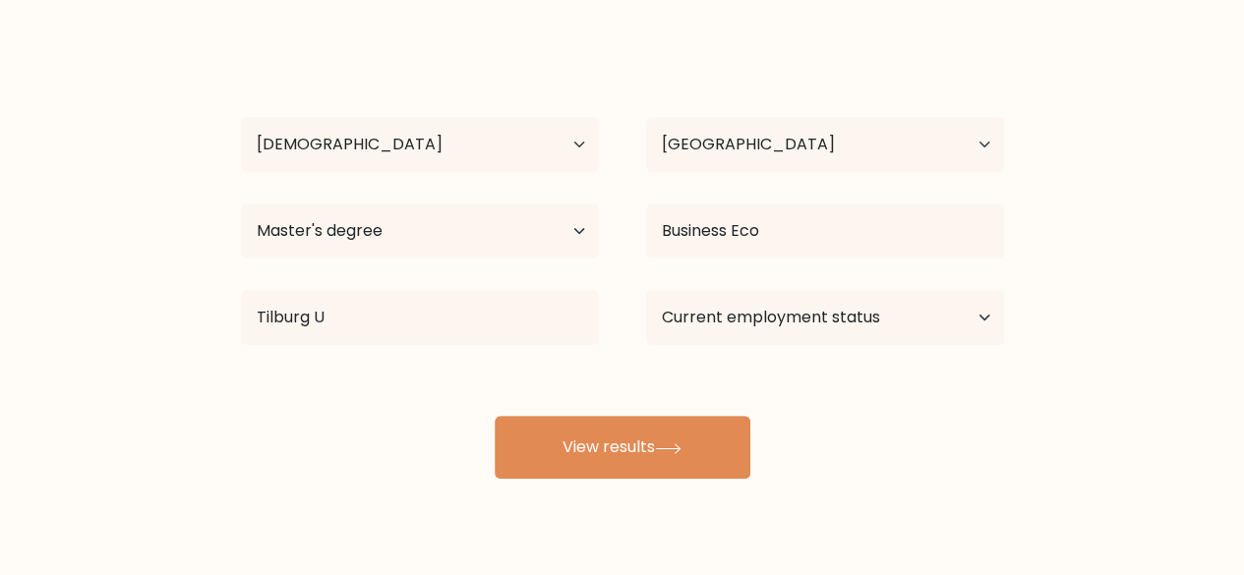
click at [395, 371] on div "ruben van der Thiel Age Under 18 years old 18-24 years old 25-34 years old 35-4…" at bounding box center [622, 262] width 787 height 433
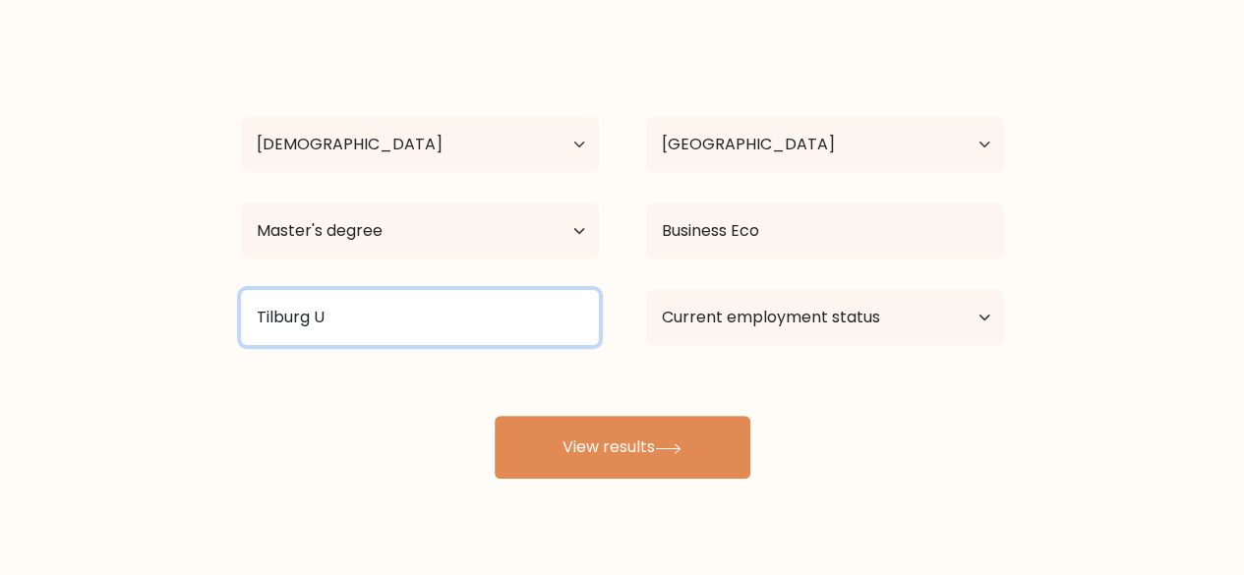
click at [468, 339] on input "Tilburg U" at bounding box center [420, 317] width 358 height 55
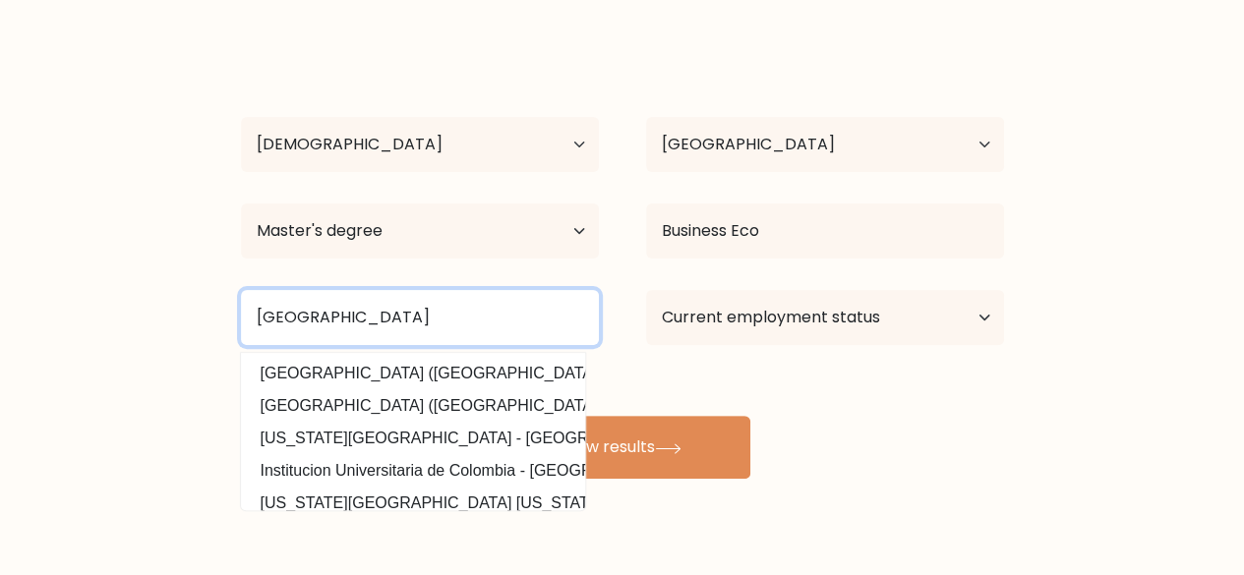
type input "Tilburg University"
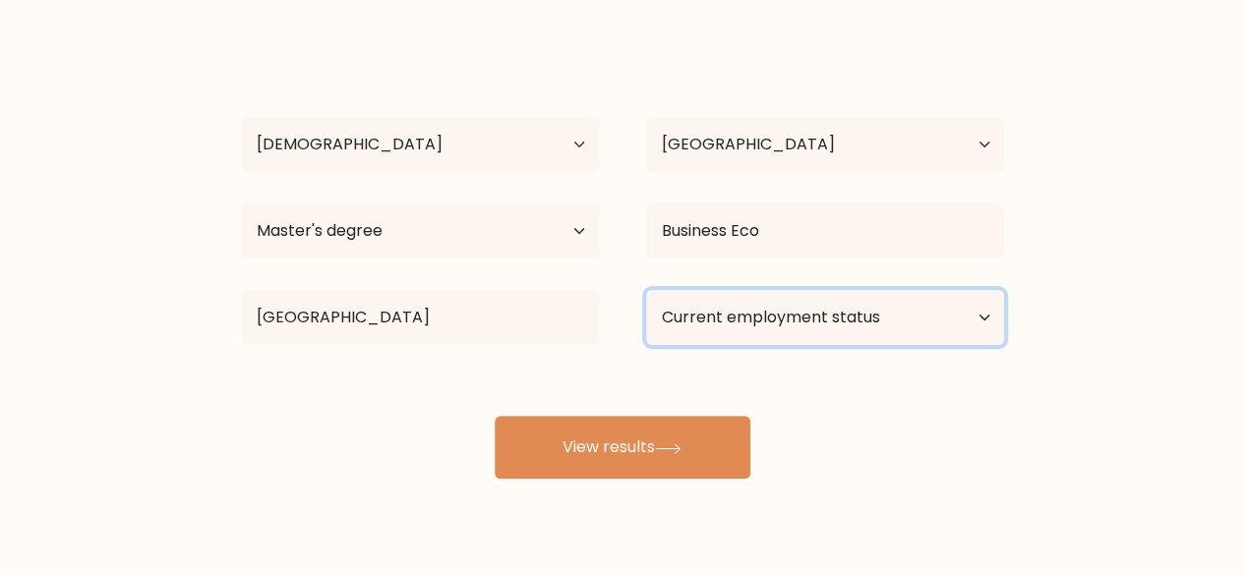
click at [755, 311] on select "Current employment status Employed Student Retired Other / prefer not to answer" at bounding box center [825, 317] width 358 height 55
select select "other"
click at [646, 290] on select "Current employment status Employed Student Retired Other / prefer not to answer" at bounding box center [825, 317] width 358 height 55
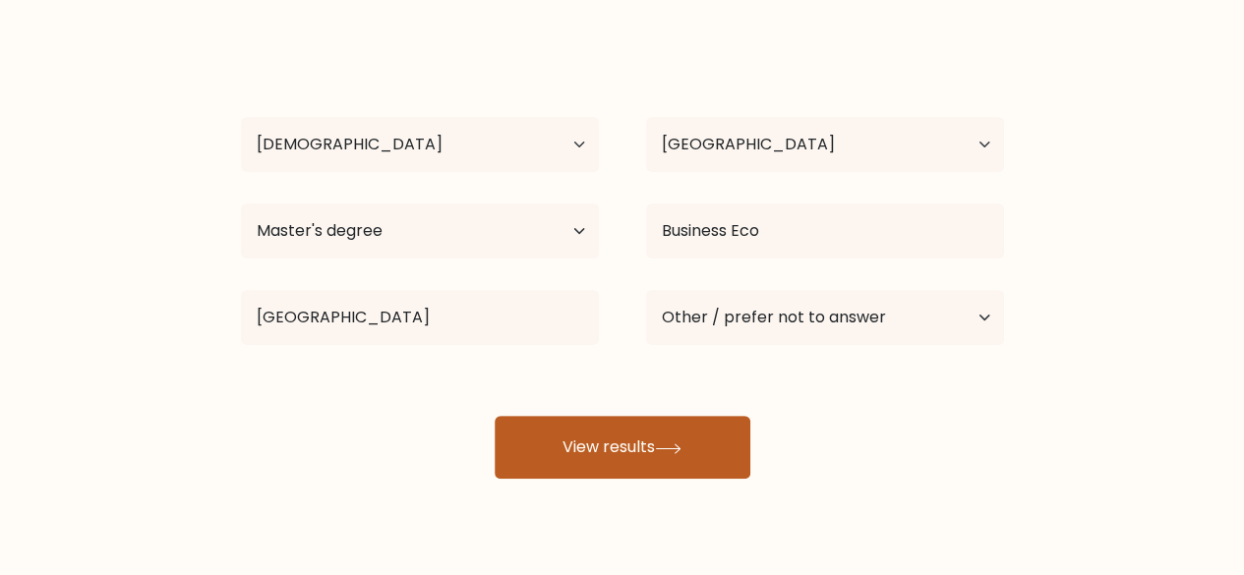
click at [656, 440] on button "View results" at bounding box center [623, 447] width 256 height 63
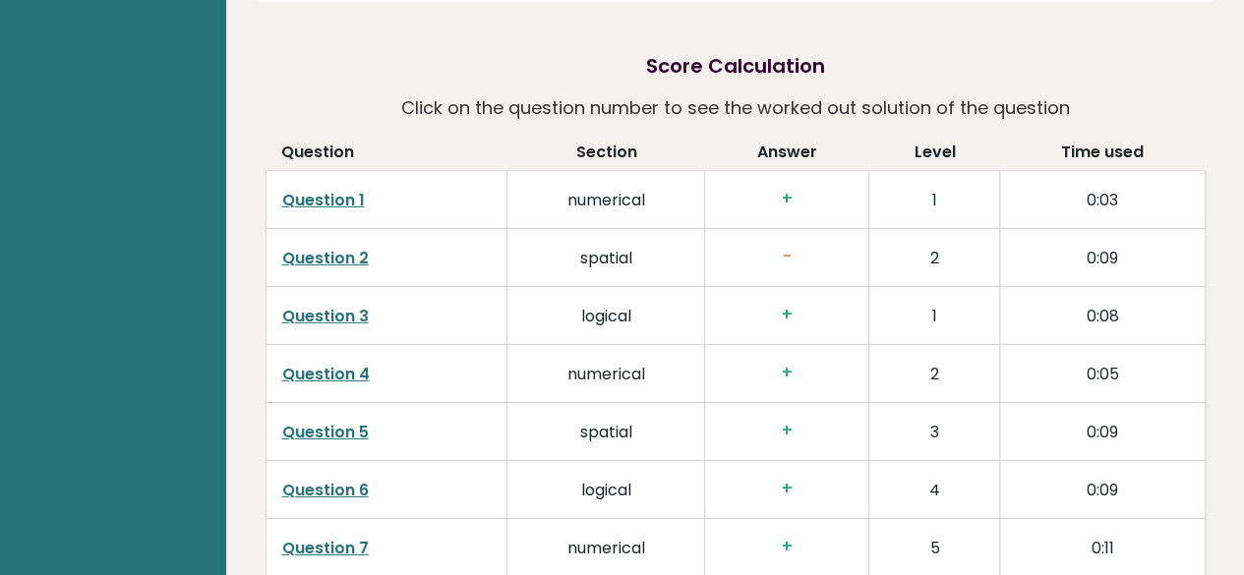
scroll to position [3029, 0]
click at [346, 246] on link "Question 2" at bounding box center [325, 257] width 87 height 23
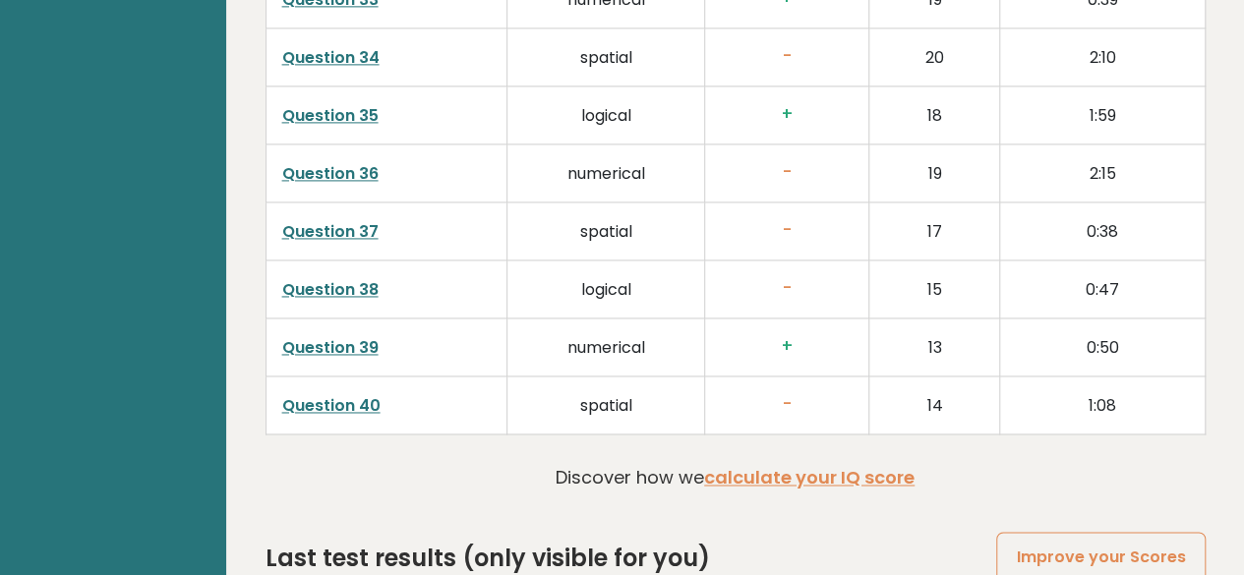
scroll to position [5117, 0]
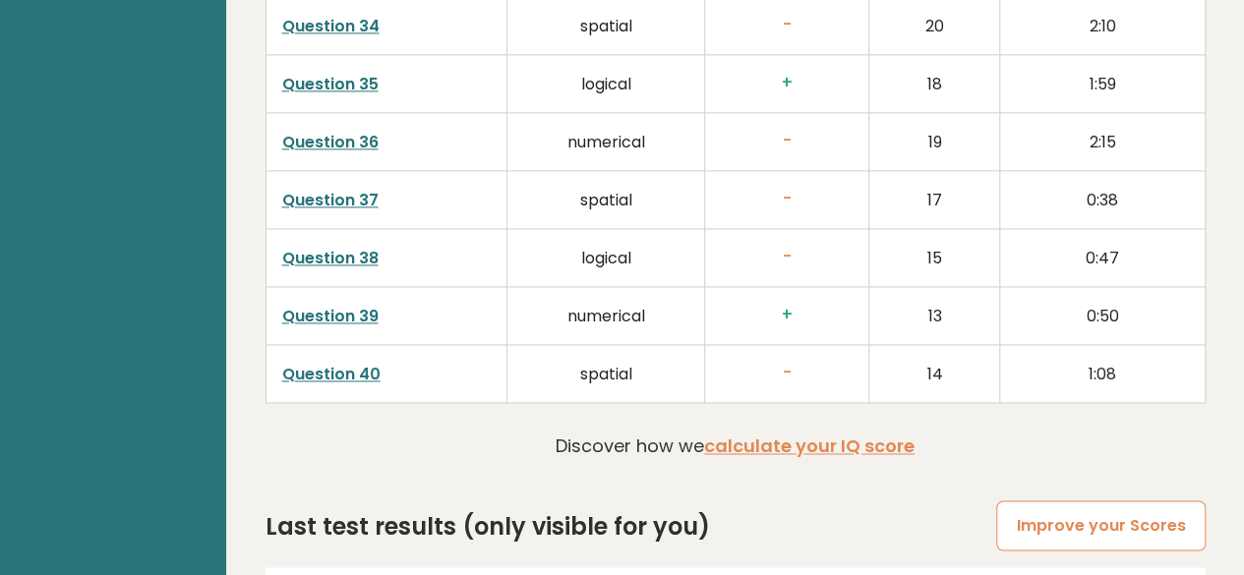
click at [1051, 500] on link "Improve your Scores" at bounding box center [1100, 525] width 208 height 50
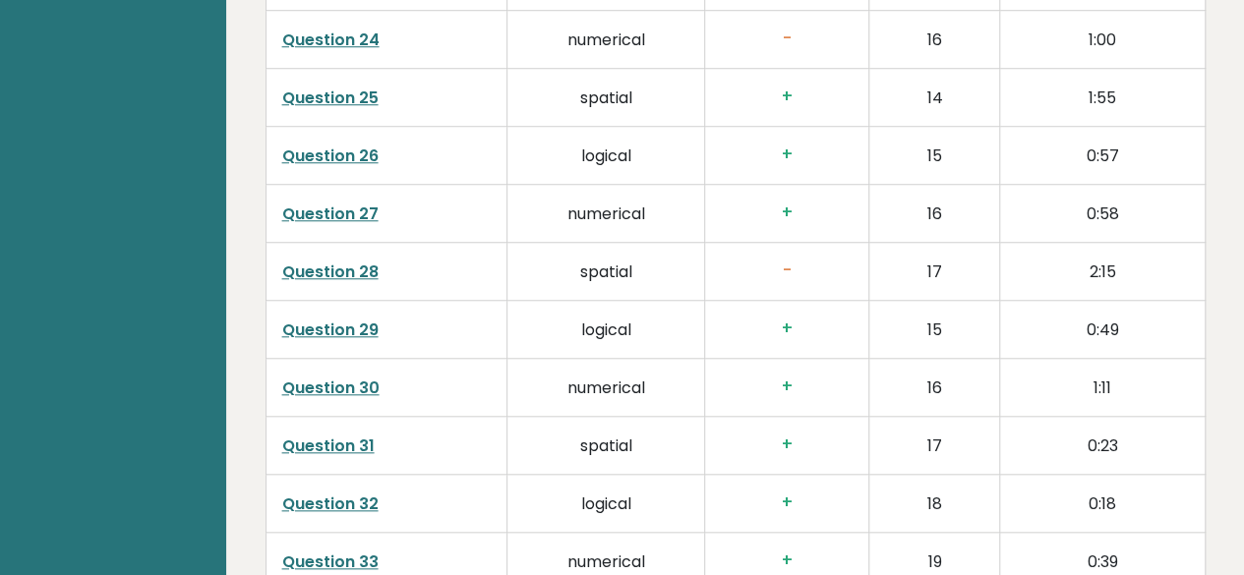
scroll to position [4719, 0]
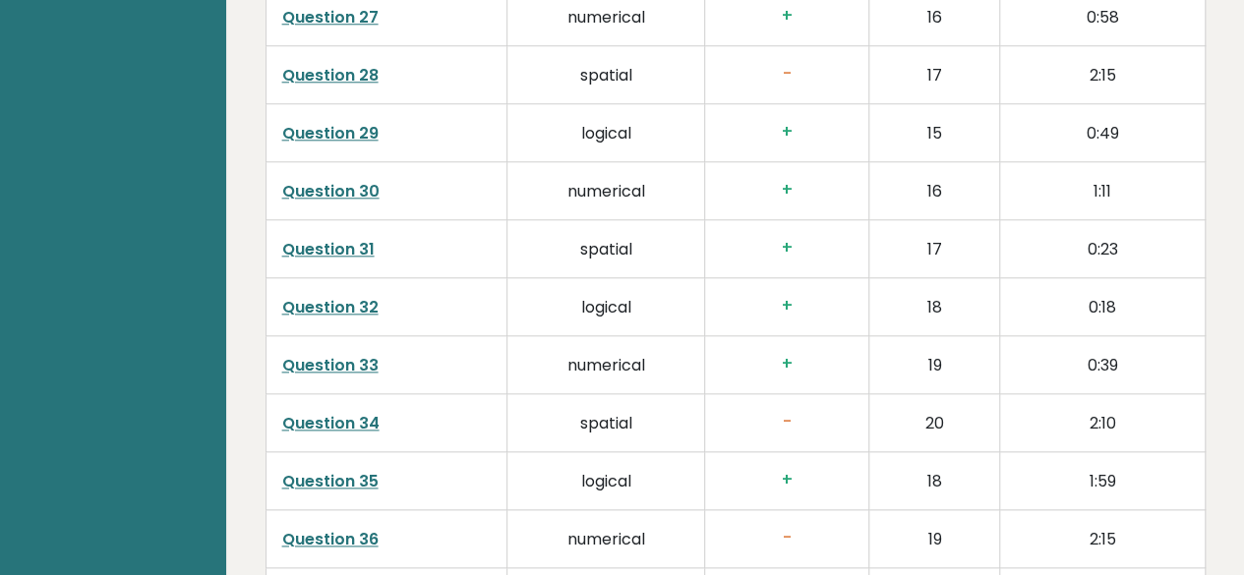
click at [343, 393] on td "Question 34" at bounding box center [386, 422] width 242 height 58
click at [341, 412] on link "Question 34" at bounding box center [330, 423] width 97 height 23
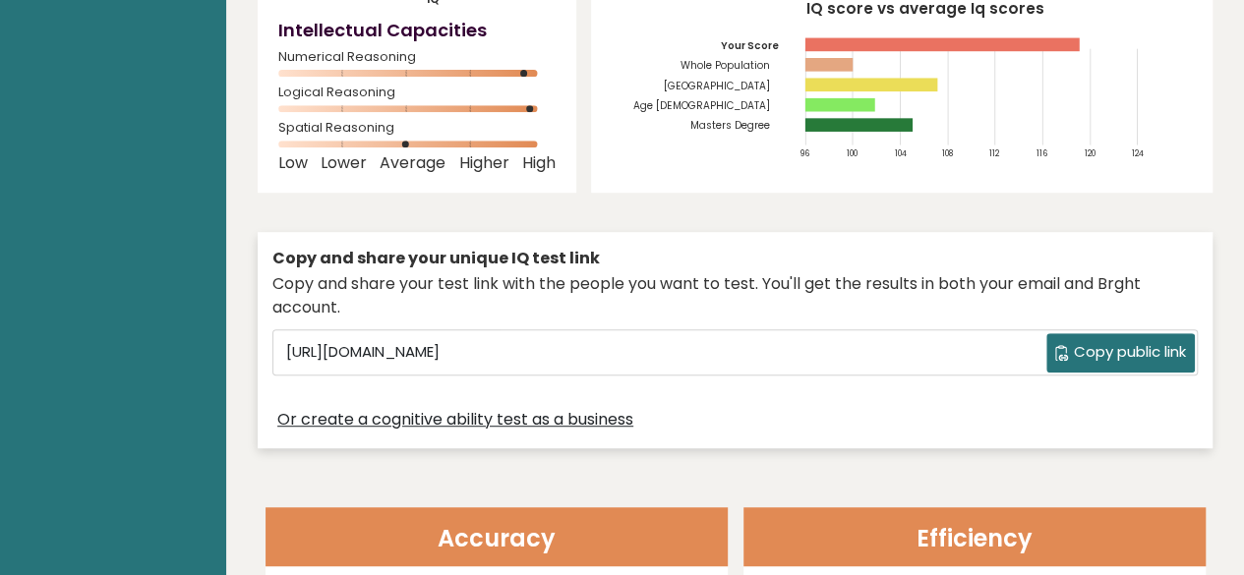
scroll to position [0, 0]
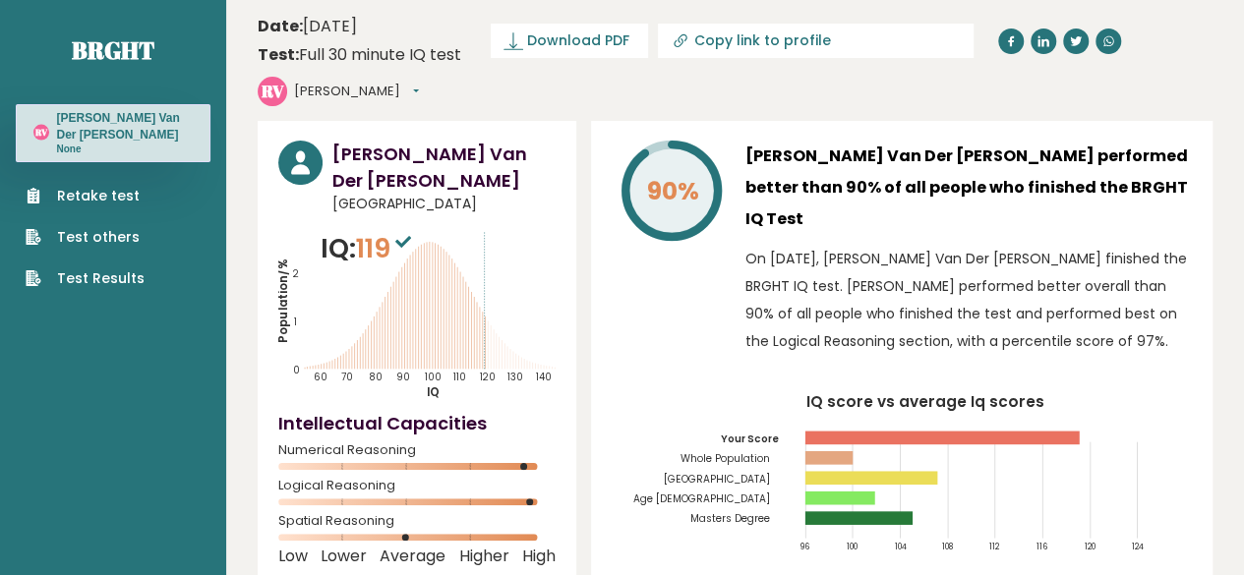
click at [110, 283] on link "Test Results" at bounding box center [85, 278] width 119 height 21
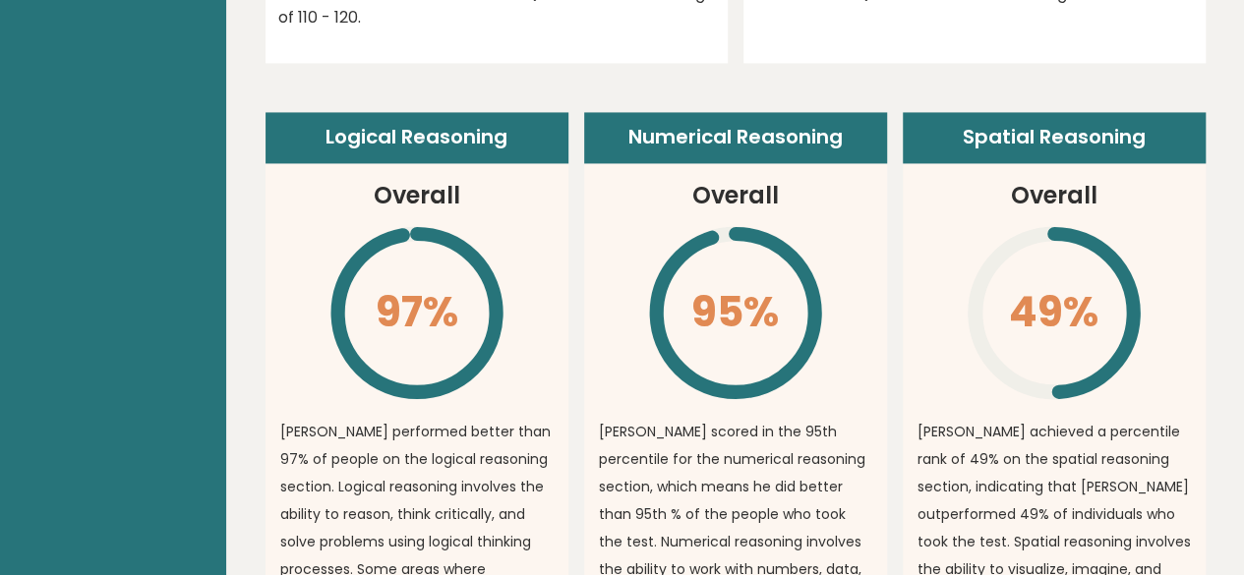
scroll to position [1447, 0]
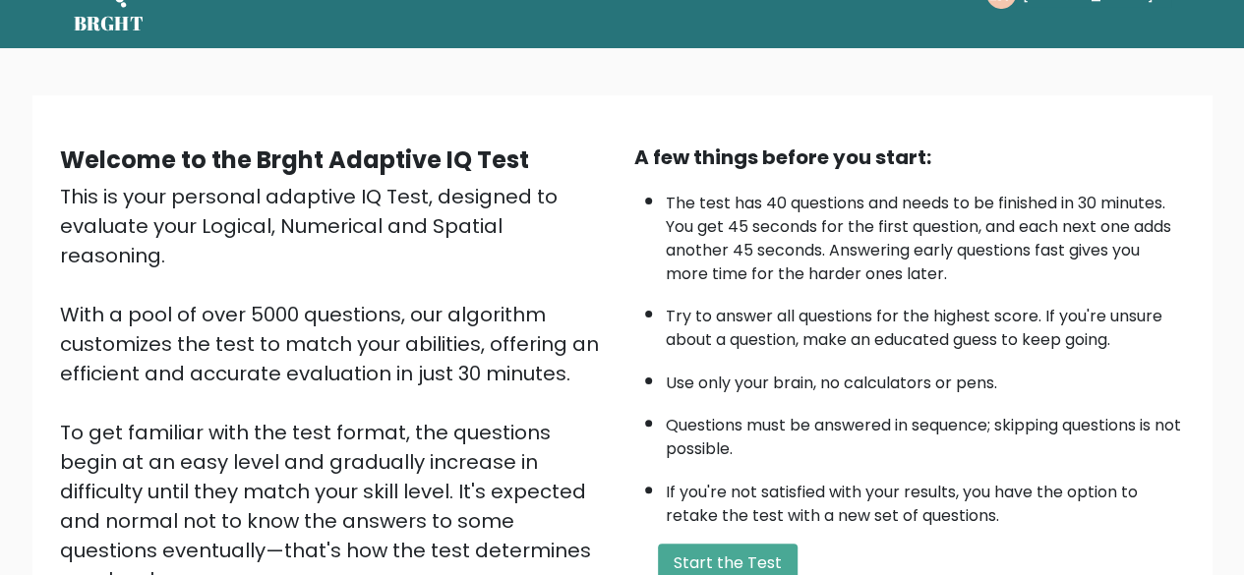
scroll to position [63, 0]
